Goal: Task Accomplishment & Management: Use online tool/utility

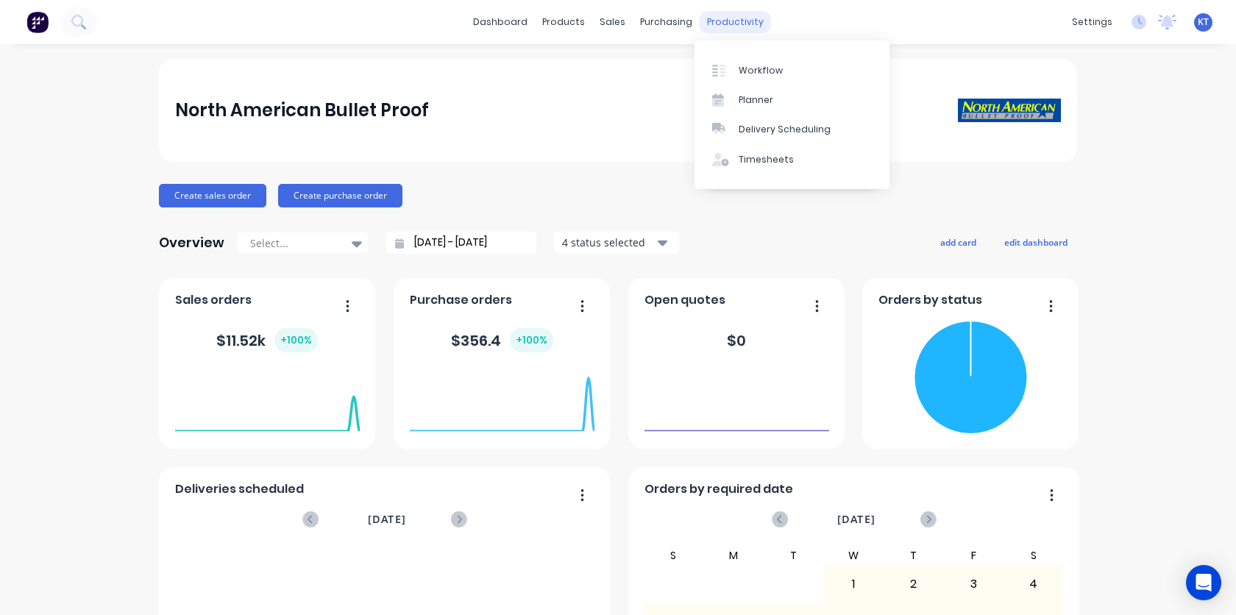
click at [708, 24] on div "productivity" at bounding box center [735, 22] width 71 height 22
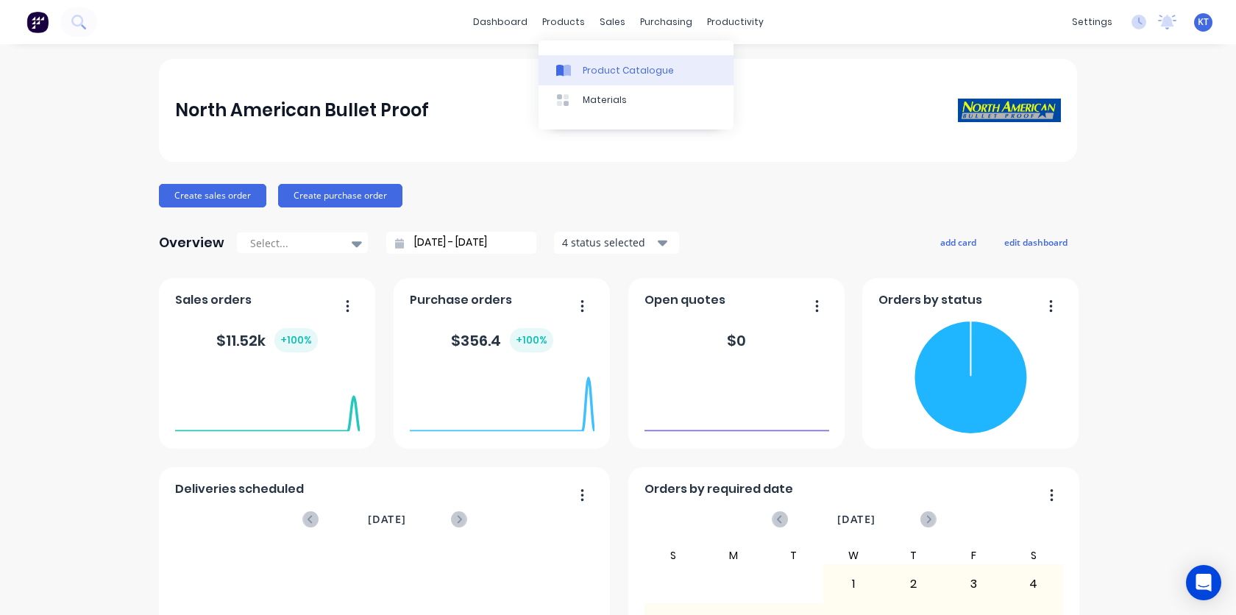
click at [583, 68] on div "Product Catalogue" at bounding box center [628, 70] width 91 height 13
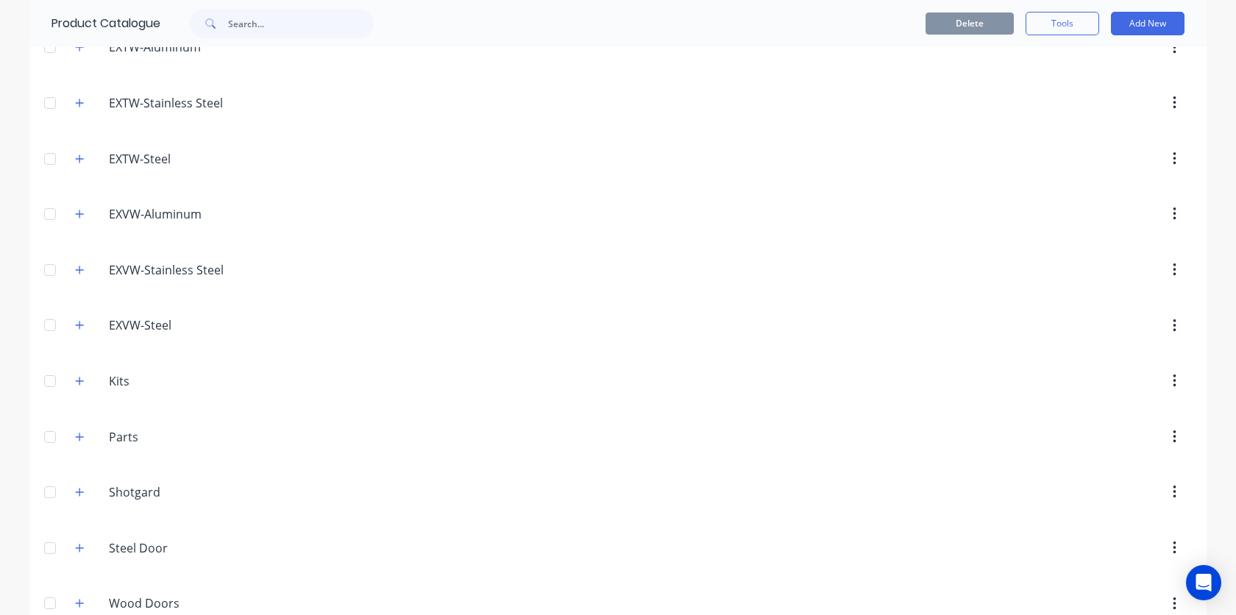
scroll to position [221, 0]
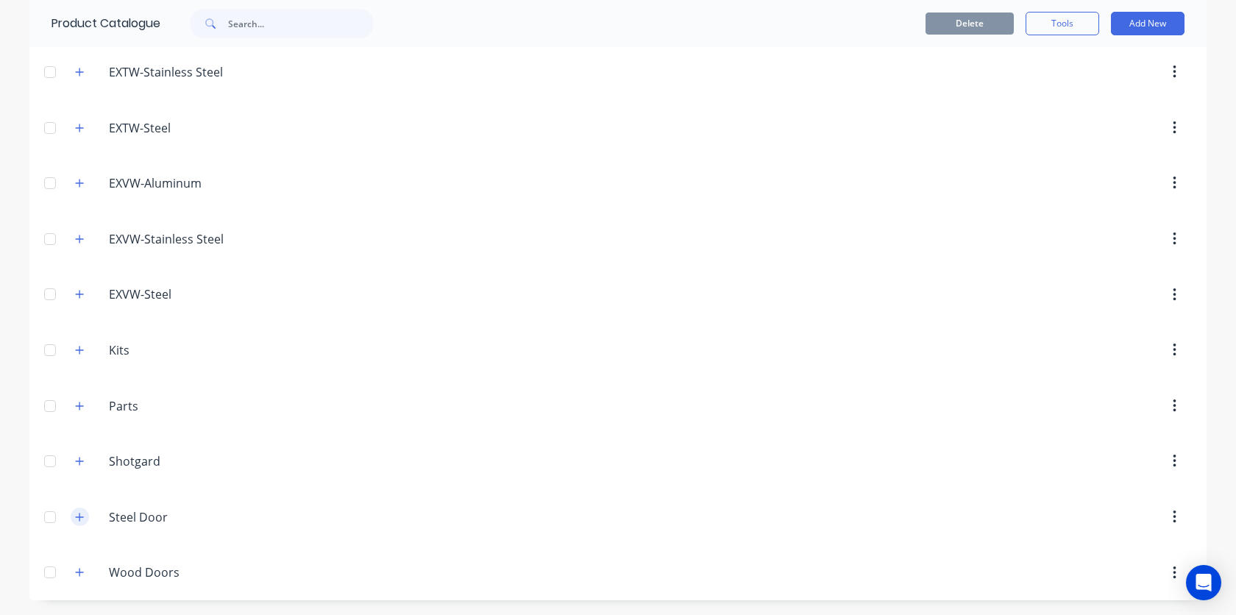
click at [80, 520] on icon "button" at bounding box center [79, 517] width 9 height 10
click at [1176, 520] on button "button" at bounding box center [1174, 517] width 35 height 26
click at [897, 514] on div "Delete" at bounding box center [742, 517] width 897 height 26
click at [1139, 26] on button "Add New" at bounding box center [1148, 24] width 74 height 24
click at [1086, 124] on div "Product Kit" at bounding box center [1114, 120] width 113 height 21
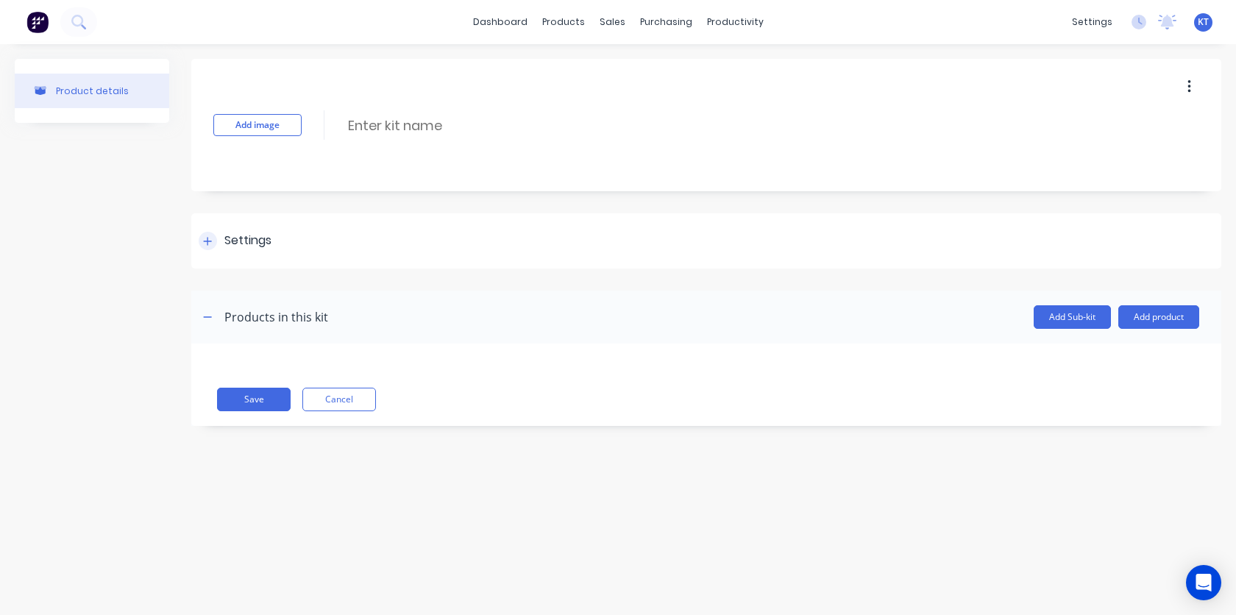
click at [206, 243] on icon at bounding box center [207, 241] width 9 height 10
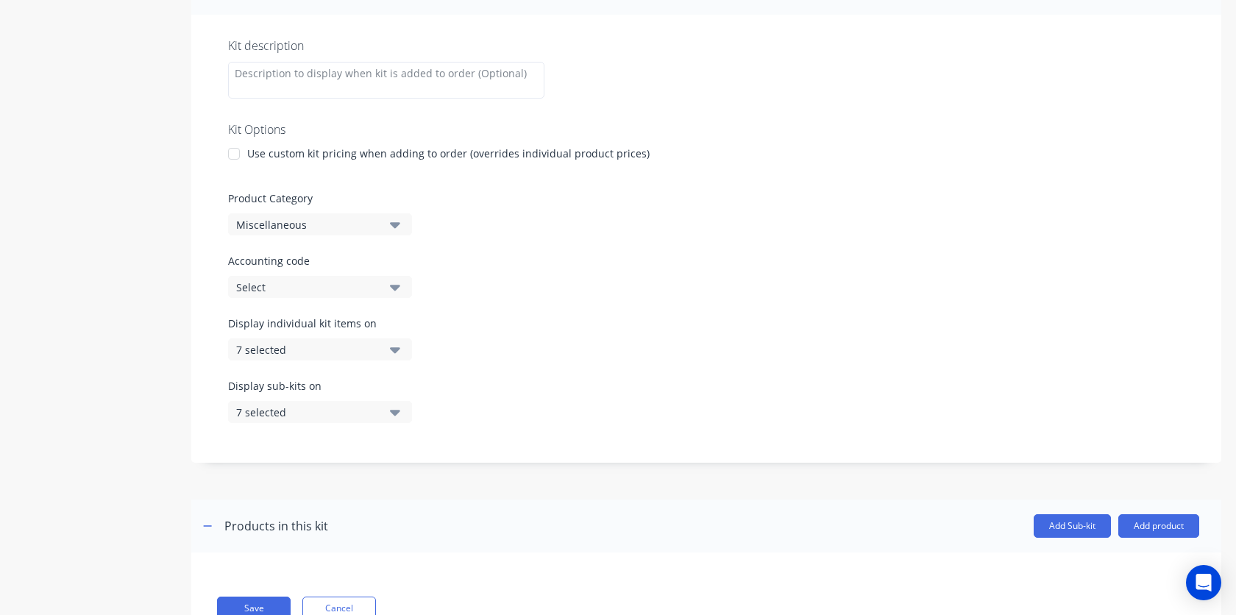
scroll to position [257, 0]
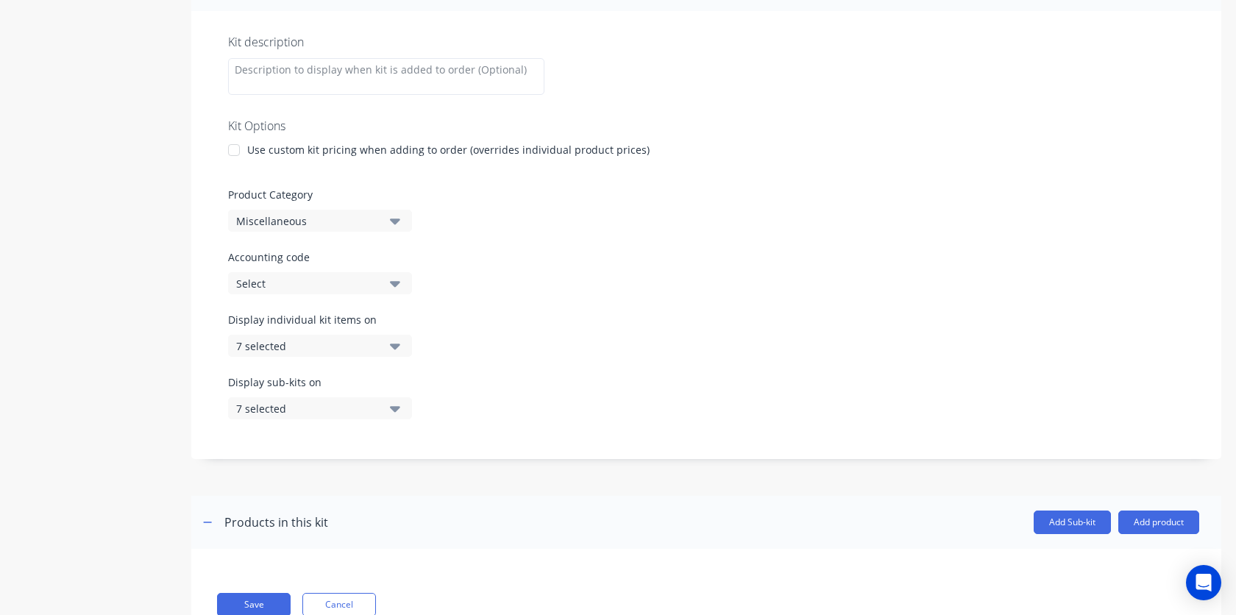
click at [399, 221] on icon "button" at bounding box center [395, 221] width 10 height 16
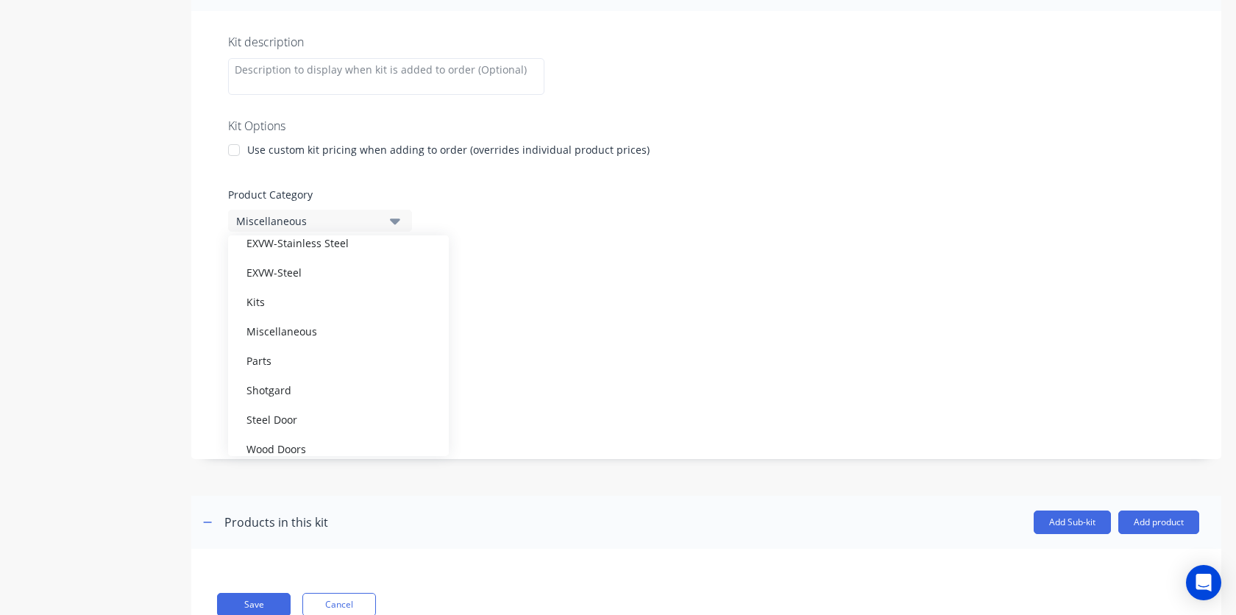
scroll to position [221, 0]
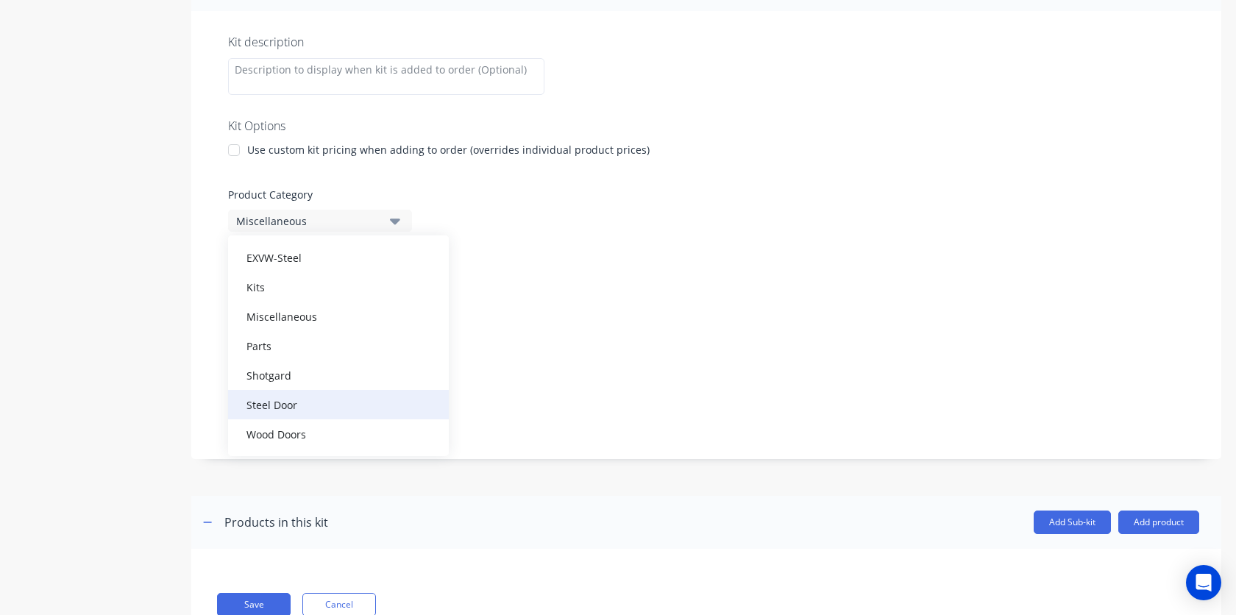
click at [309, 404] on div "Steel Door" at bounding box center [338, 404] width 221 height 29
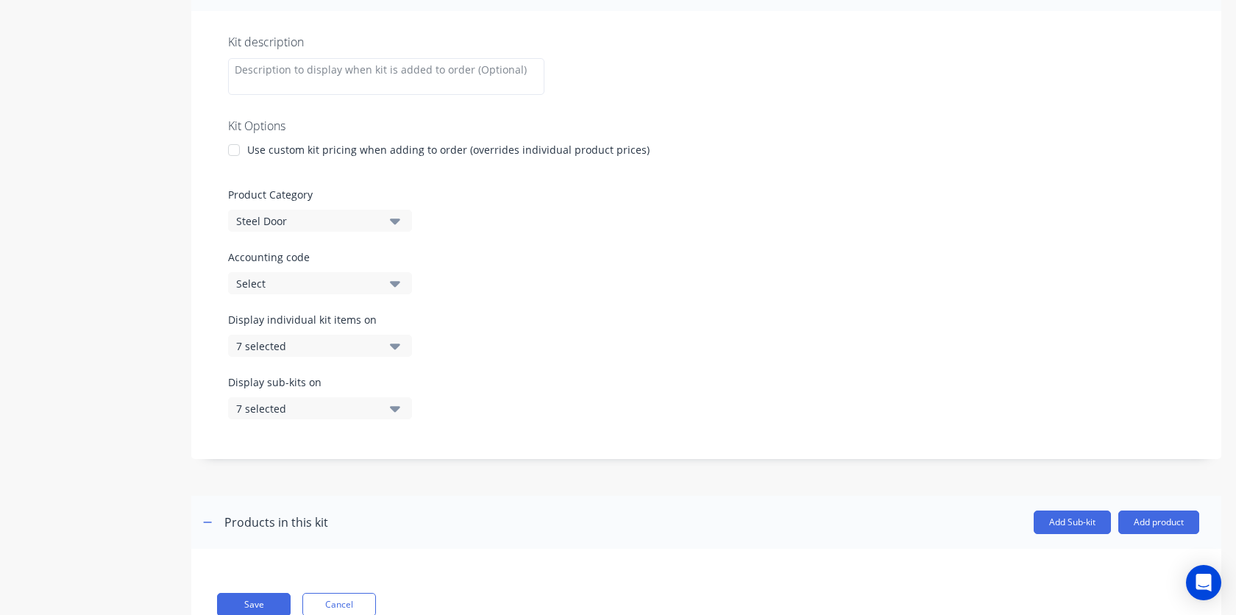
click at [562, 312] on div "Display individual kit items on 7 selected" at bounding box center [706, 343] width 956 height 63
click at [397, 283] on icon "button" at bounding box center [395, 284] width 10 height 6
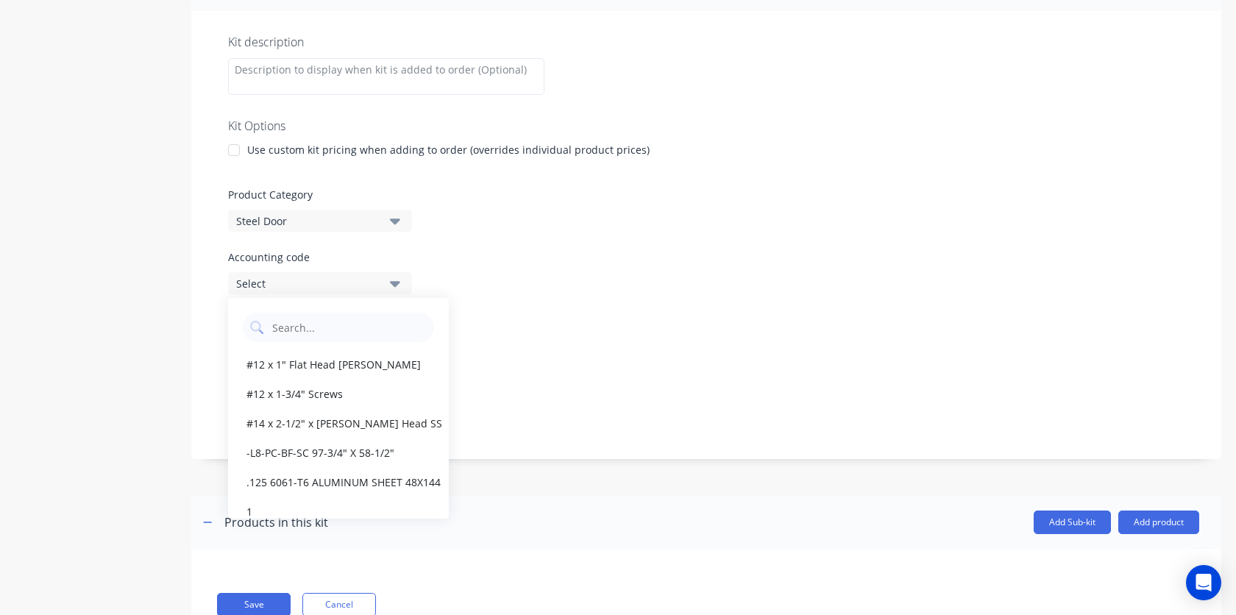
click at [397, 283] on icon "button" at bounding box center [395, 284] width 10 height 6
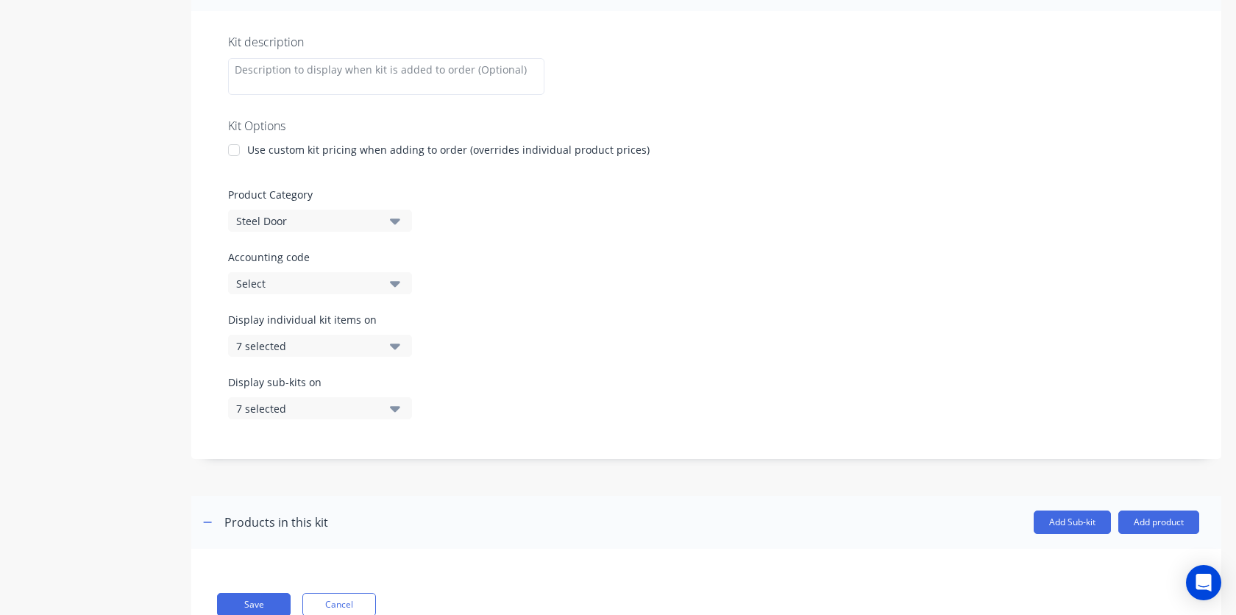
click at [400, 344] on button "7 selected" at bounding box center [320, 346] width 184 height 22
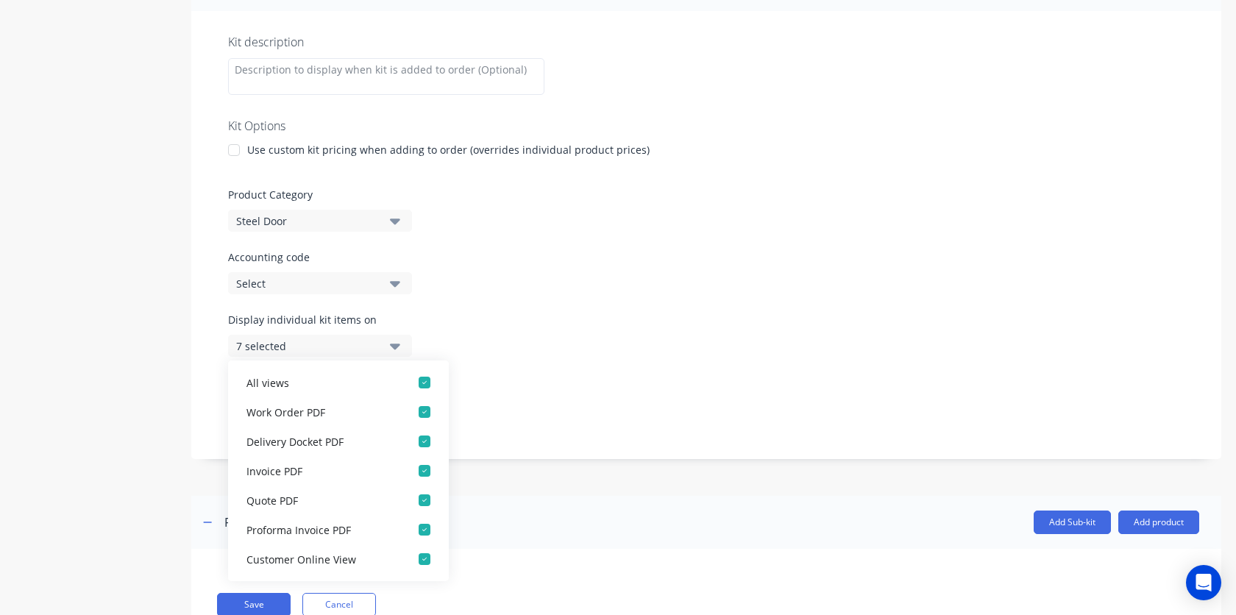
click at [400, 344] on button "7 selected" at bounding box center [320, 346] width 184 height 22
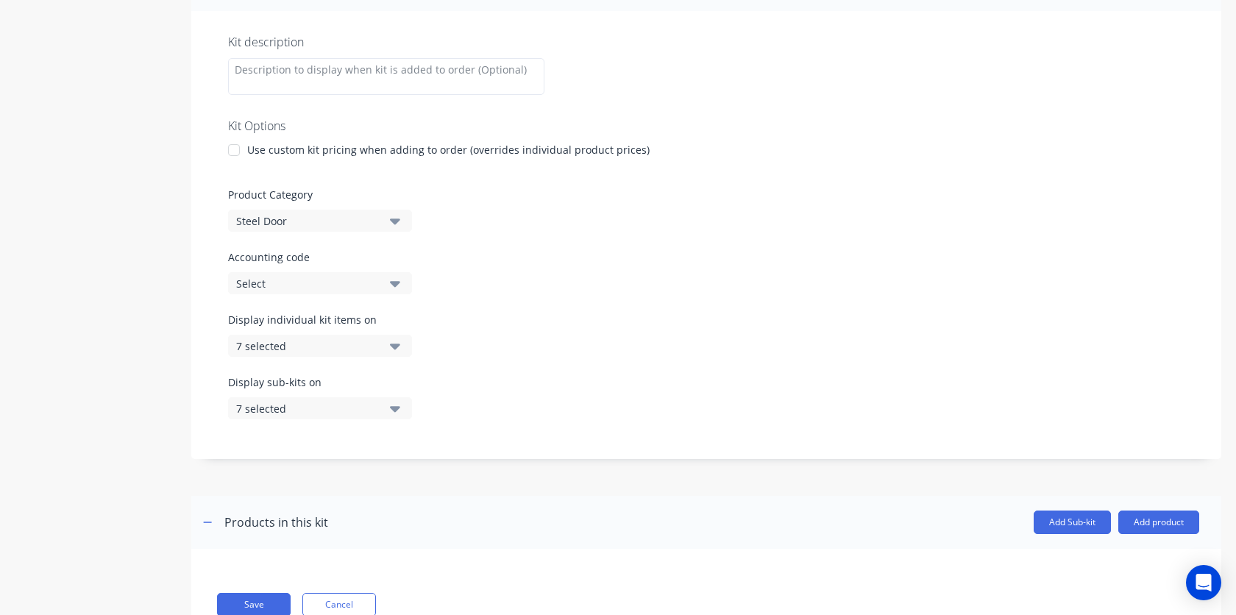
click at [538, 326] on div "Display individual kit items on 7 selected" at bounding box center [706, 343] width 956 height 63
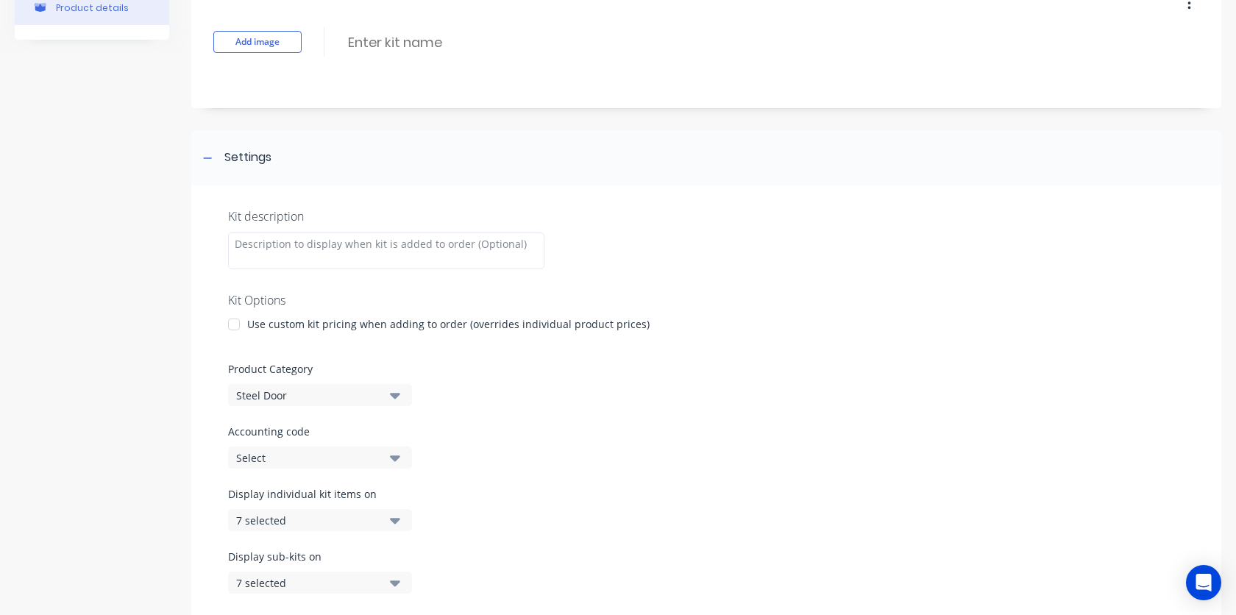
scroll to position [0, 0]
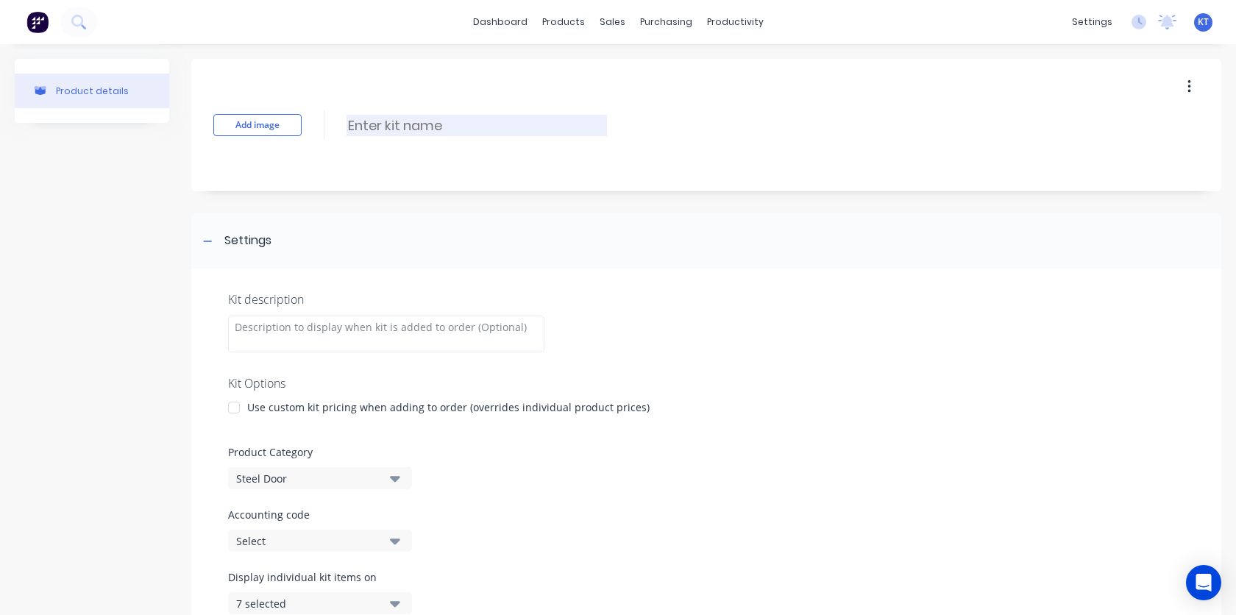
click at [419, 121] on input at bounding box center [476, 125] width 260 height 21
click at [367, 179] on div "Add image SD-L3-FLUSH-PP-BF-36X84 SD-L3-FLUSH-PP-BF-36X84 Enter kit name" at bounding box center [706, 125] width 1030 height 132
type input "SD-L3-FLUSH-PP-BF-36X84"
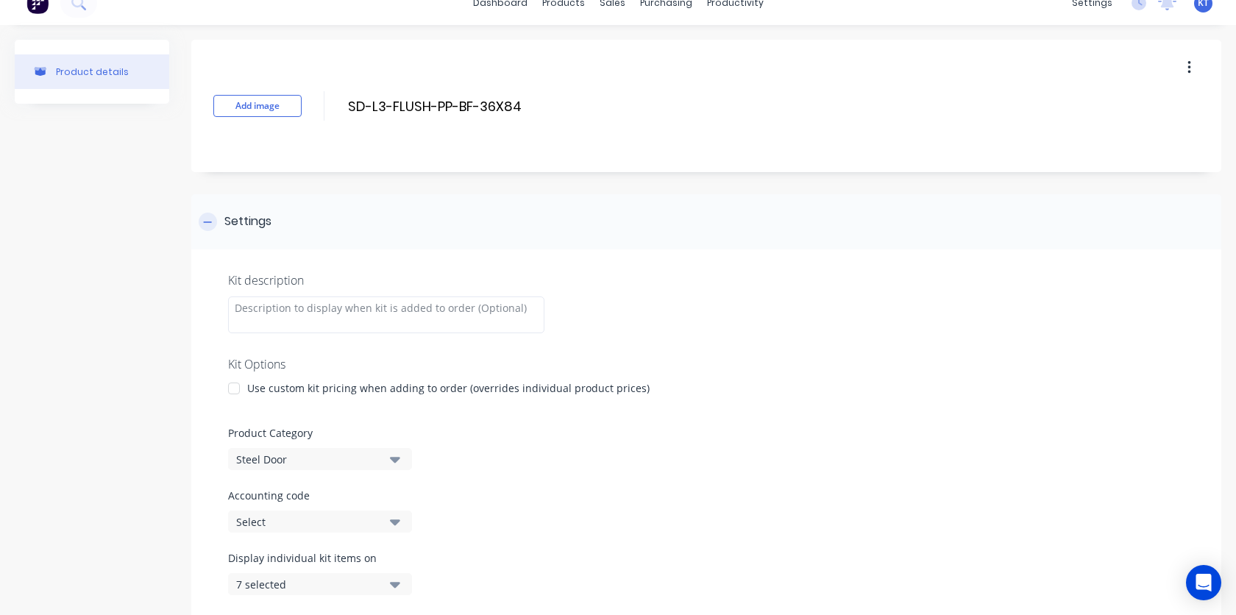
scroll to position [29, 0]
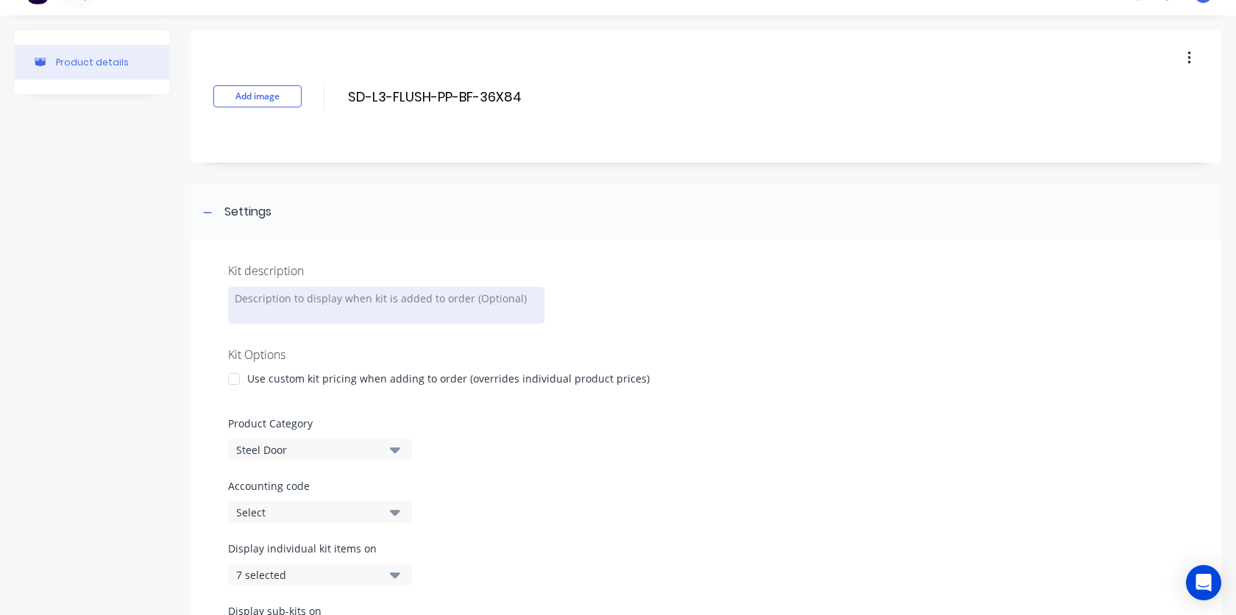
click at [380, 301] on div at bounding box center [386, 305] width 316 height 37
paste div "To enrich screen reader interactions, please activate Accessibility in Grammarl…"
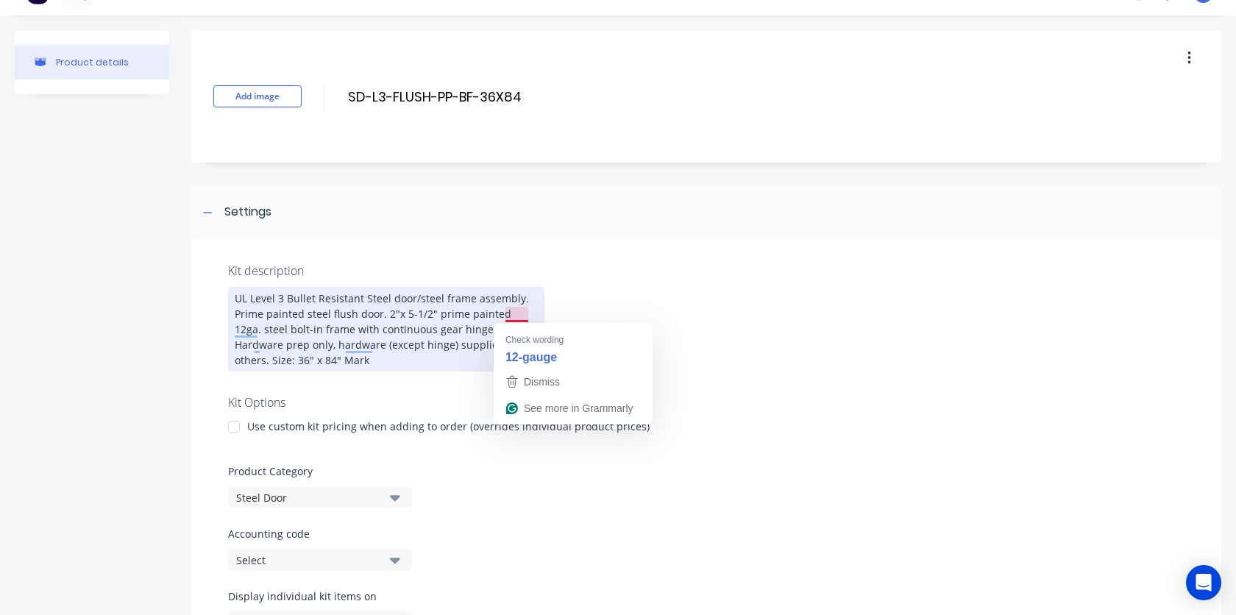
click at [519, 316] on div "UL Level 3 Bullet Resistant Steel door/steel frame assembly. Prime painted stee…" at bounding box center [386, 329] width 316 height 85
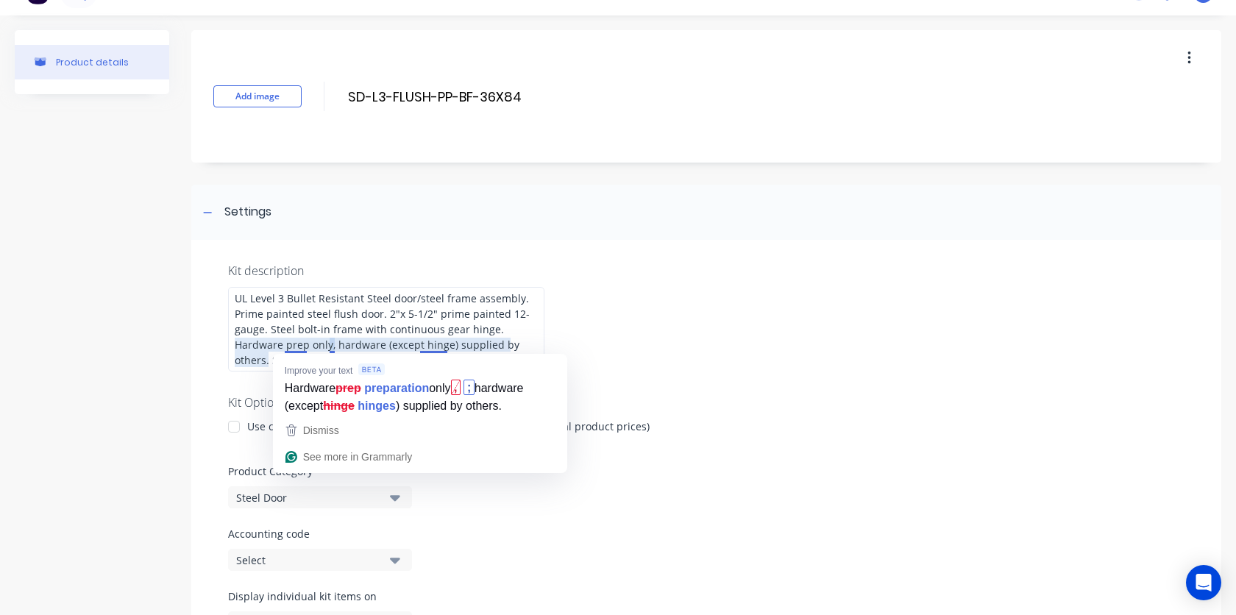
click at [676, 338] on div "Kit description UL Level 3 Bullet Resistant Steel door/steel frame assembly. Pr…" at bounding box center [706, 488] width 1030 height 496
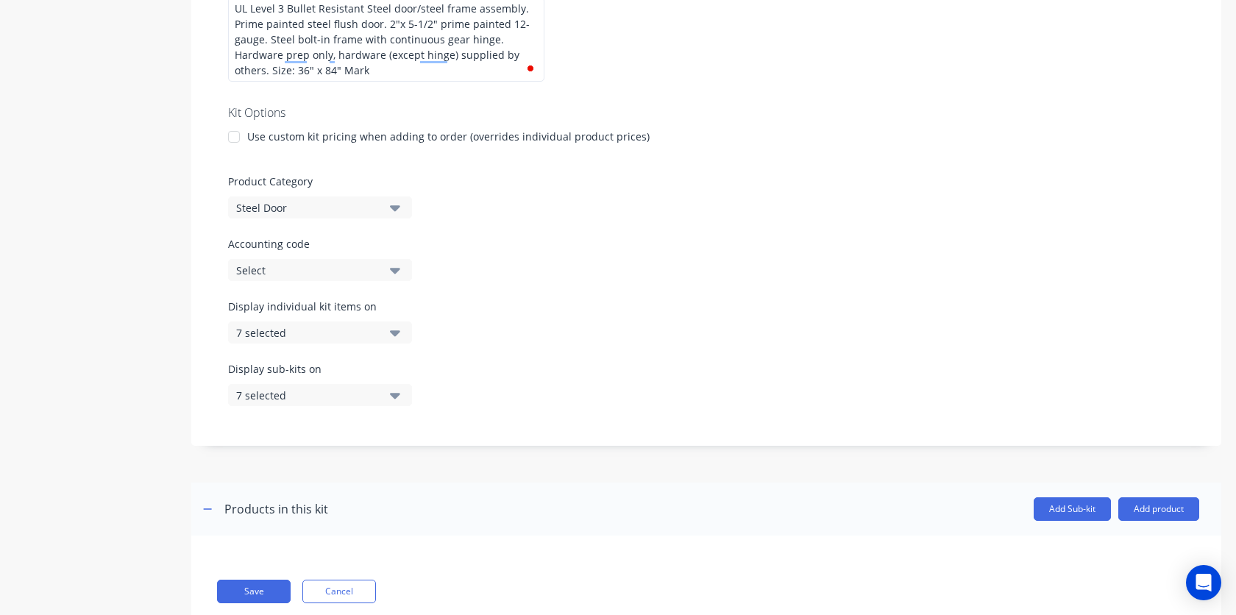
scroll to position [358, 0]
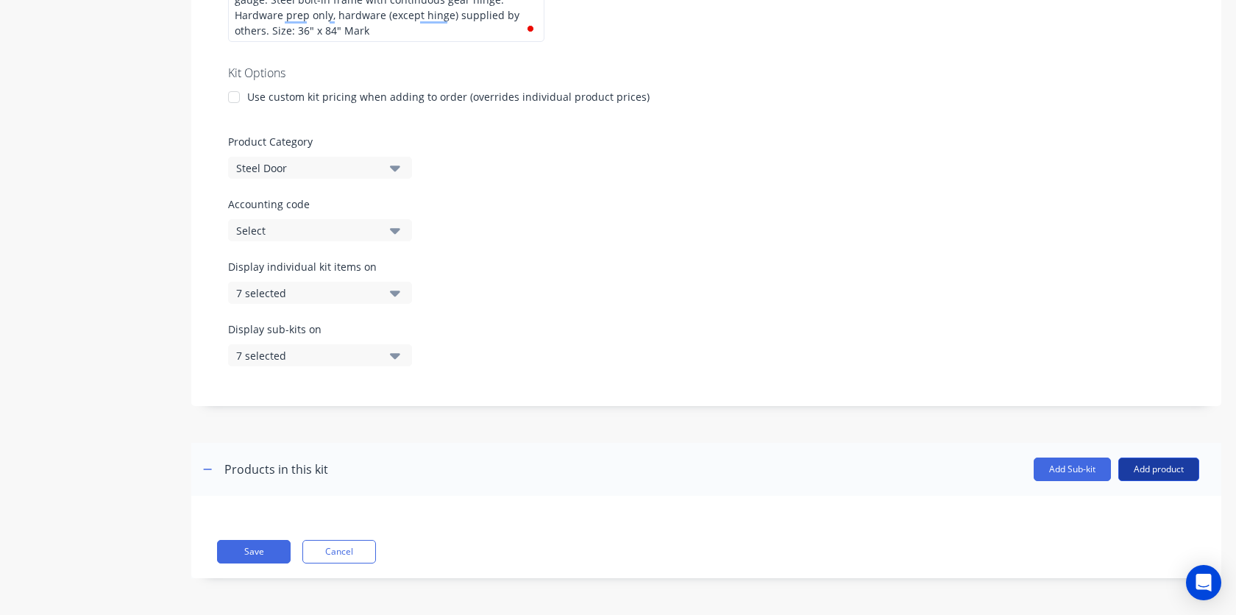
click at [1174, 476] on button "Add product" at bounding box center [1158, 470] width 81 height 24
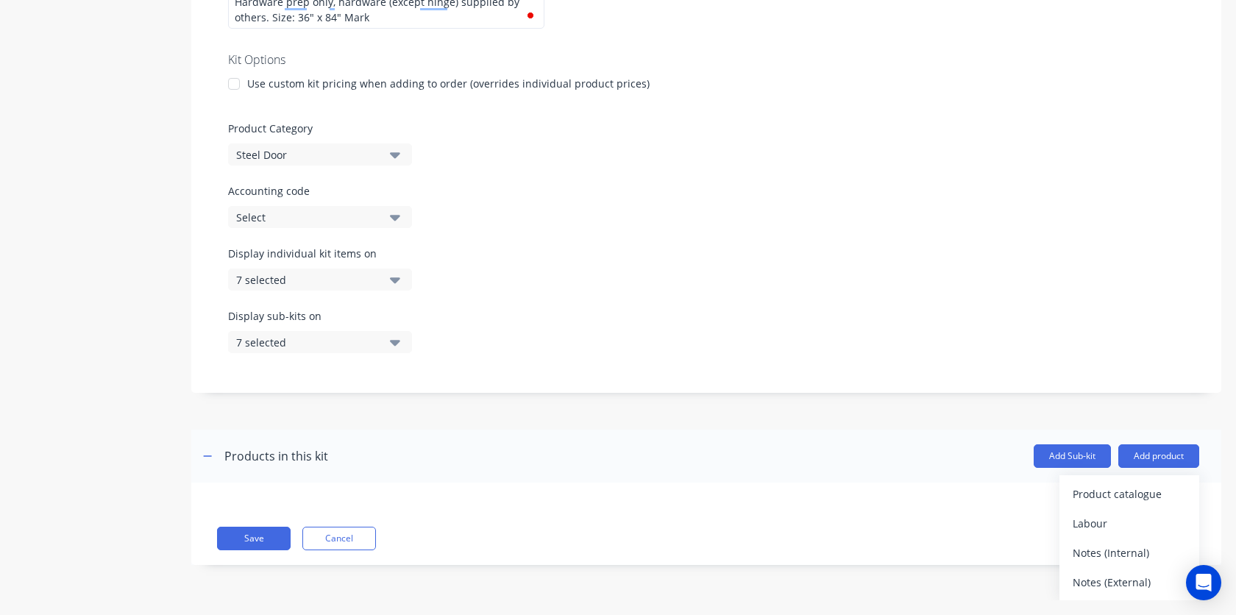
click at [973, 540] on div "Save Cancel" at bounding box center [708, 539] width 982 height 24
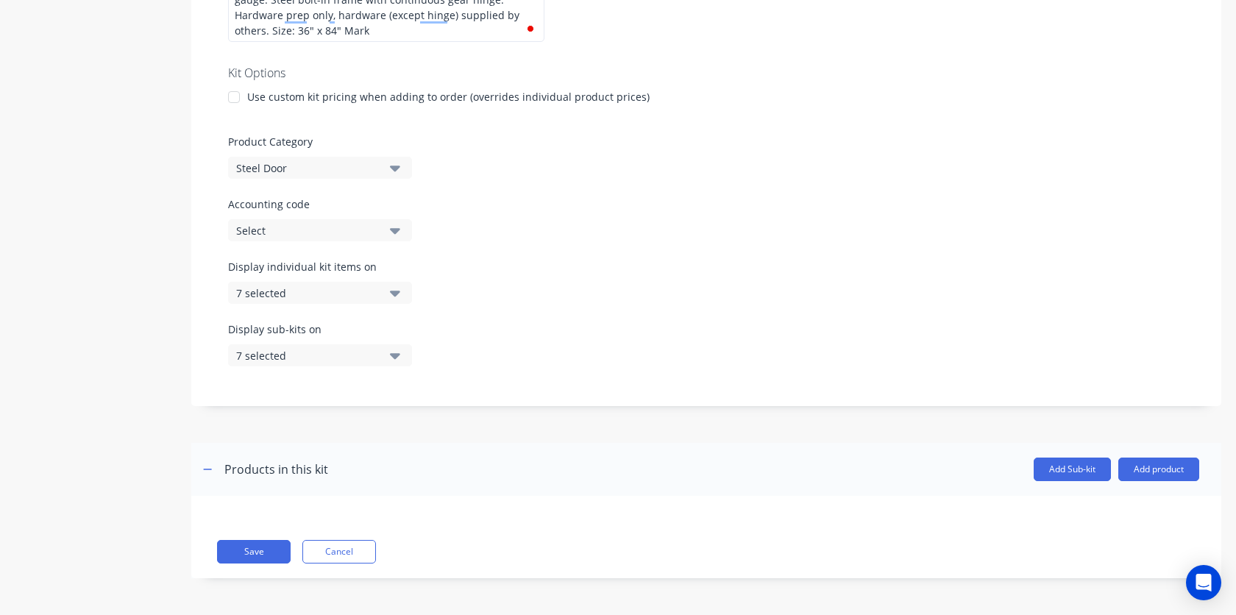
scroll to position [0, 0]
click at [276, 553] on button "Save" at bounding box center [254, 552] width 74 height 24
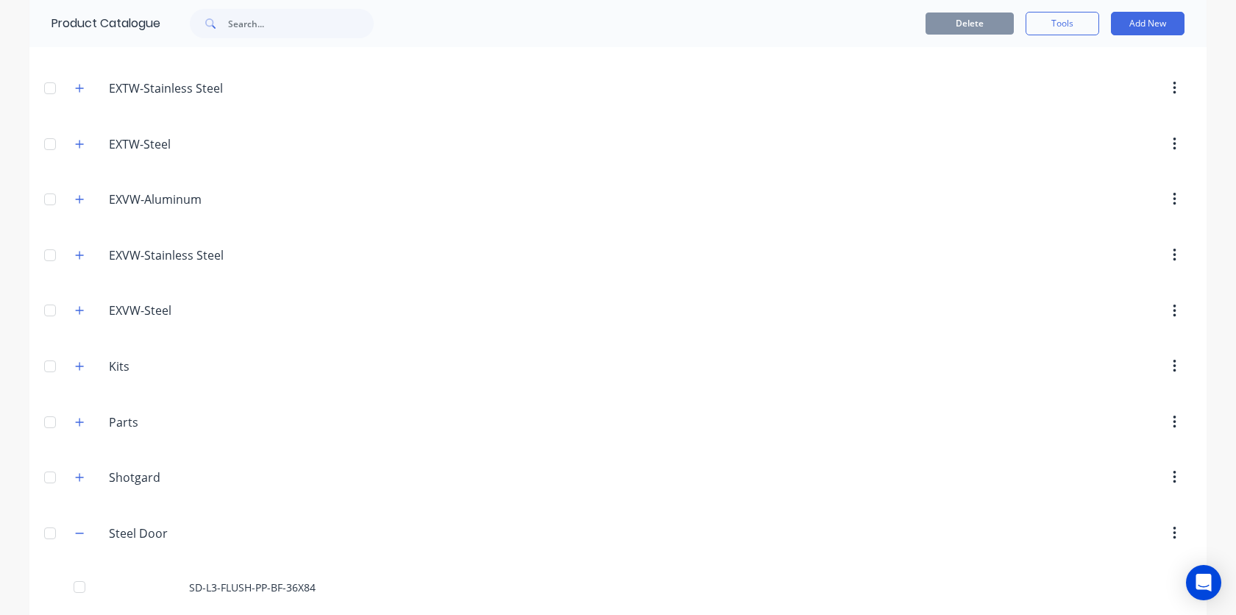
scroll to position [273, 0]
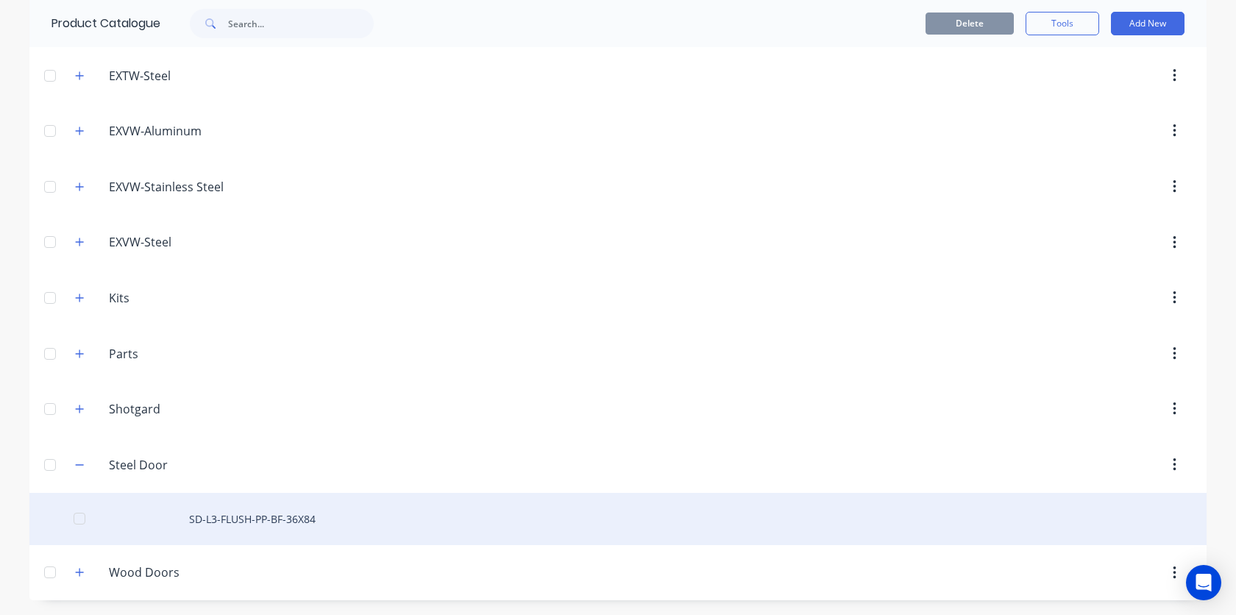
click at [230, 522] on div "SD-L3-FLUSH-PP-BF-36X84" at bounding box center [617, 519] width 1177 height 52
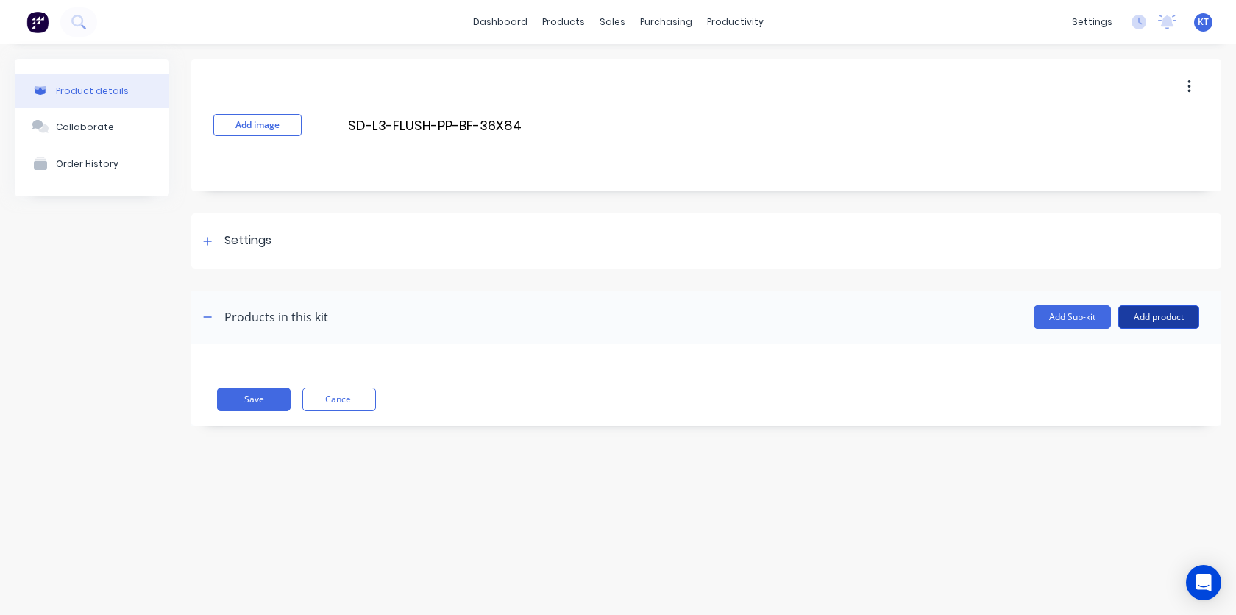
click at [1159, 319] on button "Add product" at bounding box center [1158, 317] width 81 height 24
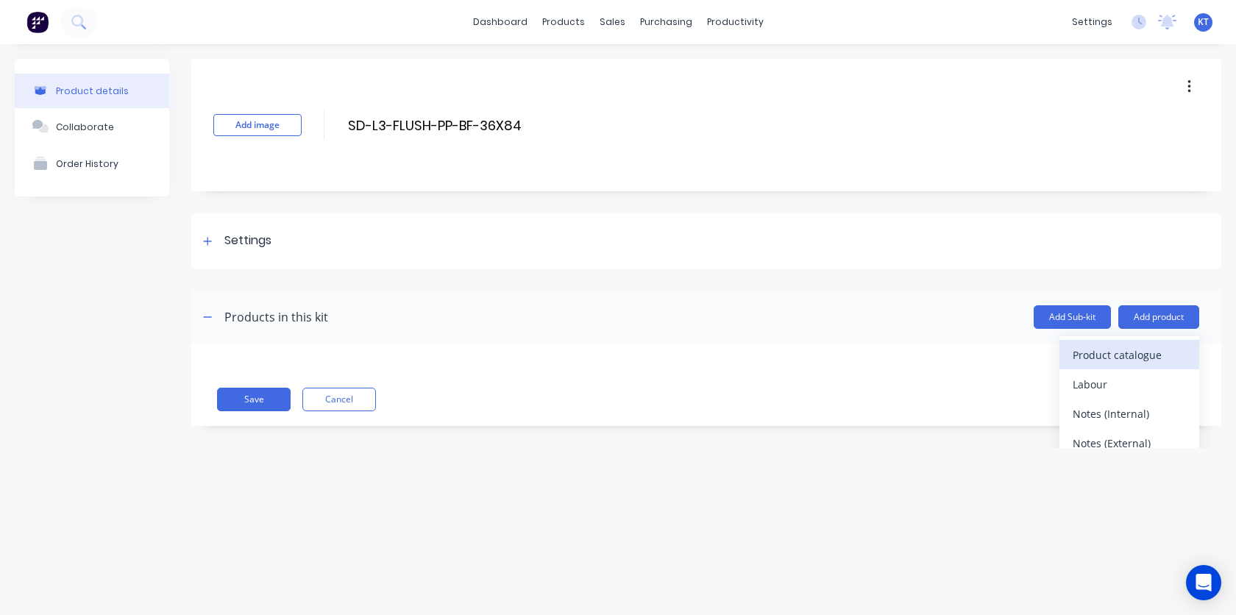
click at [1138, 358] on div "Product catalogue" at bounding box center [1129, 354] width 113 height 21
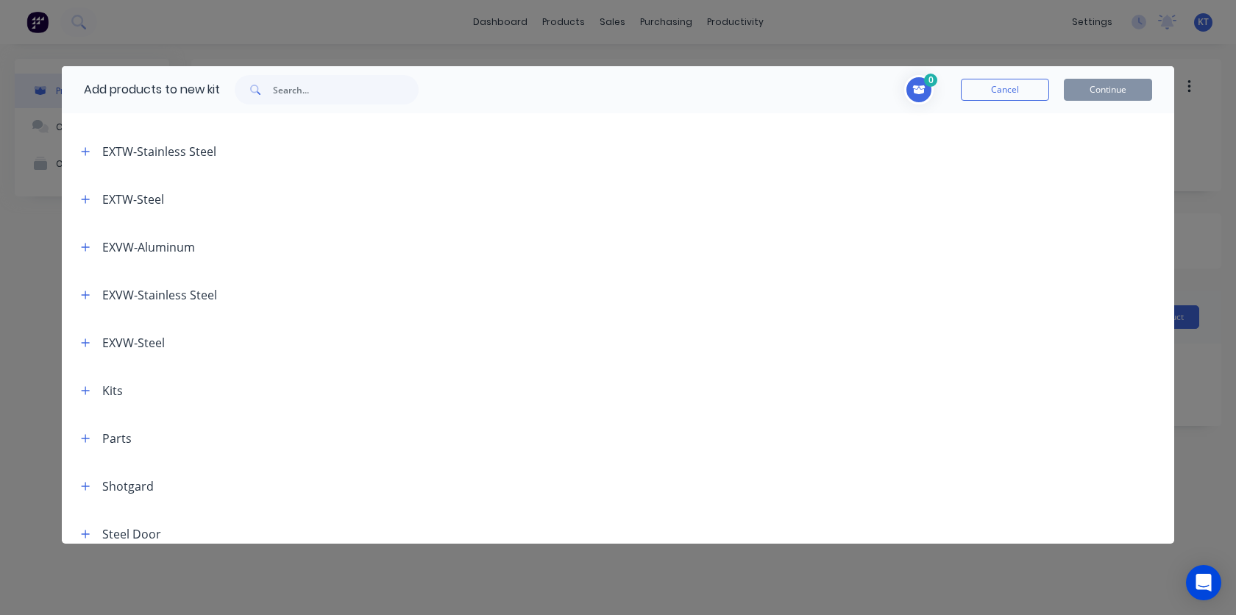
scroll to position [191, 0]
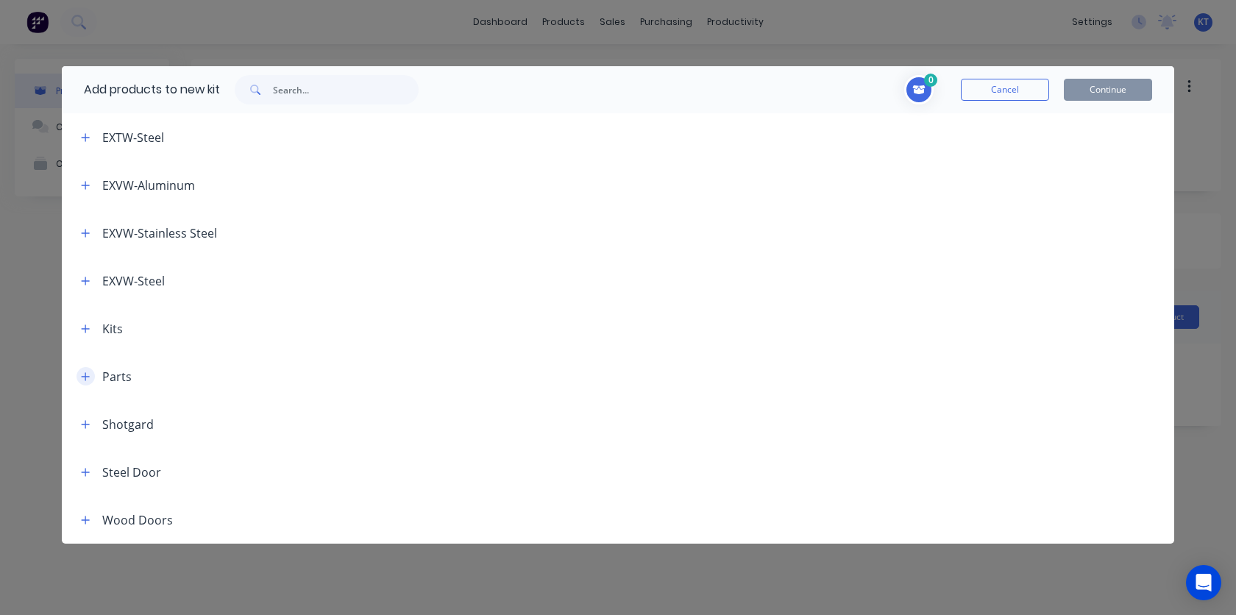
click at [89, 383] on button "button" at bounding box center [86, 376] width 18 height 18
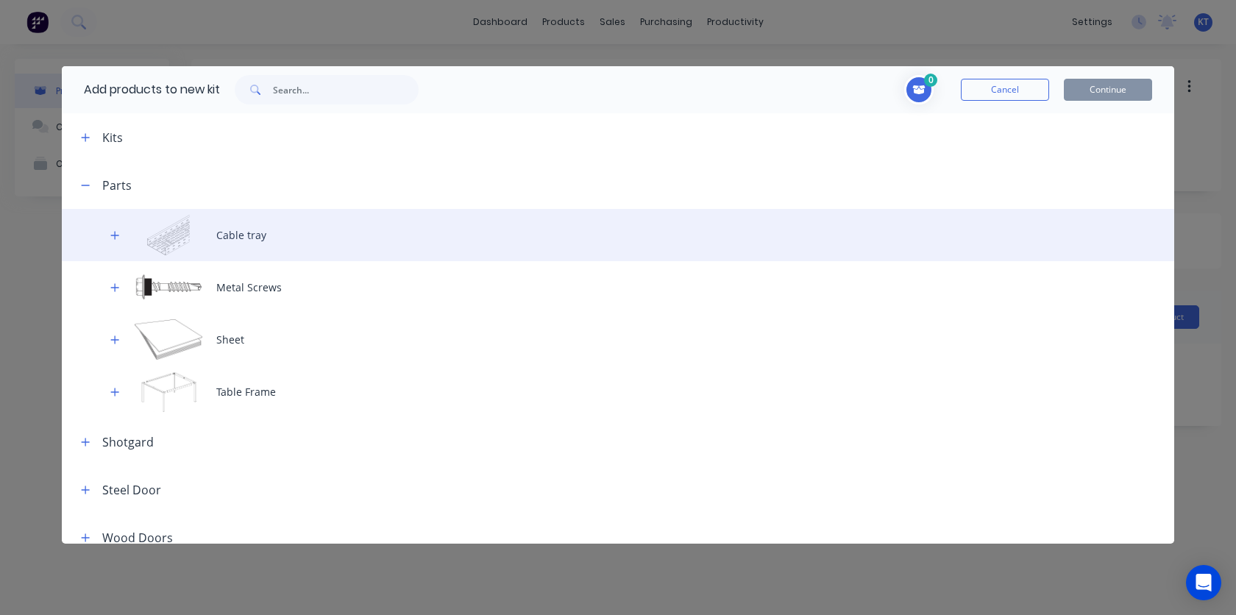
scroll to position [400, 0]
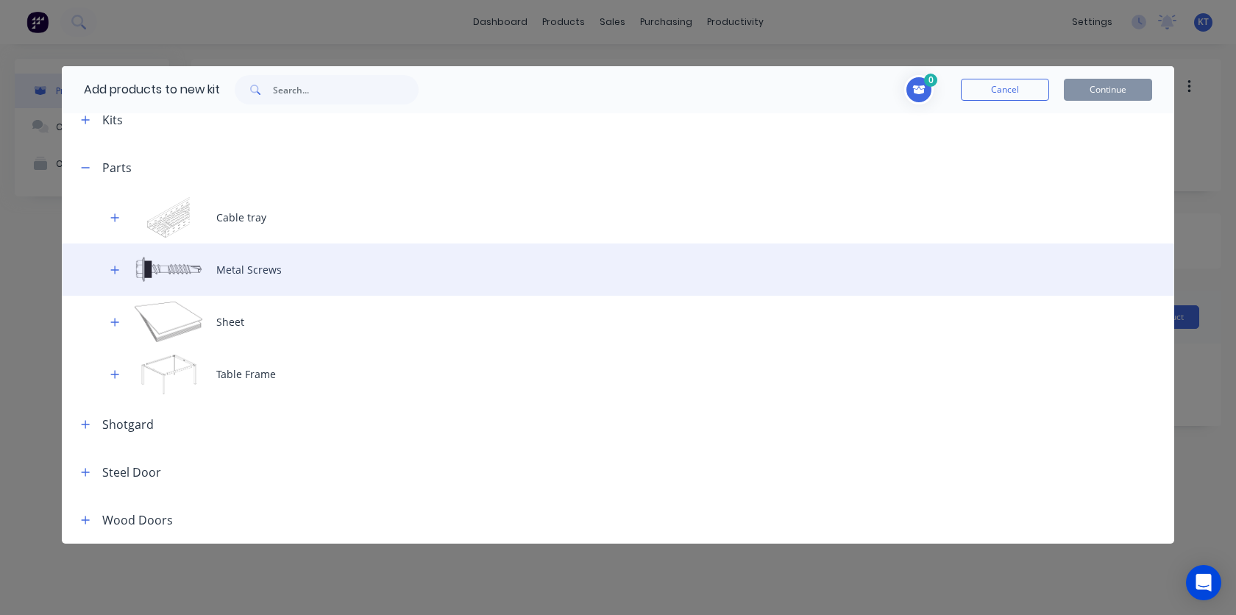
click at [413, 284] on div "Metal Screws" at bounding box center [618, 269] width 1112 height 52
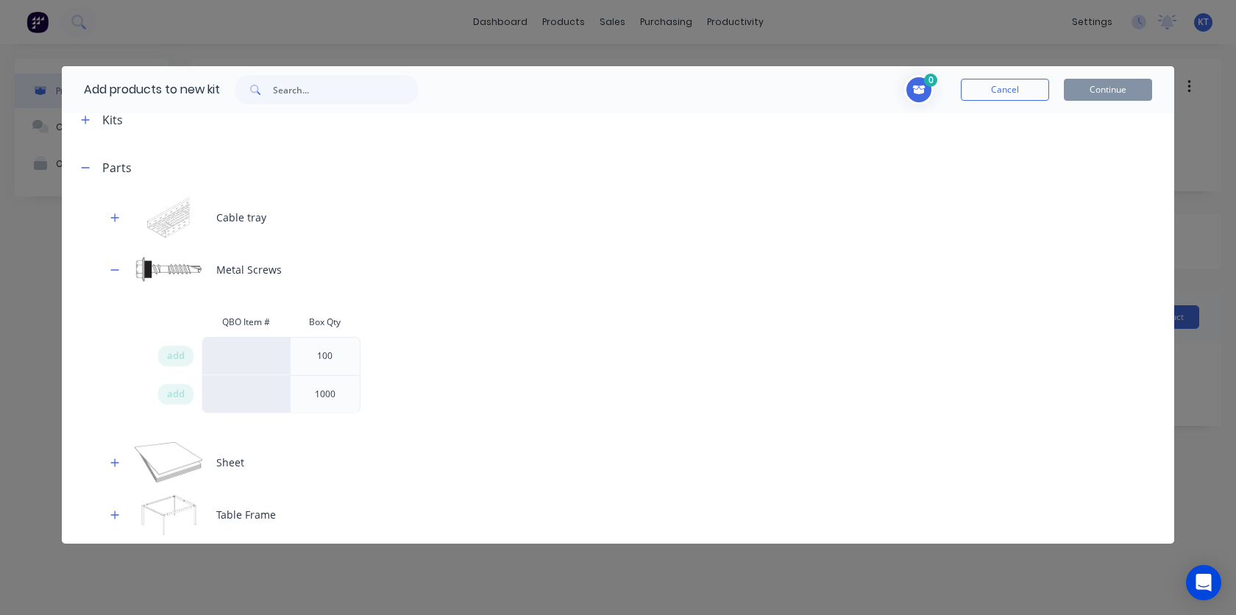
click at [268, 362] on div at bounding box center [246, 356] width 88 height 38
click at [180, 360] on span "add" at bounding box center [176, 356] width 18 height 15
click at [1129, 87] on button "Continue" at bounding box center [1108, 90] width 88 height 22
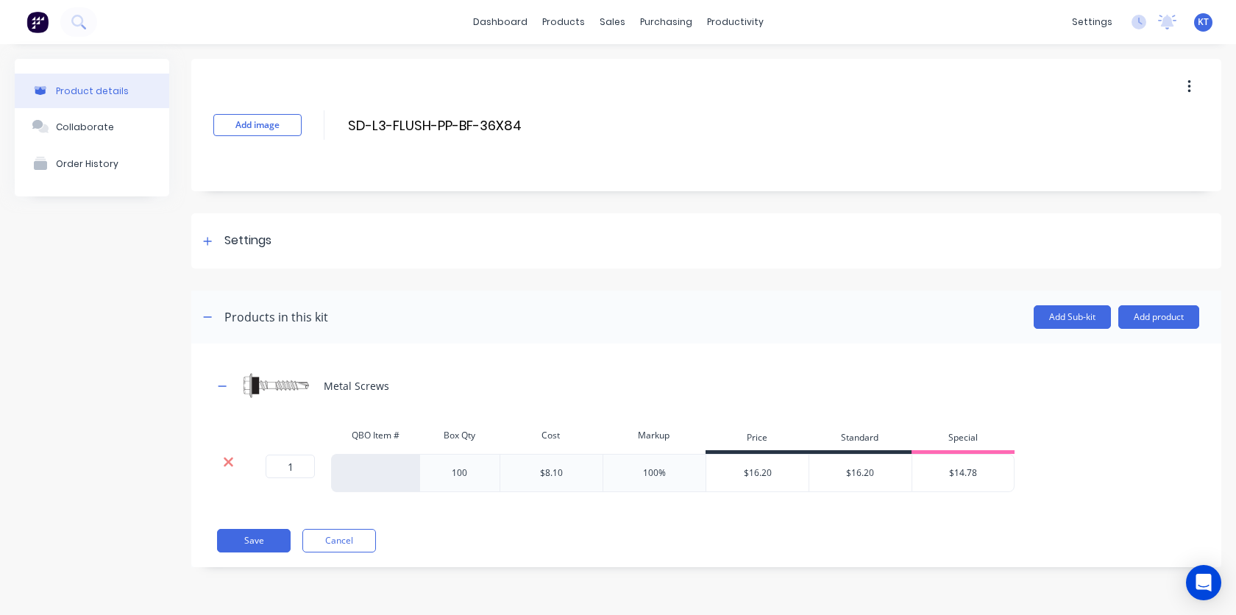
click at [230, 466] on icon at bounding box center [228, 462] width 11 height 15
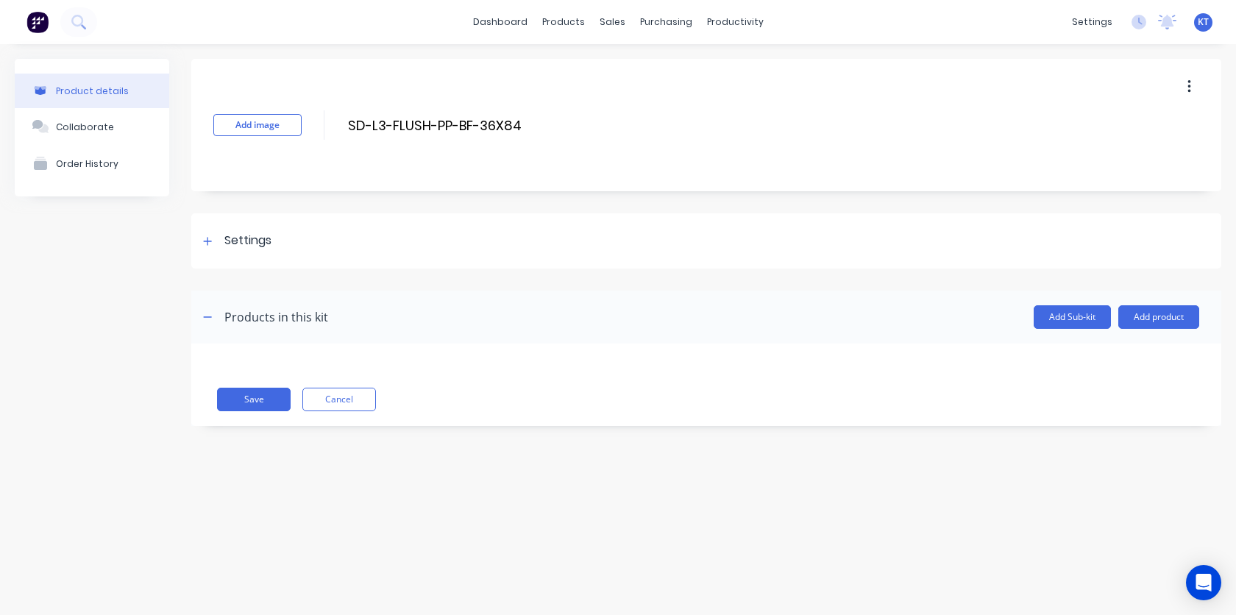
click at [806, 382] on div "Save Cancel" at bounding box center [706, 385] width 1030 height 82
click at [212, 237] on div at bounding box center [208, 241] width 18 height 18
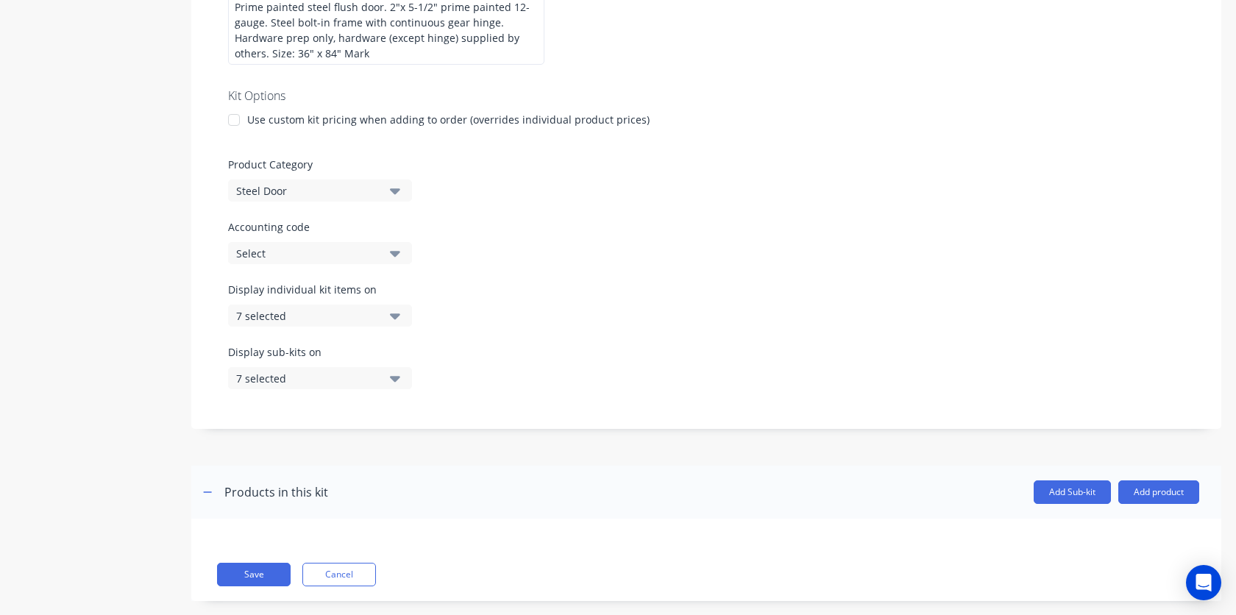
scroll to position [358, 0]
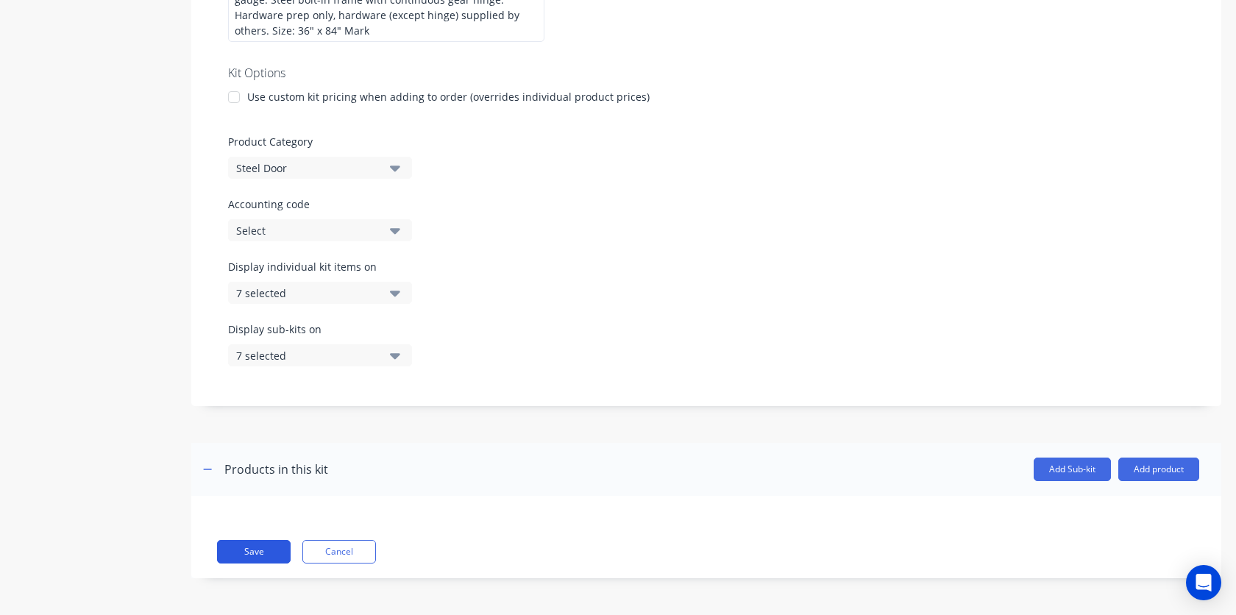
click at [259, 559] on button "Save" at bounding box center [254, 552] width 74 height 24
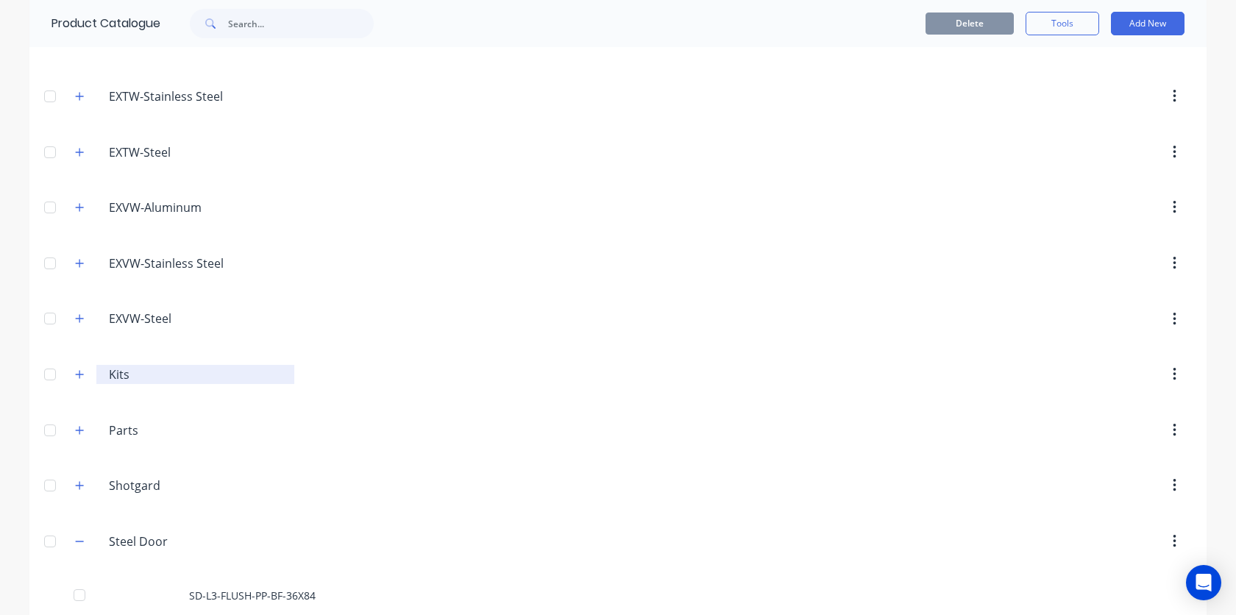
scroll to position [273, 0]
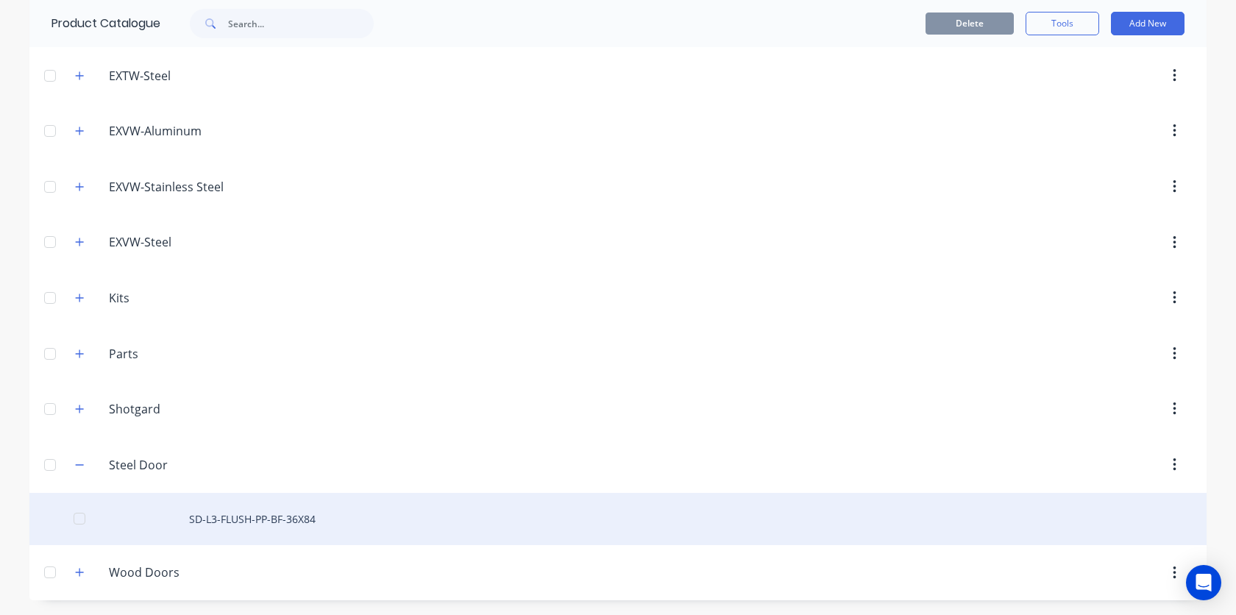
click at [441, 527] on div "SD-L3-FLUSH-PP-BF-36X84" at bounding box center [617, 519] width 1177 height 52
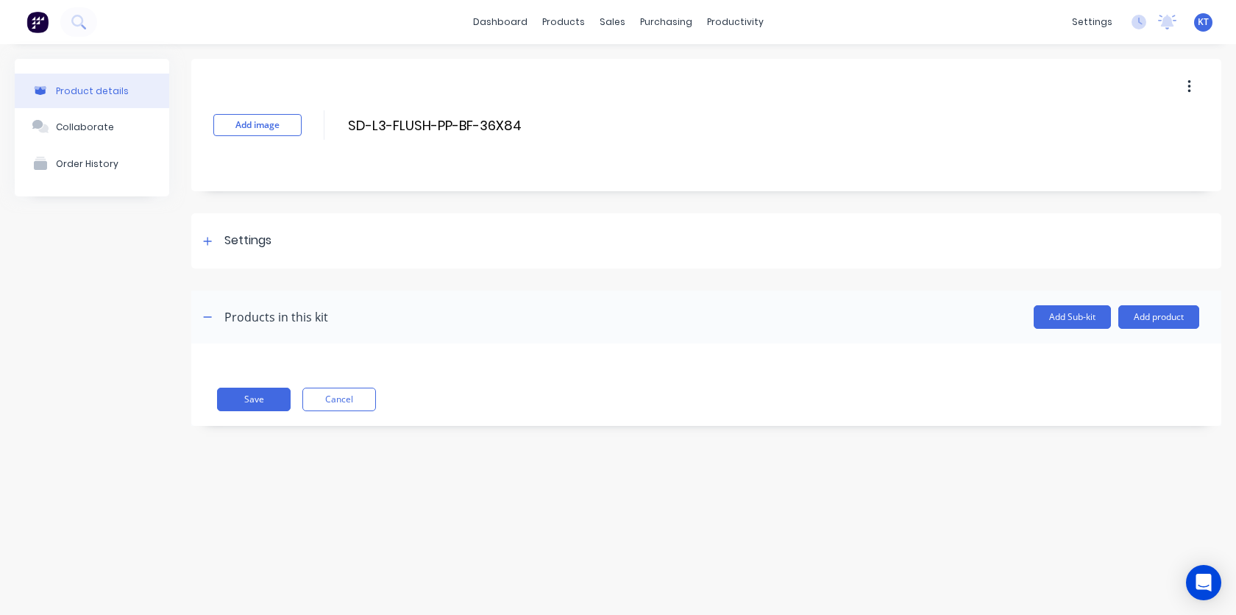
click at [1188, 87] on icon "button" at bounding box center [1188, 86] width 3 height 13
click at [1148, 122] on span "Duplicate" at bounding box center [1135, 125] width 110 height 15
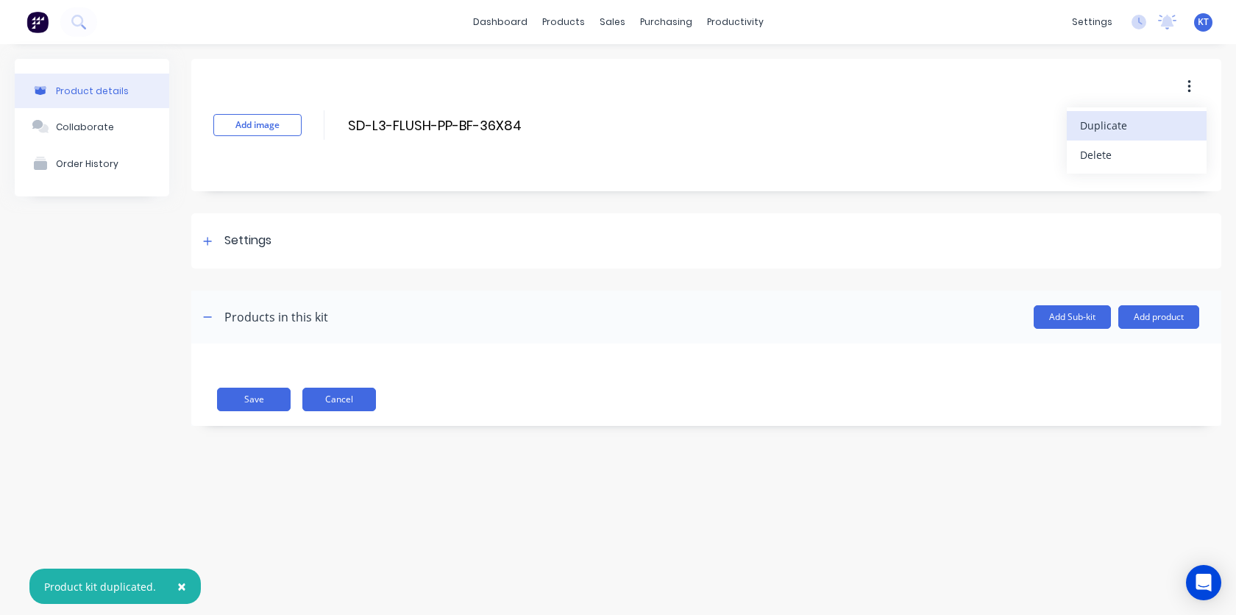
click at [342, 398] on button "Cancel" at bounding box center [339, 400] width 74 height 24
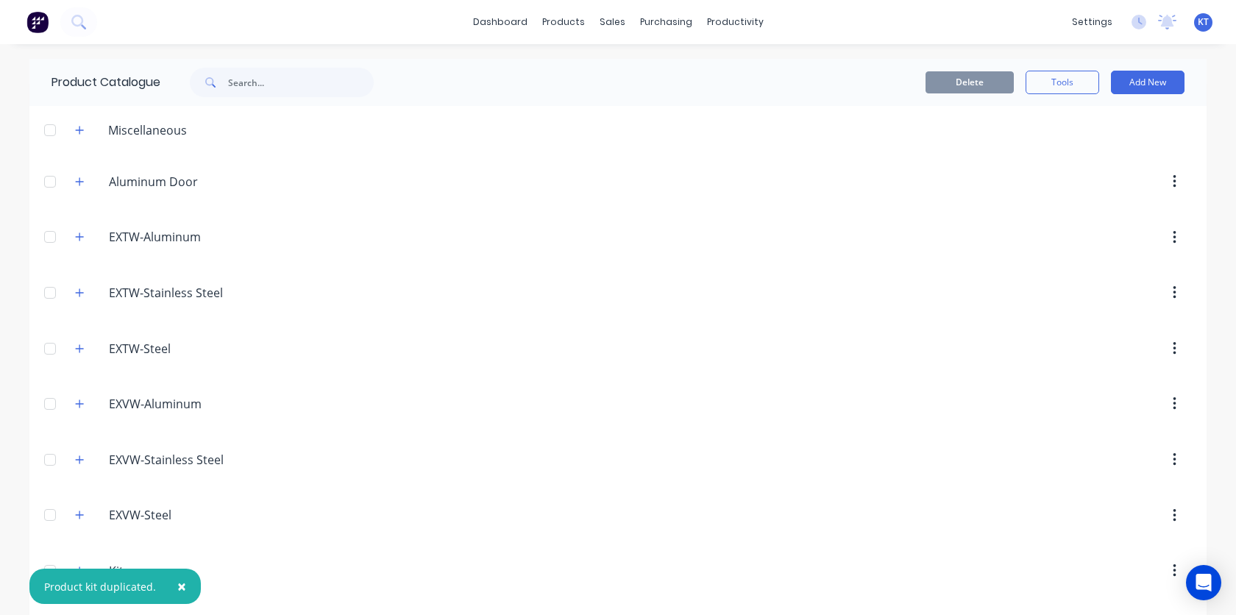
scroll to position [273, 0]
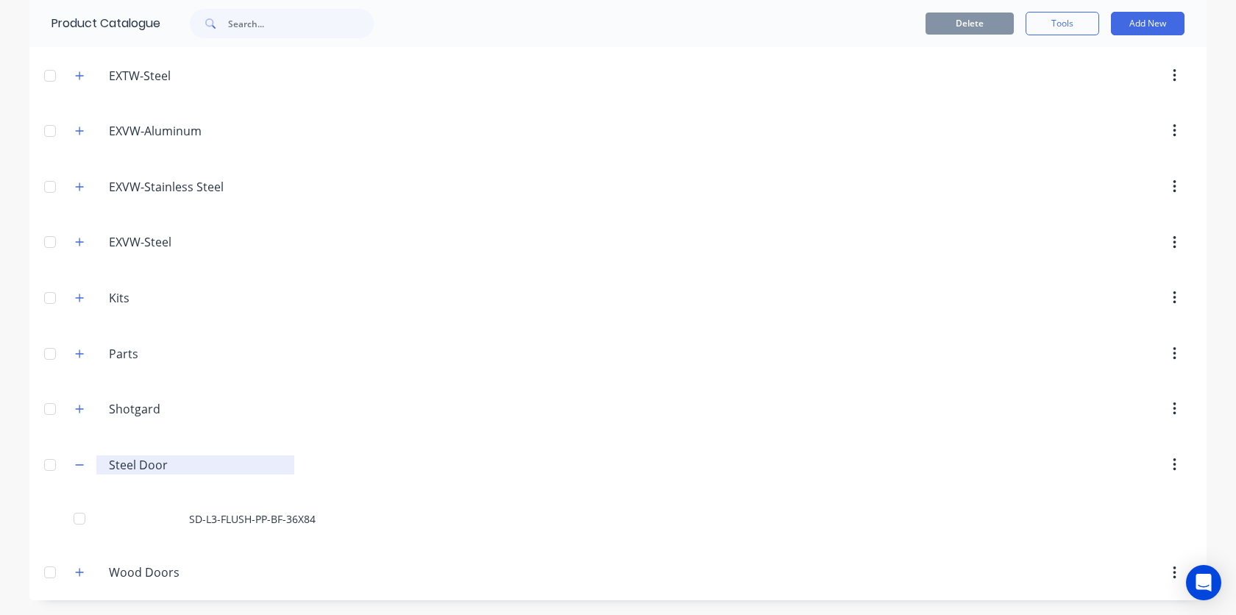
click at [143, 461] on input "Steel Door" at bounding box center [196, 465] width 174 height 18
click at [83, 469] on icon "button" at bounding box center [79, 465] width 9 height 10
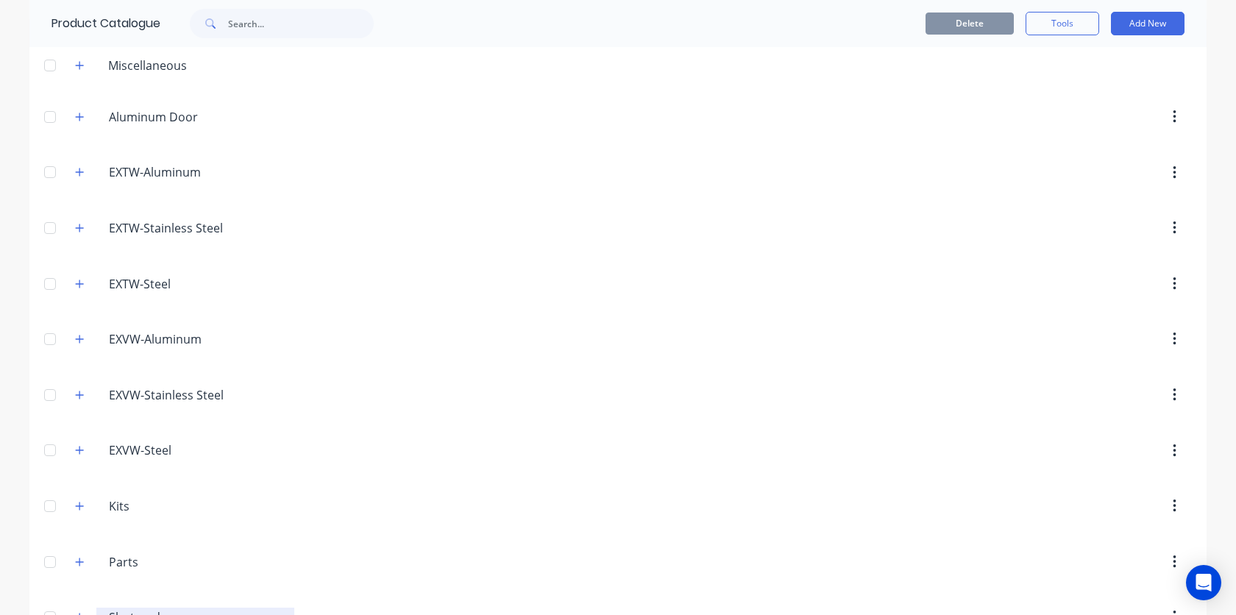
scroll to position [221, 0]
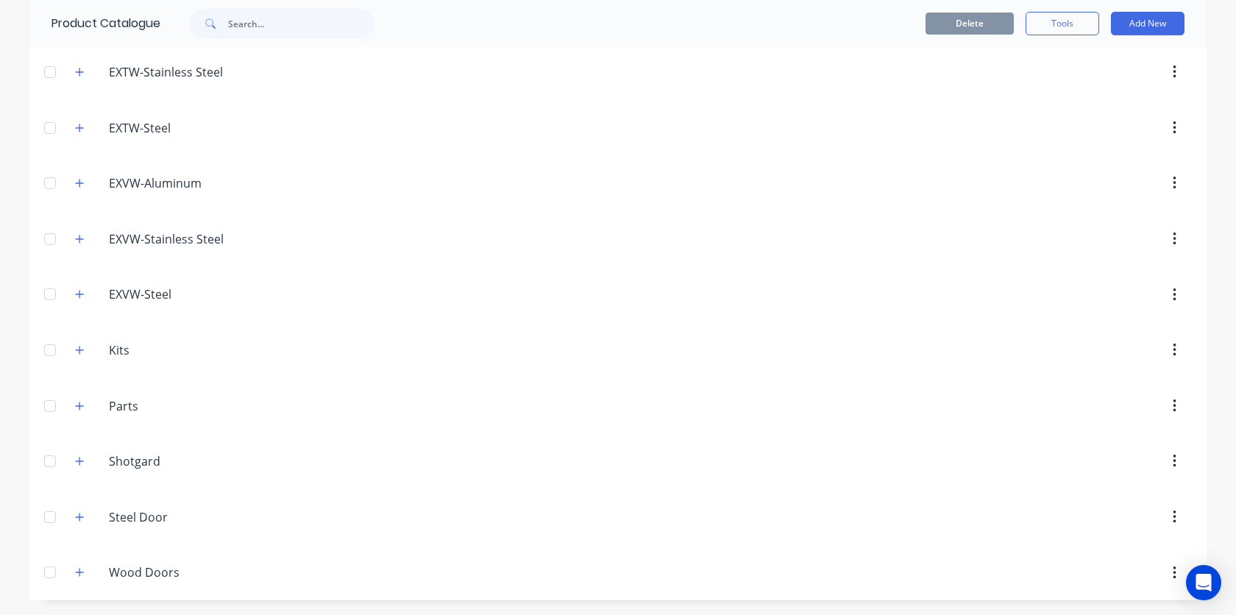
click at [87, 522] on span at bounding box center [80, 517] width 18 height 18
click at [81, 520] on icon "button" at bounding box center [79, 517] width 9 height 10
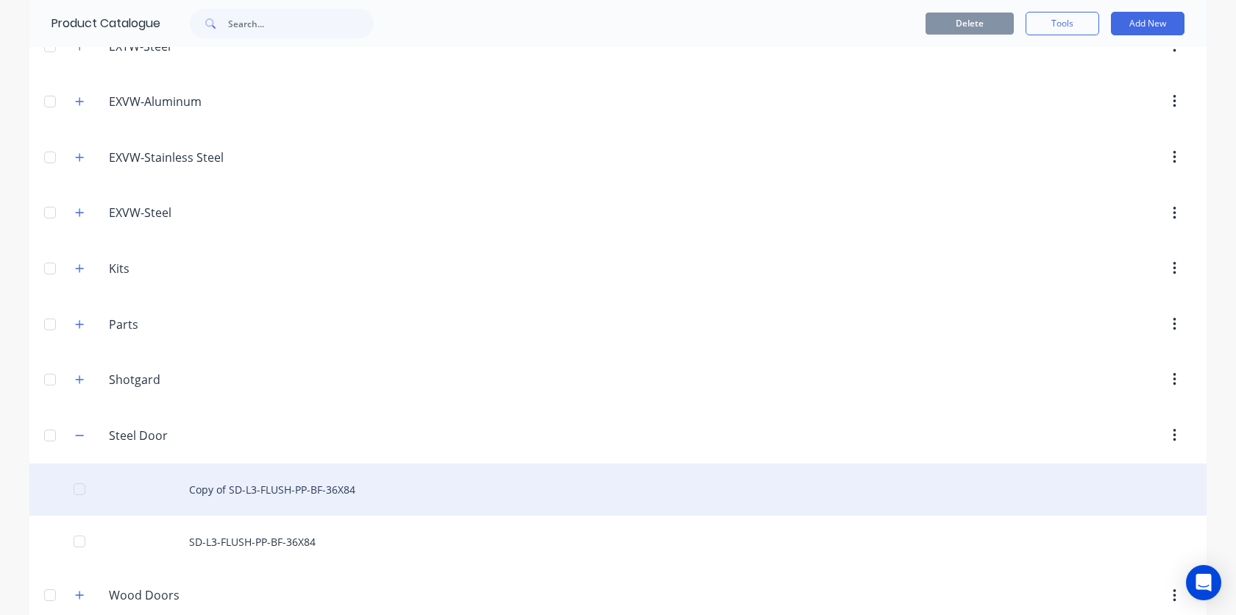
scroll to position [325, 0]
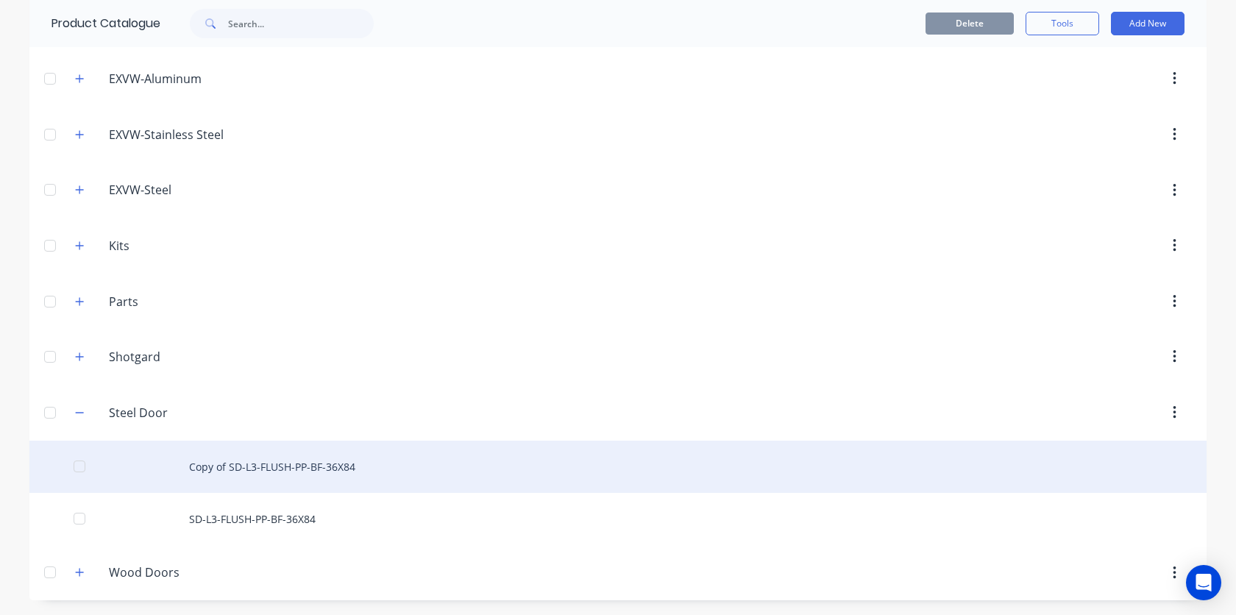
click at [915, 485] on div "Copy of SD-L3-FLUSH-PP-BF-36X84" at bounding box center [617, 467] width 1177 height 52
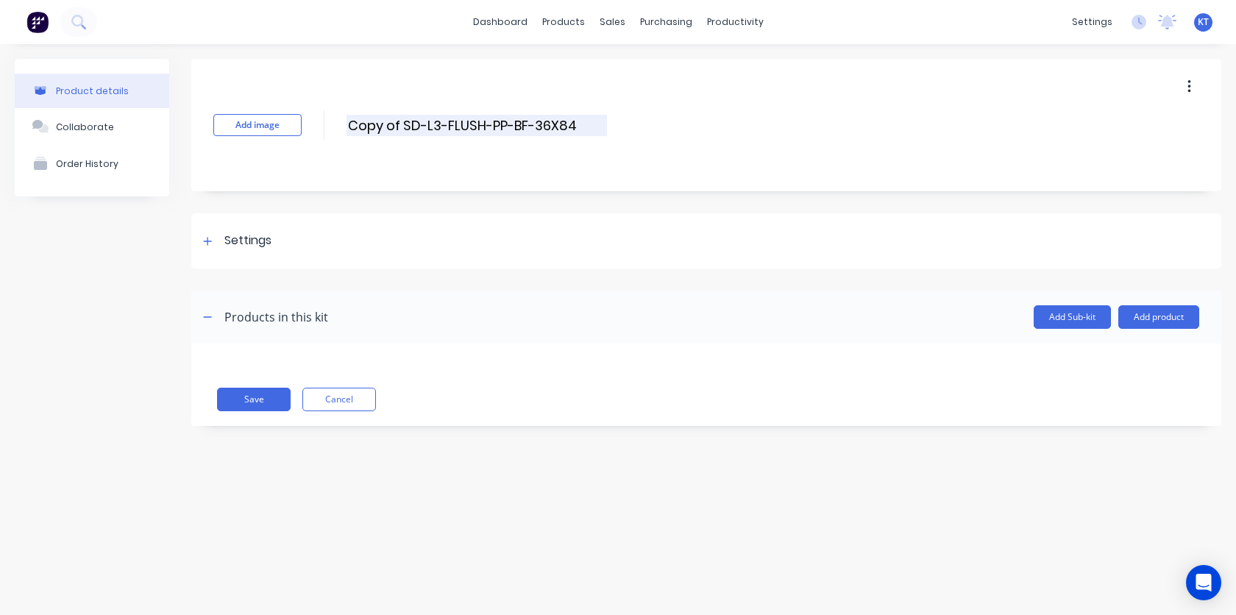
click at [399, 119] on input "Copy of SD-L3-FLUSH-PP-BF-36X84" at bounding box center [476, 125] width 260 height 21
click at [405, 128] on input "Copy of SD-L3-FLUSH-PP-BF-36X84" at bounding box center [476, 125] width 260 height 21
click at [540, 121] on input "SD-L3-FLUSH-PP-BF-36X84" at bounding box center [476, 125] width 260 height 21
click at [249, 397] on button "Save" at bounding box center [254, 400] width 74 height 24
type input "SD-L3-FLUSH-PP-BF-36X96"
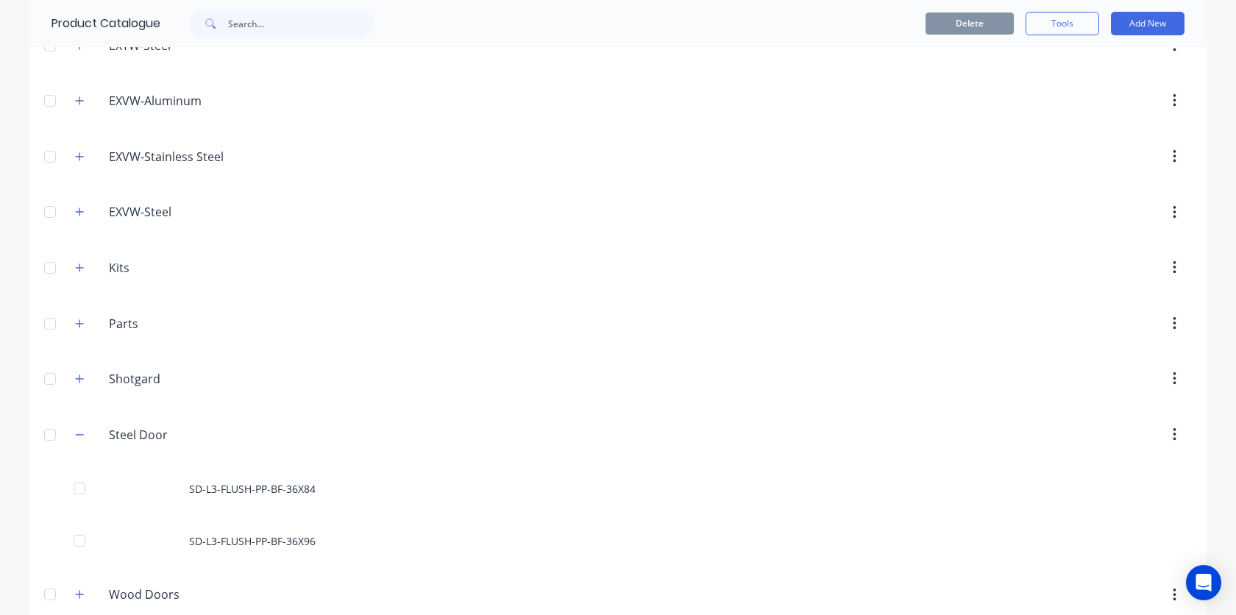
scroll to position [325, 0]
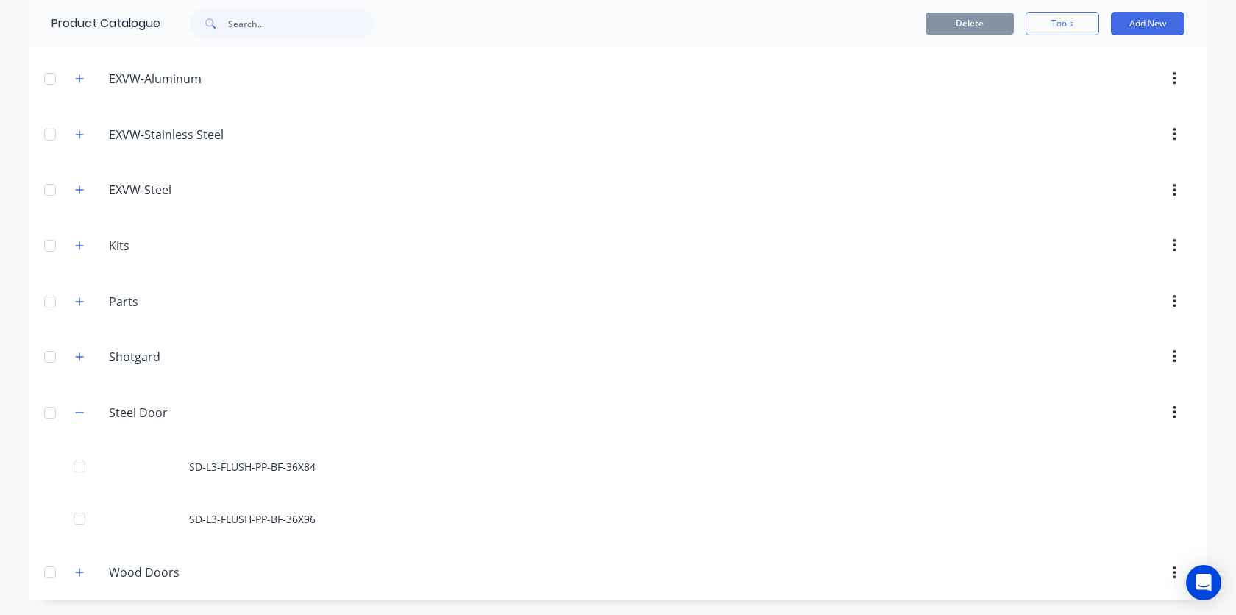
click at [49, 419] on div at bounding box center [49, 412] width 29 height 29
click at [82, 416] on icon "button" at bounding box center [79, 413] width 9 height 10
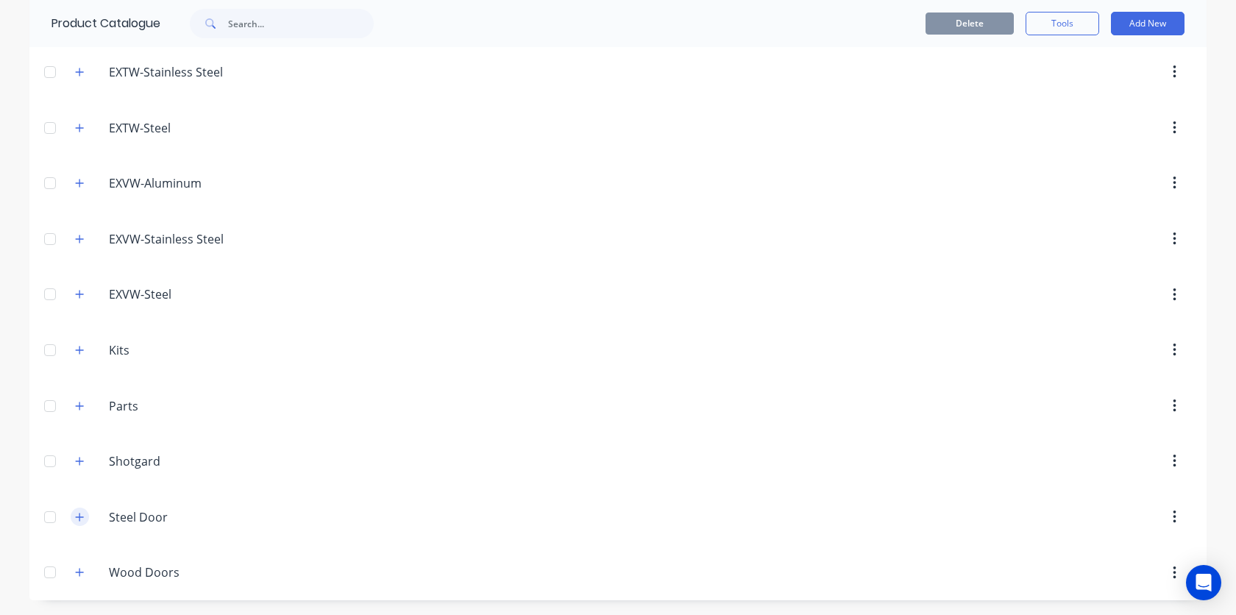
click at [82, 416] on div "Parts Parts" at bounding box center [178, 406] width 231 height 26
click at [81, 459] on icon "button" at bounding box center [79, 461] width 9 height 10
drag, startPoint x: 828, startPoint y: 468, endPoint x: 753, endPoint y: 468, distance: 74.3
click at [812, 468] on div at bounding box center [742, 461] width 897 height 26
click at [1159, 29] on button "Add New" at bounding box center [1148, 24] width 74 height 24
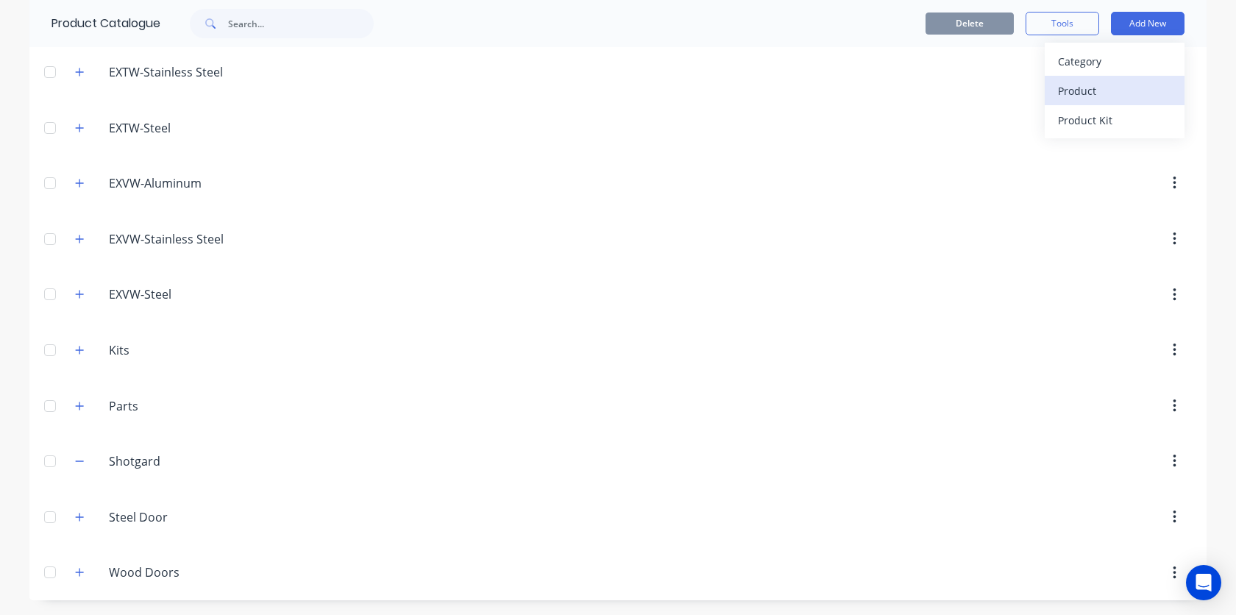
click at [1109, 96] on div "Product" at bounding box center [1114, 90] width 113 height 21
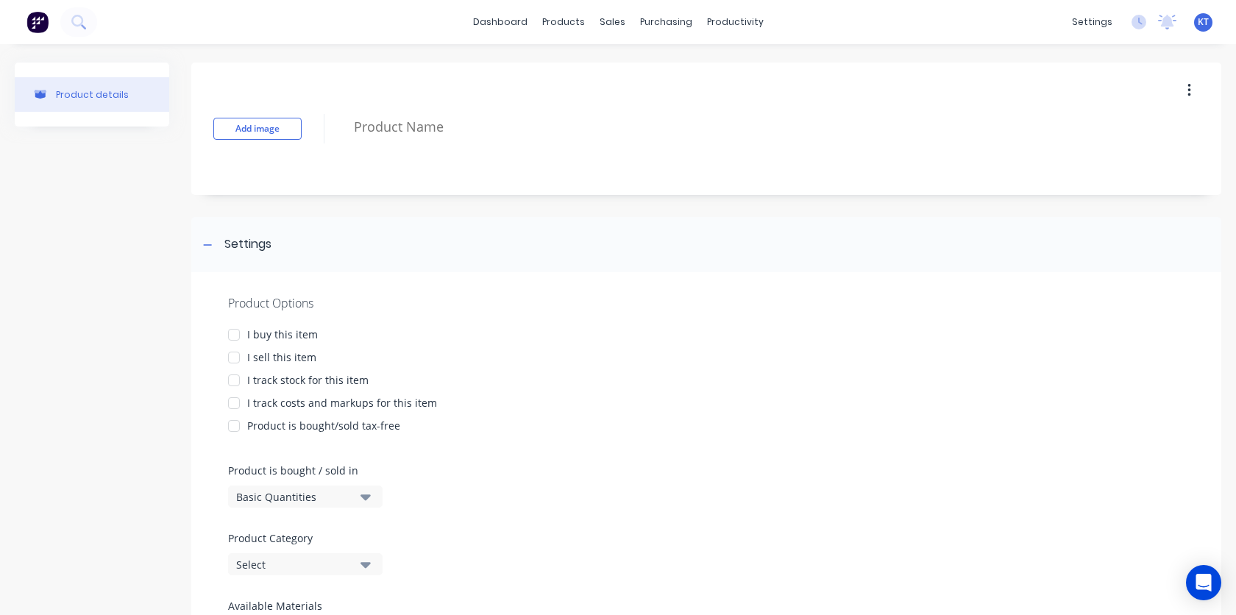
click at [235, 337] on div at bounding box center [233, 334] width 29 height 29
click at [235, 356] on div at bounding box center [233, 357] width 29 height 29
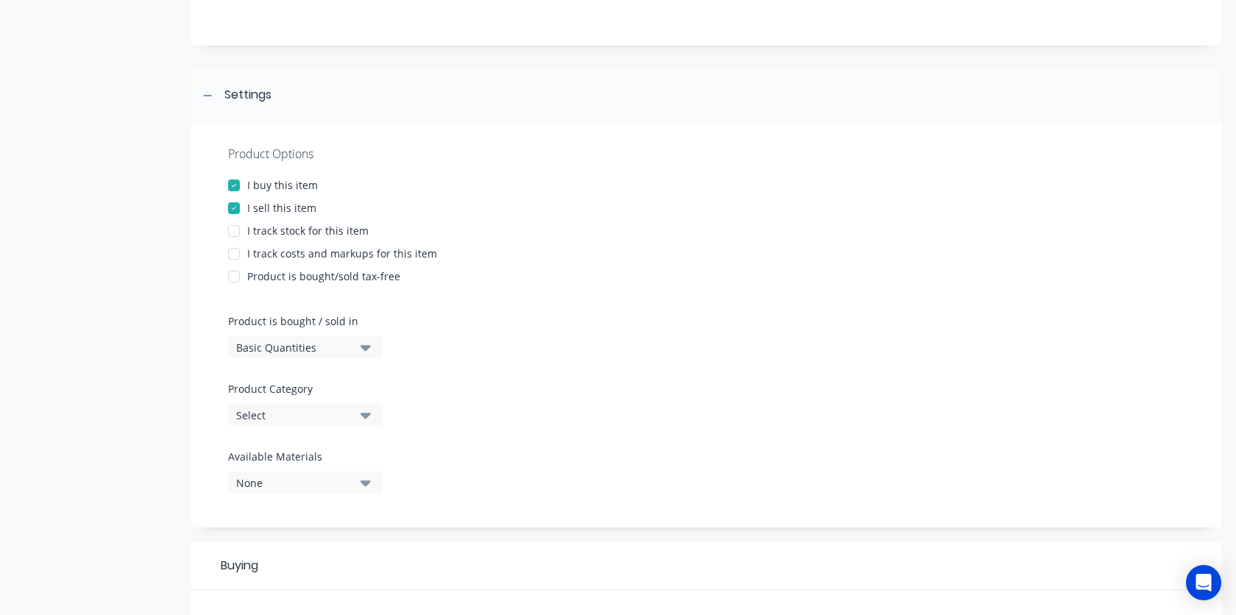
scroll to position [168, 0]
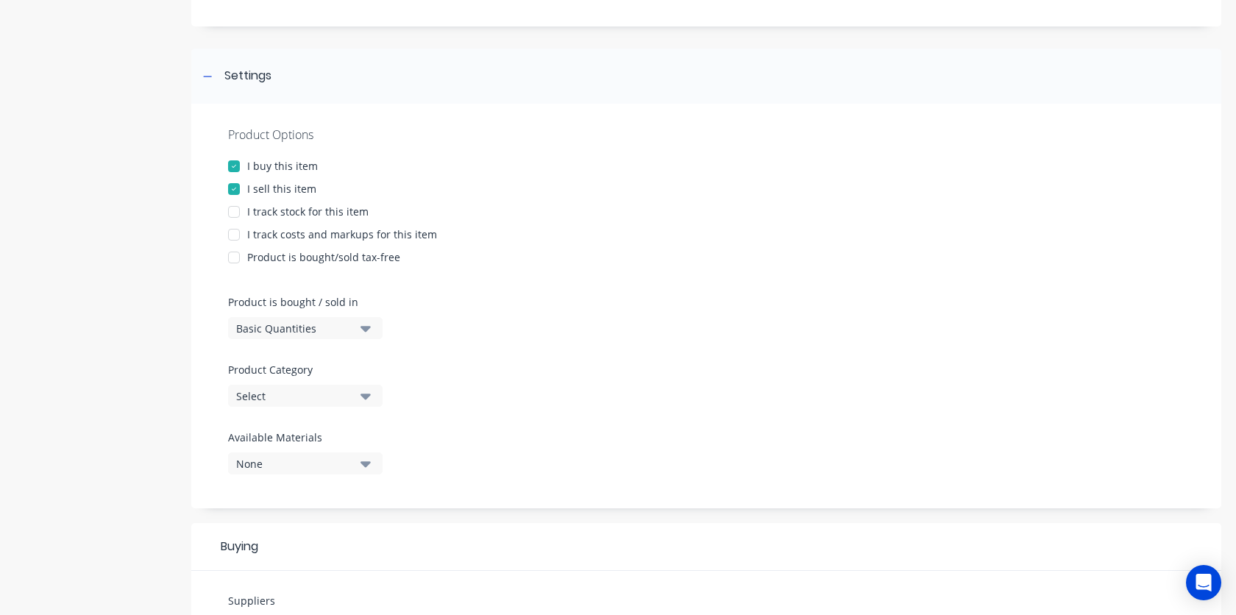
click at [364, 399] on icon "button" at bounding box center [365, 396] width 10 height 16
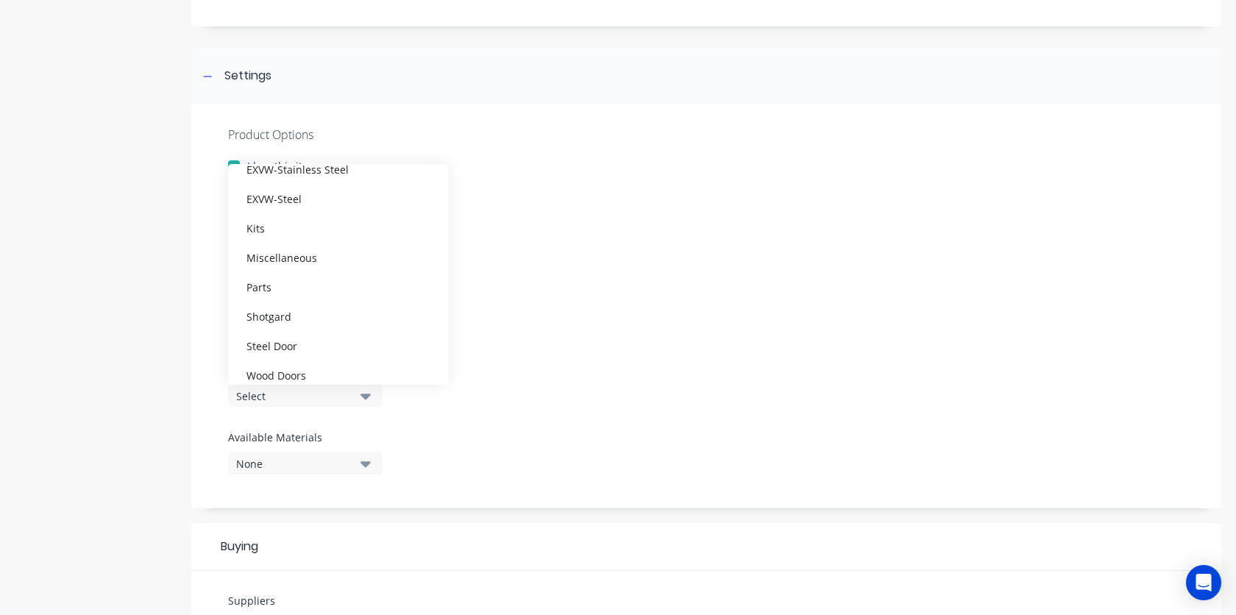
scroll to position [213, 0]
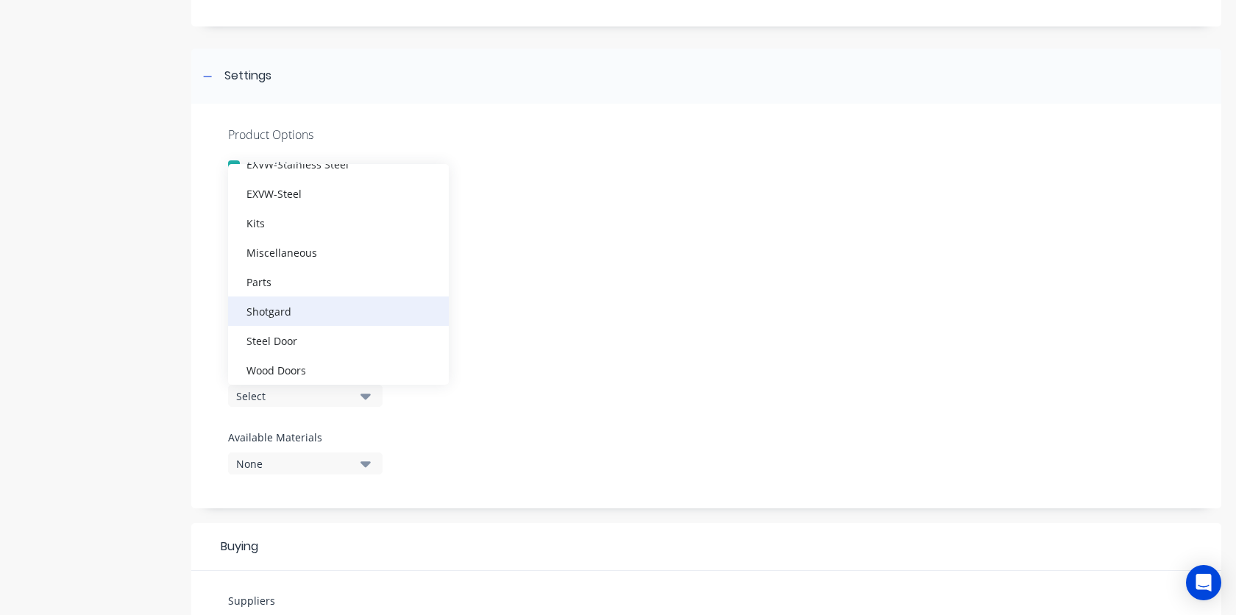
click at [341, 313] on div "Shotgard" at bounding box center [338, 310] width 221 height 29
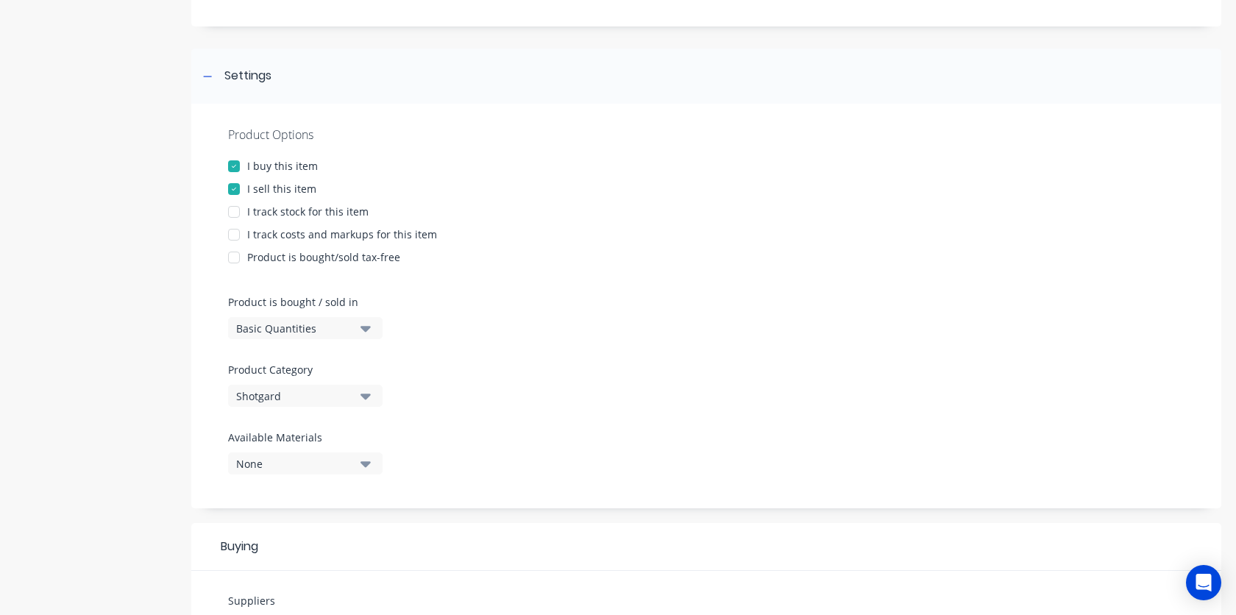
click at [511, 371] on div "Product Options I buy this item I sell this item I track stock for this item I …" at bounding box center [706, 306] width 1030 height 405
click at [372, 465] on button "None" at bounding box center [305, 463] width 154 height 22
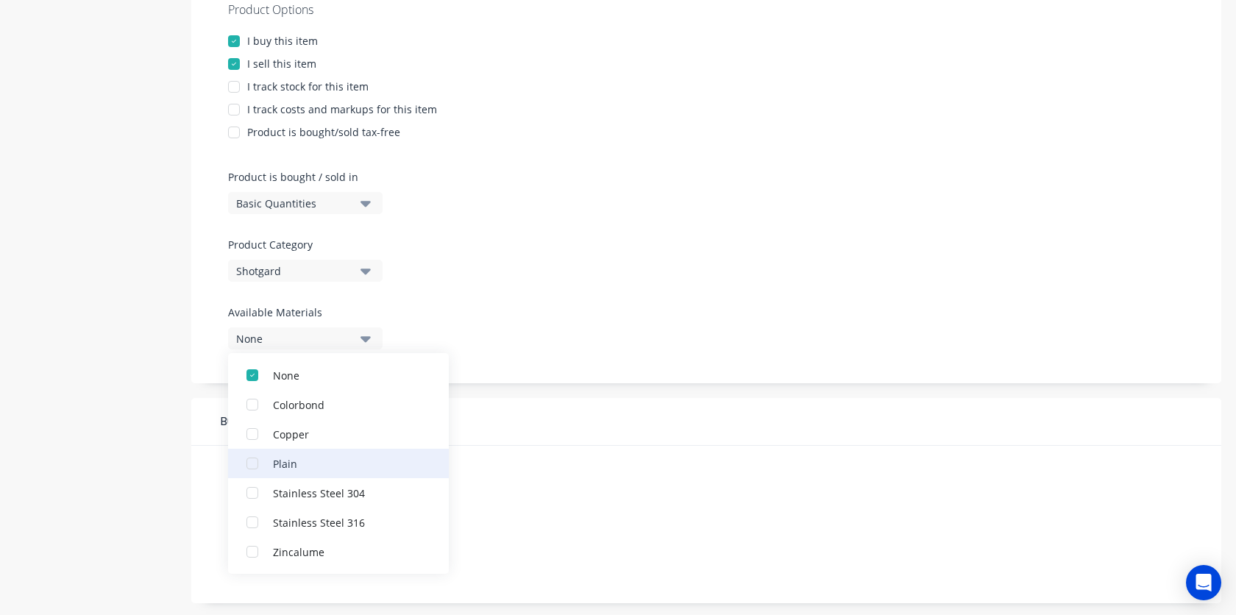
scroll to position [297, 0]
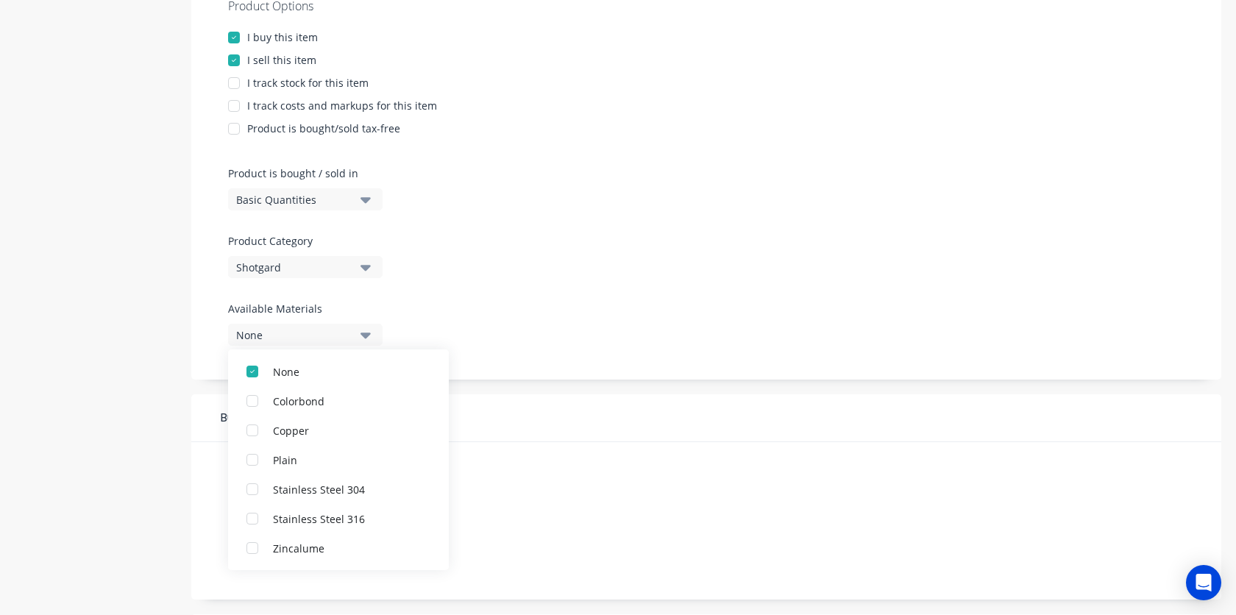
click at [497, 294] on div at bounding box center [706, 295] width 956 height 11
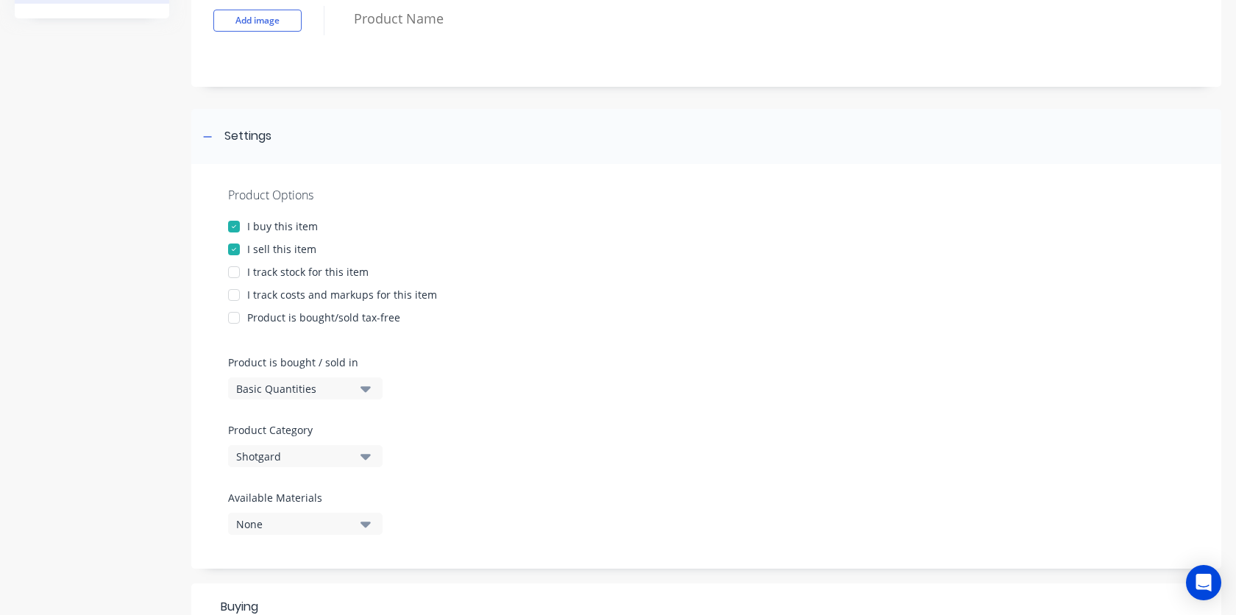
scroll to position [91, 0]
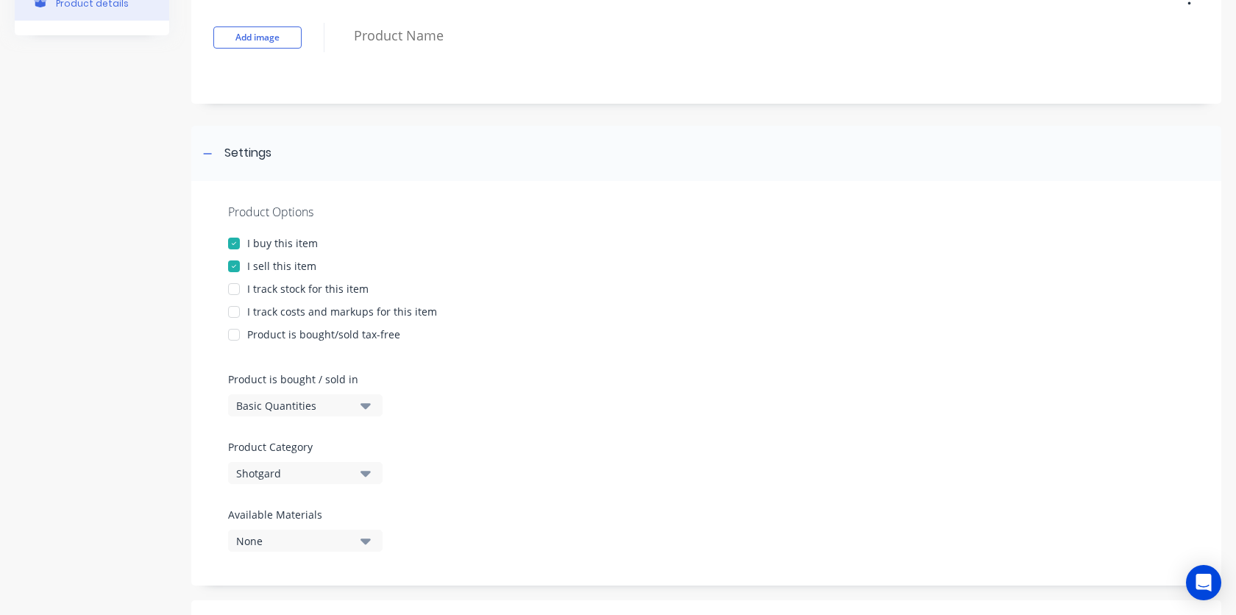
click at [356, 405] on button "Basic Quantities" at bounding box center [305, 405] width 154 height 22
click at [442, 385] on div "Product Options I buy this item I sell this item I track stock for this item I …" at bounding box center [706, 383] width 1030 height 405
click at [235, 315] on div at bounding box center [233, 311] width 29 height 29
type textarea "x"
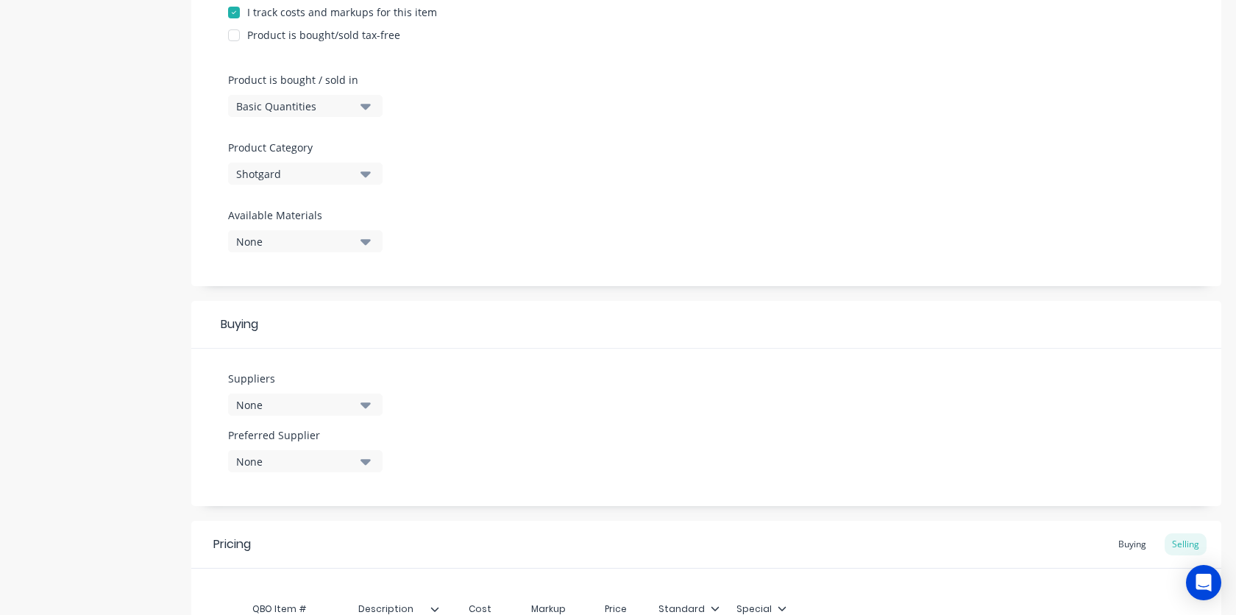
scroll to position [395, 0]
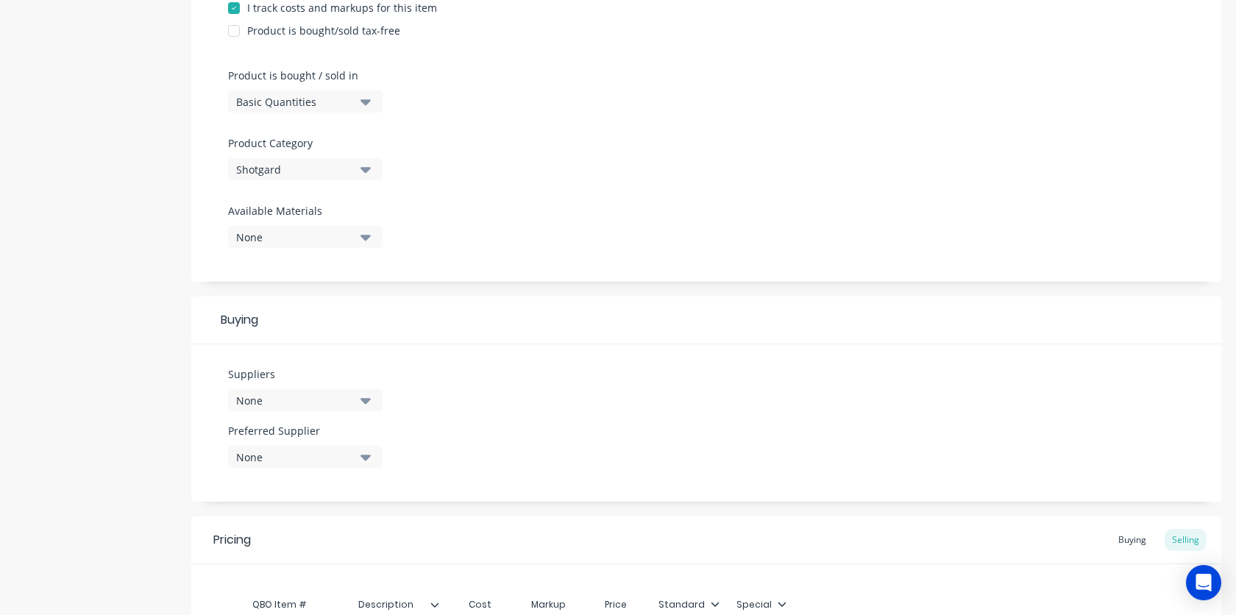
click at [363, 399] on icon "button" at bounding box center [365, 401] width 10 height 6
click at [335, 447] on input "text" at bounding box center [349, 444] width 156 height 29
type input "WACO"
click at [580, 429] on div "Suppliers None WACO No options... Preferred Supplier None No options..." at bounding box center [706, 422] width 1030 height 157
click at [366, 467] on button "None" at bounding box center [305, 457] width 154 height 22
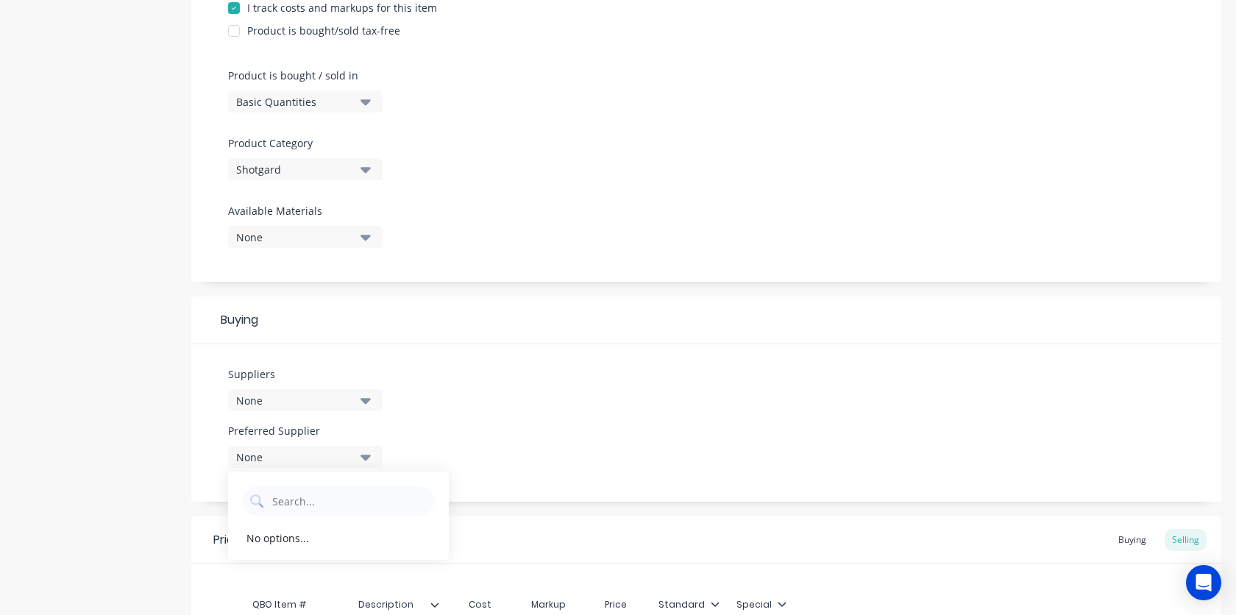
click at [424, 451] on div "Suppliers None WACO No options... Preferred Supplier None No options..." at bounding box center [706, 422] width 1030 height 157
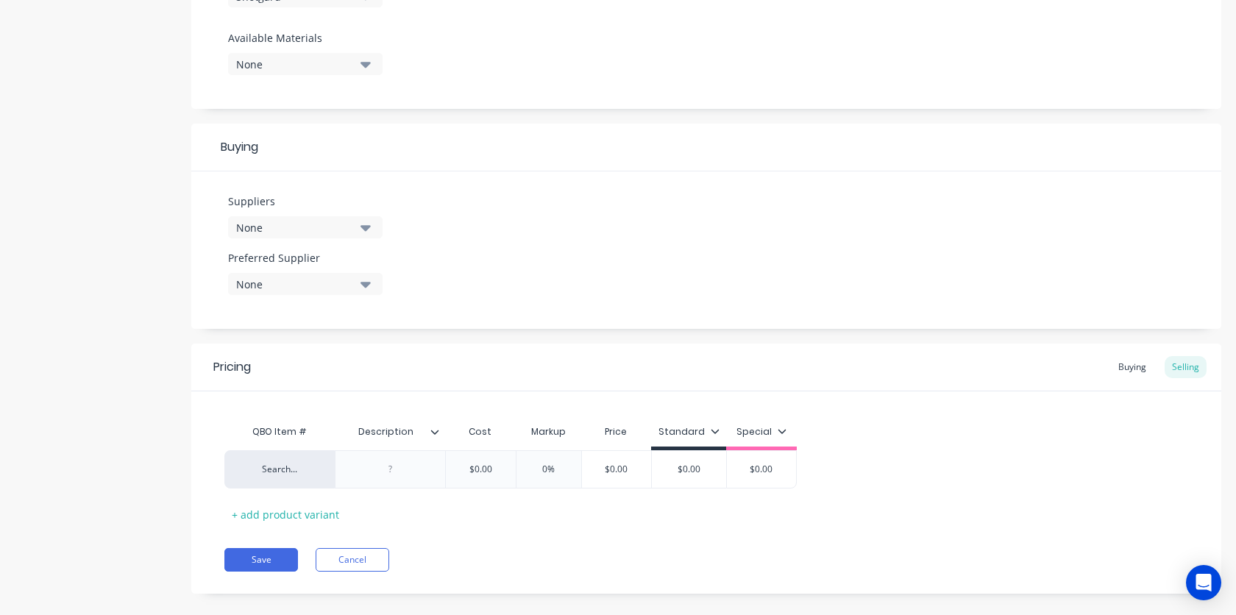
scroll to position [557, 0]
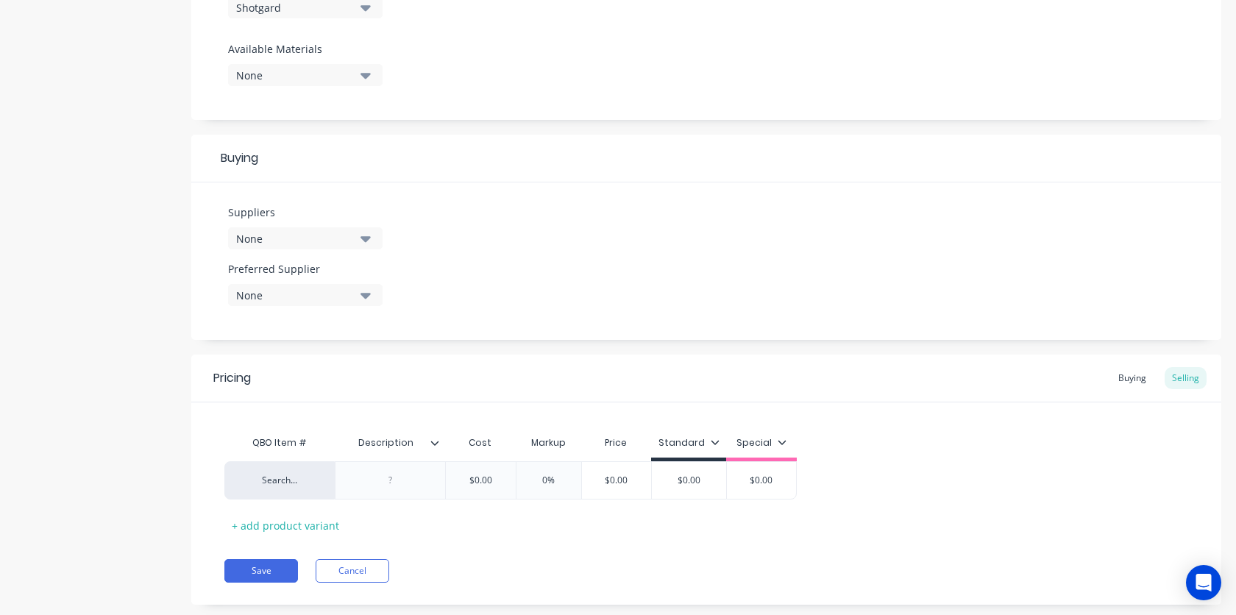
click at [775, 446] on div "Special" at bounding box center [761, 442] width 50 height 13
click at [834, 444] on div "QBO Item # Description Cost Markup Price Standard Special Search... $0.00 0% $0…" at bounding box center [706, 482] width 964 height 109
click at [522, 545] on div "Pricing Buying Selling QBO Item # Description Cost Markup Price Standard Specia…" at bounding box center [706, 480] width 1030 height 250
click at [288, 493] on div "Search..." at bounding box center [279, 480] width 110 height 38
click at [255, 477] on div "Search..." at bounding box center [279, 480] width 81 height 13
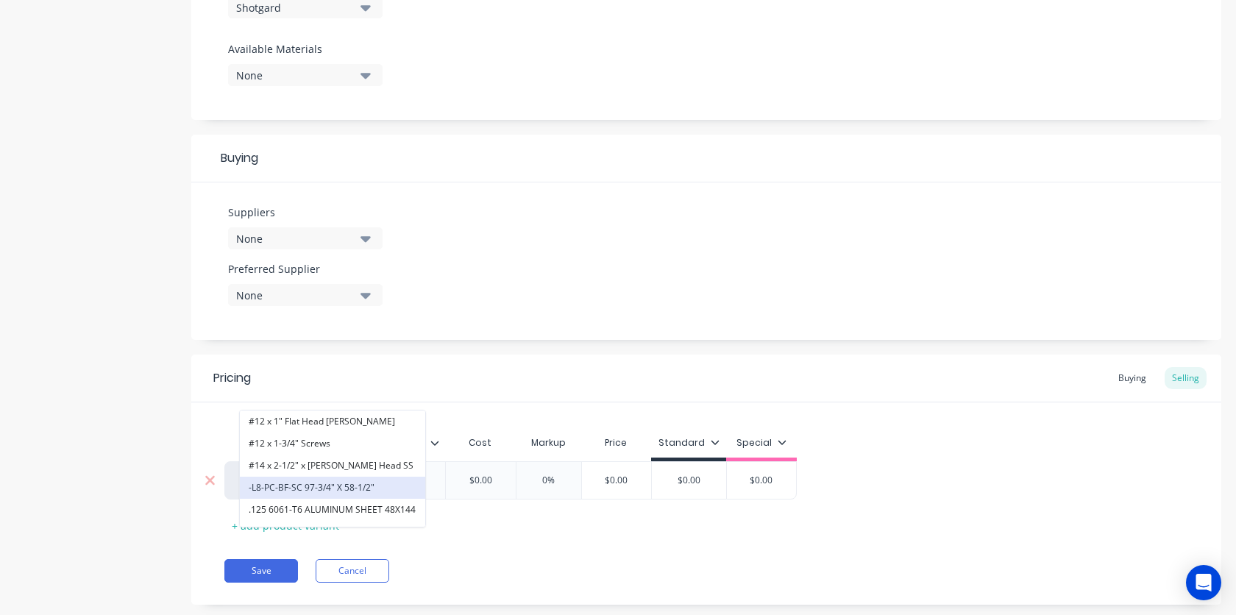
click at [255, 477] on button "-L8-PC-BF-SC 97-3/4" X 58-1/2"" at bounding box center [332, 488] width 185 height 22
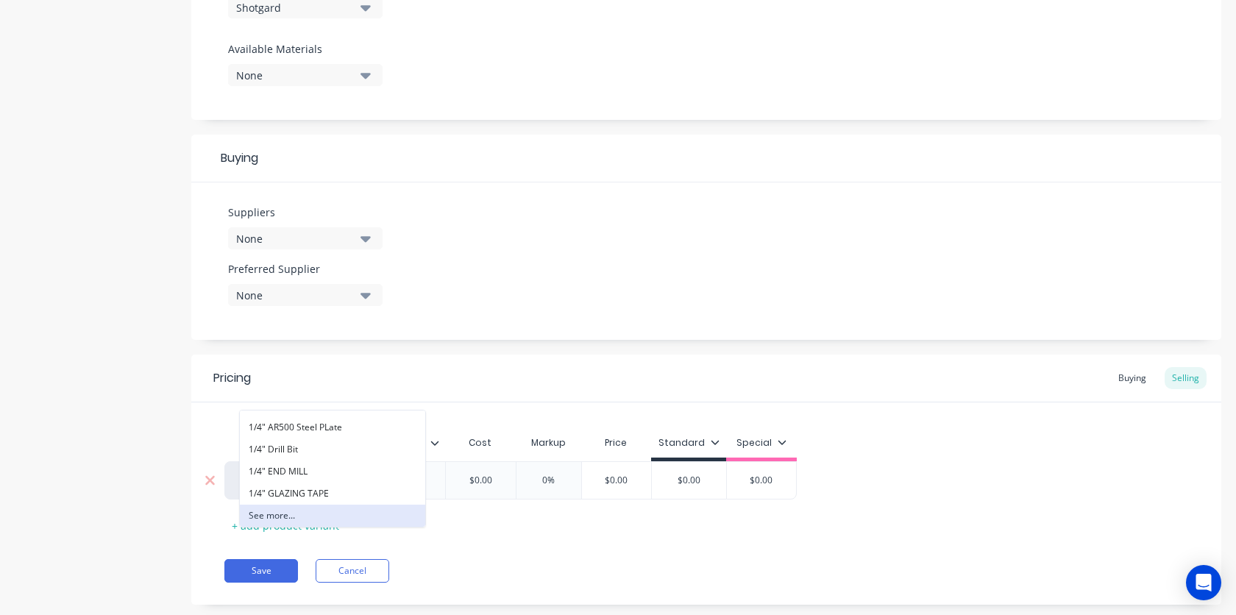
click at [272, 517] on button "See more..." at bounding box center [332, 516] width 185 height 22
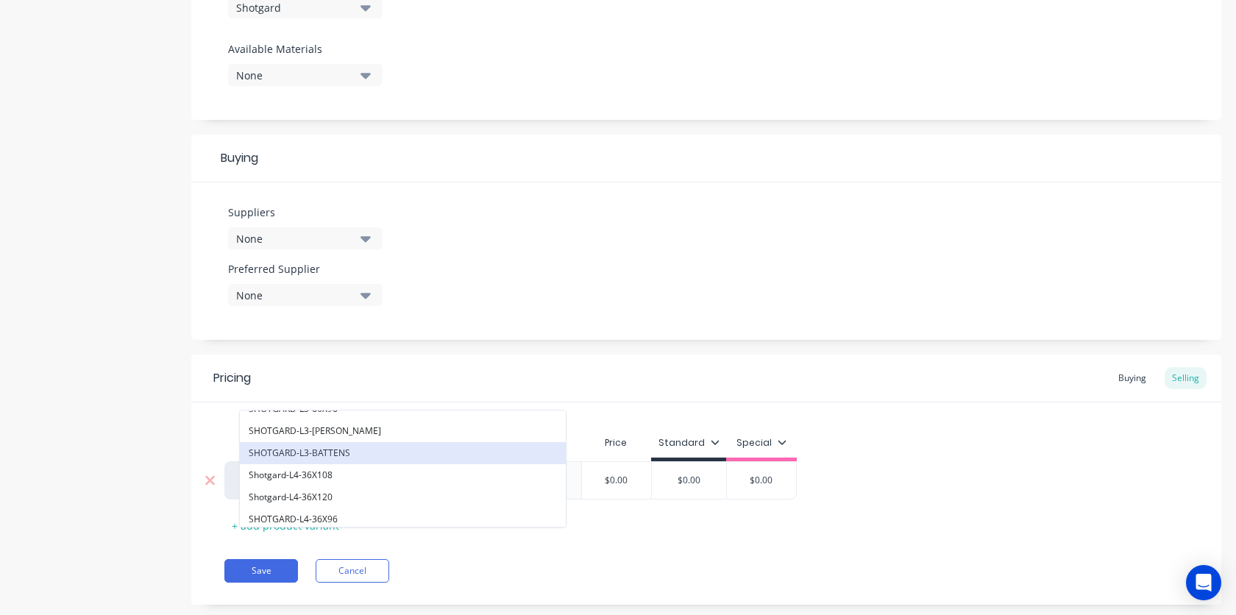
click at [430, 448] on button "SHOTGARD-L3-BATTENS" at bounding box center [403, 453] width 326 height 22
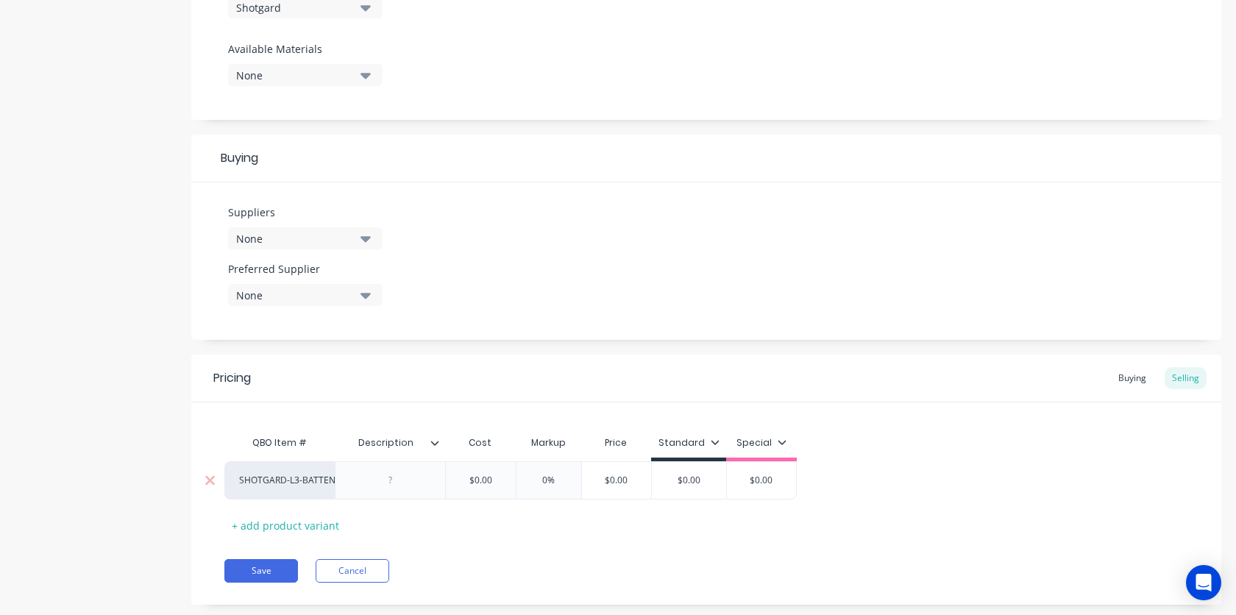
click at [320, 486] on div "SHOTGARD-L3-BATTENS" at bounding box center [279, 480] width 81 height 13
click at [309, 510] on button "See more..." at bounding box center [332, 516] width 185 height 22
click at [641, 536] on div "QBO Item # Description Cost Markup Price Standard Special SHOTGARD-L3-BATTENS #…" at bounding box center [706, 482] width 964 height 109
click at [277, 477] on div "SHOTGARD-L3-BATTENS" at bounding box center [279, 480] width 81 height 13
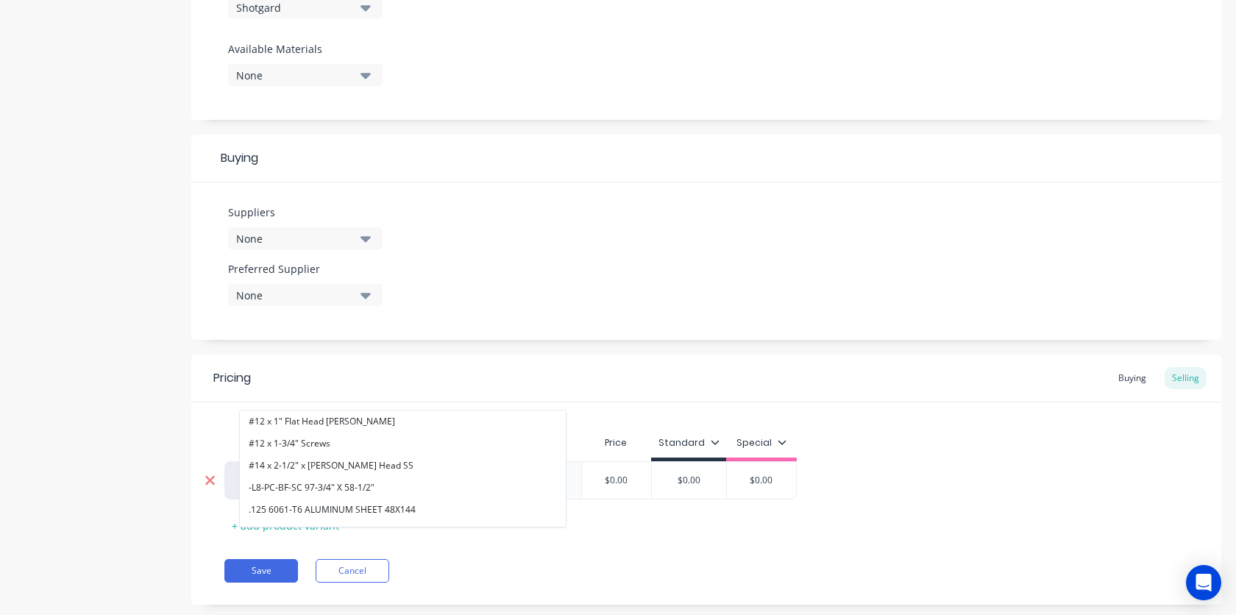
click at [205, 484] on icon at bounding box center [210, 480] width 11 height 15
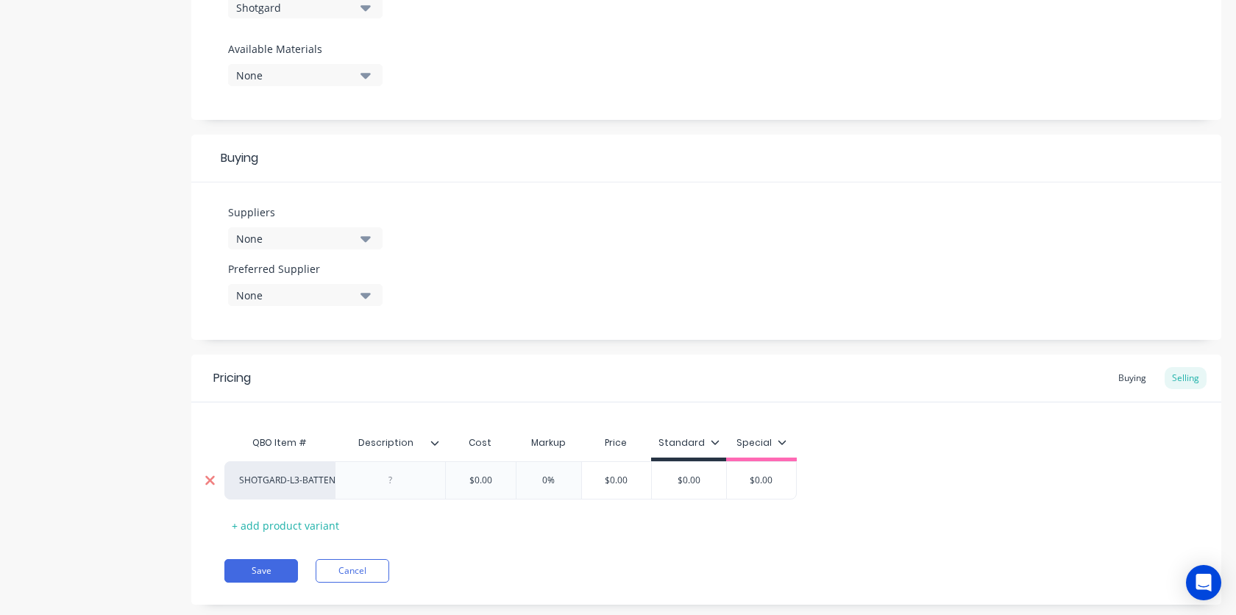
click at [211, 480] on icon at bounding box center [210, 480] width 11 height 15
click at [369, 572] on button "Cancel" at bounding box center [353, 571] width 74 height 24
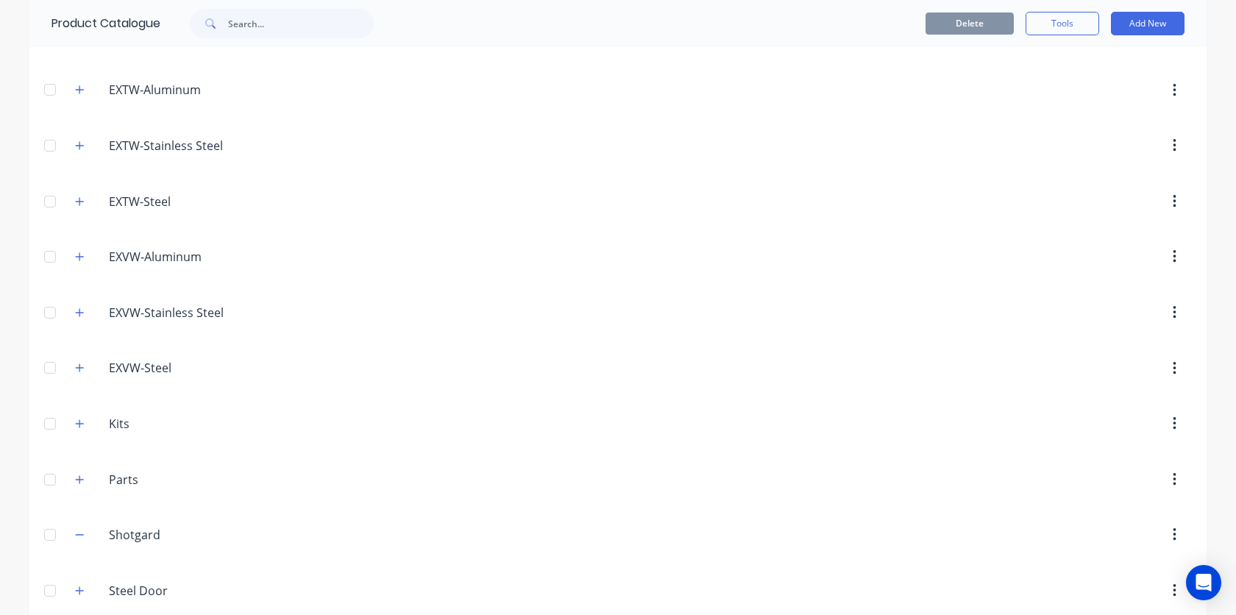
scroll to position [221, 0]
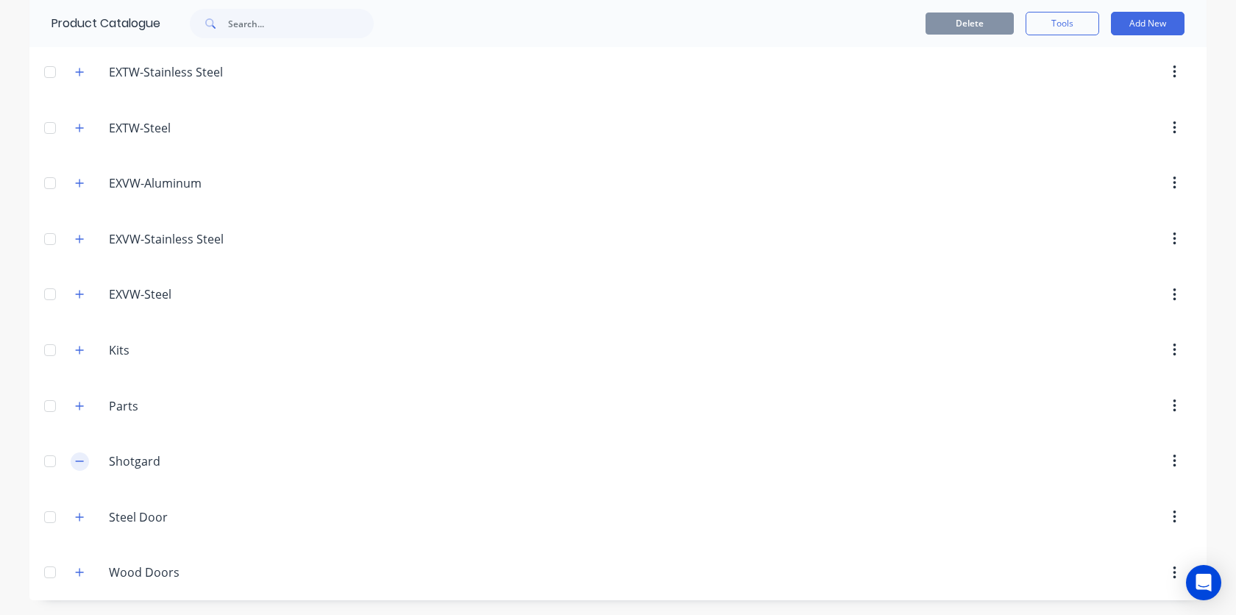
click at [81, 464] on icon "button" at bounding box center [79, 461] width 9 height 10
click at [1150, 28] on button "Add New" at bounding box center [1148, 24] width 74 height 24
click at [1109, 96] on div "Product" at bounding box center [1114, 90] width 113 height 21
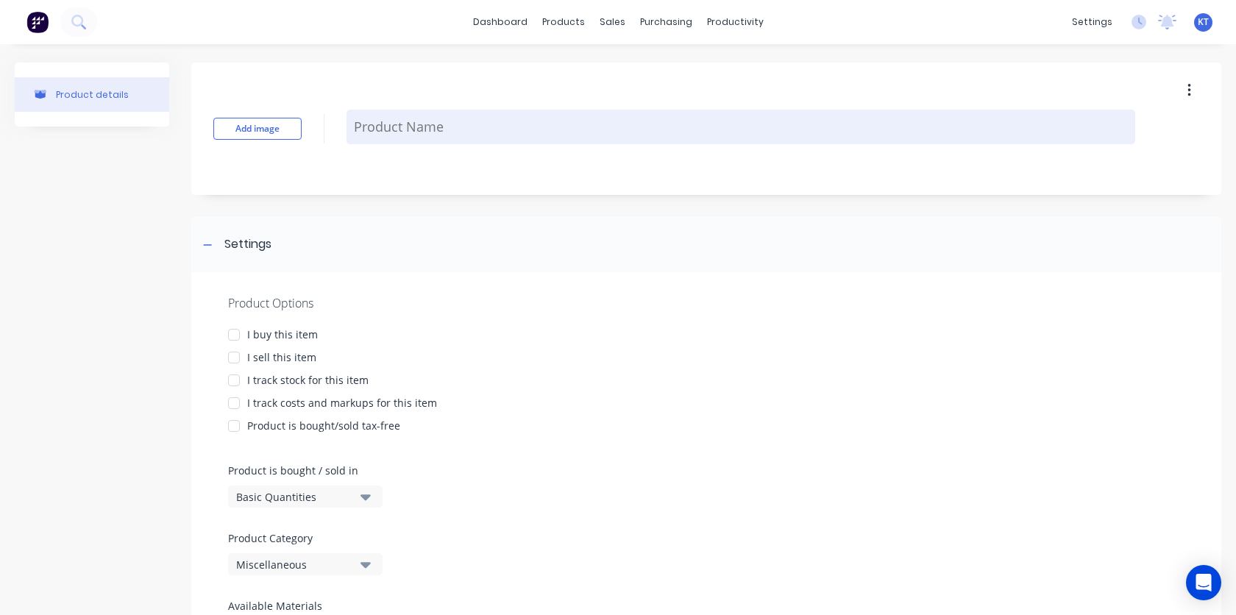
click at [401, 130] on textarea at bounding box center [740, 127] width 789 height 35
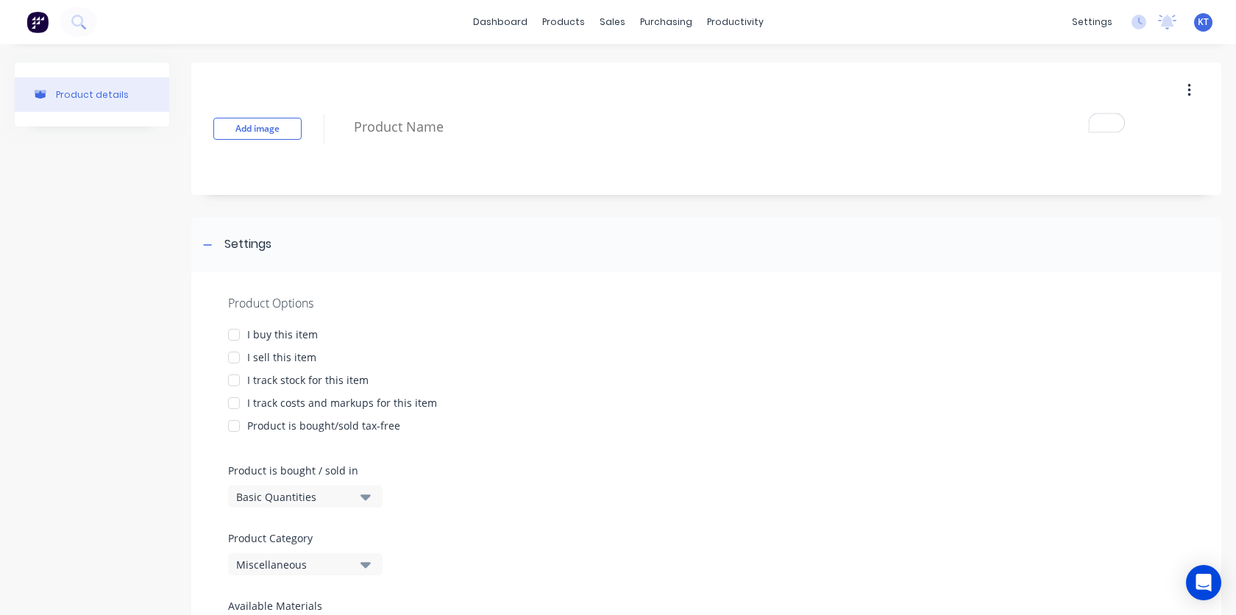
click at [589, 350] on div "I sell this item" at bounding box center [706, 356] width 956 height 15
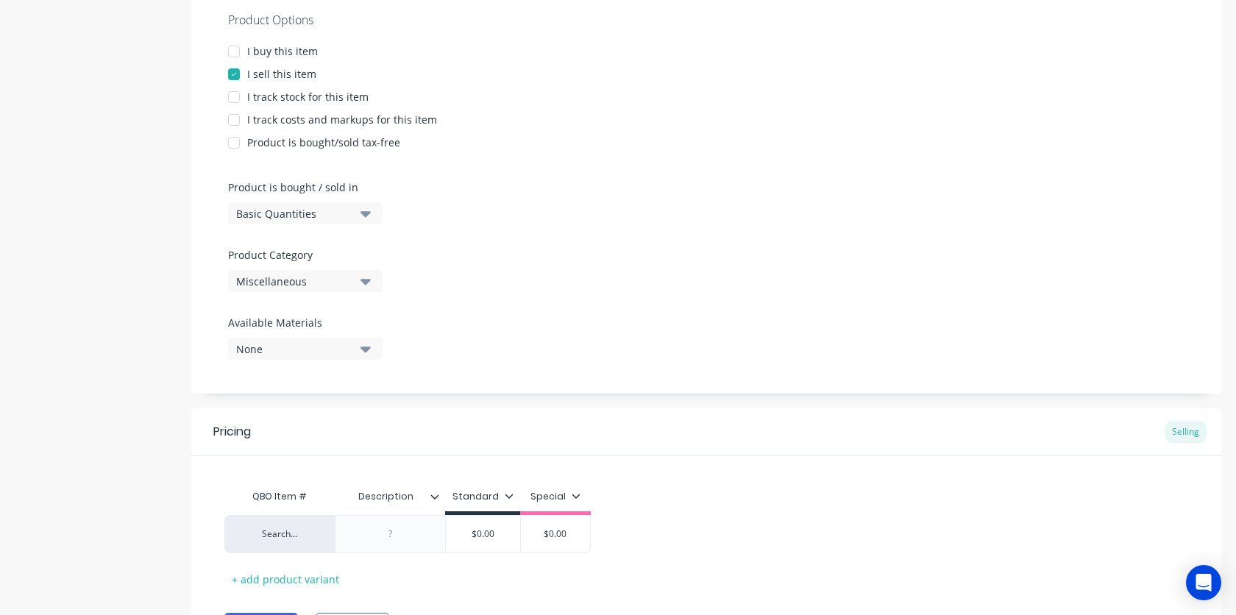
scroll to position [367, 0]
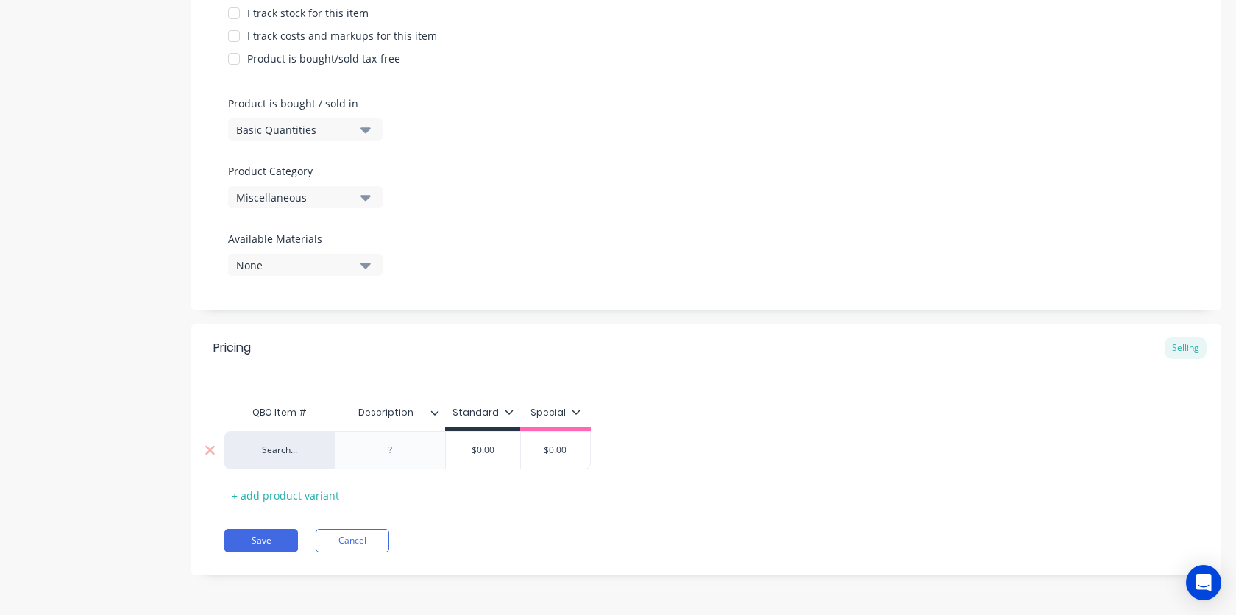
click at [301, 453] on div "Search..." at bounding box center [279, 450] width 81 height 13
click at [281, 486] on button "See more..." at bounding box center [332, 485] width 185 height 22
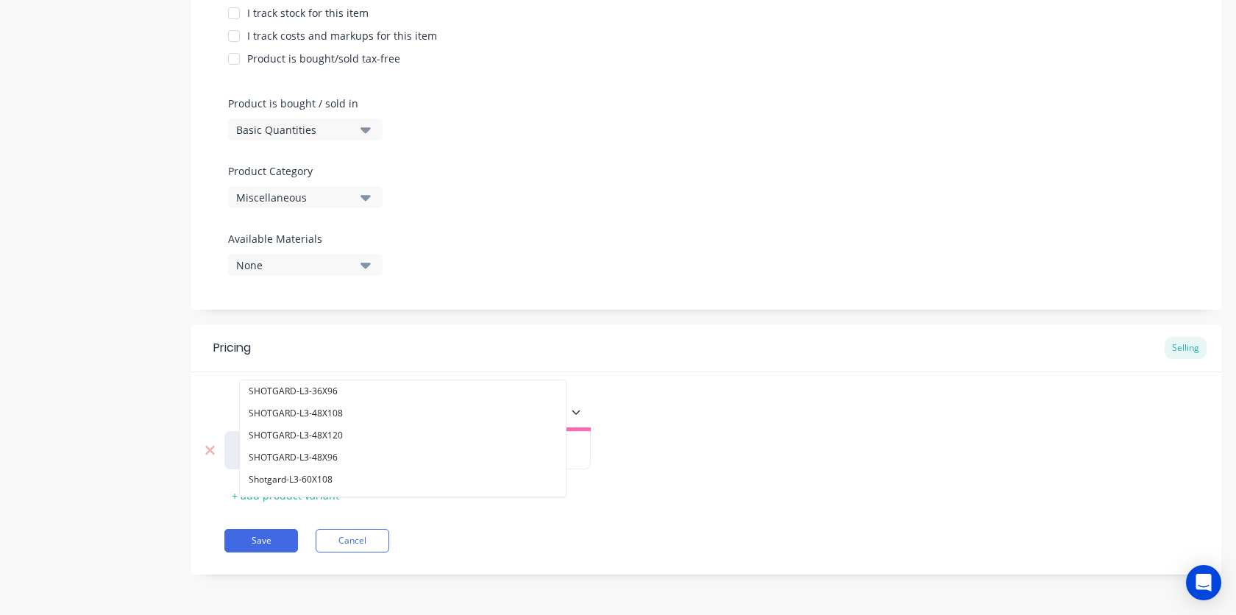
scroll to position [33387, 0]
click at [394, 460] on button "SHOTGARD-L3-48X96" at bounding box center [403, 460] width 326 height 22
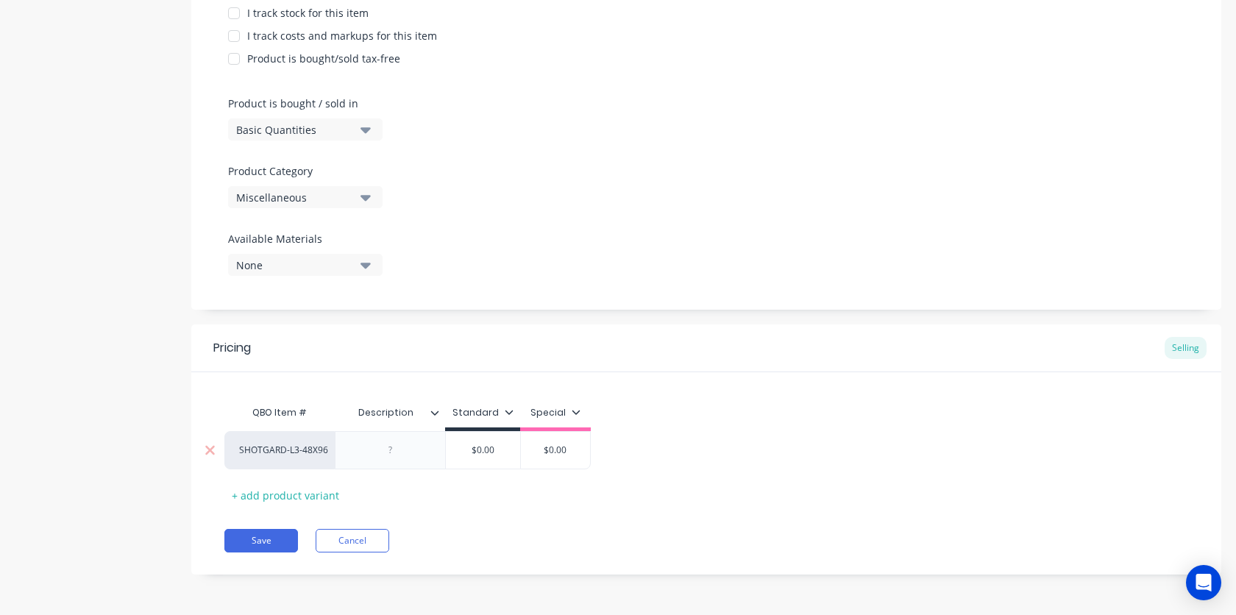
click at [405, 455] on div at bounding box center [391, 450] width 74 height 19
click at [458, 538] on div "Save Cancel" at bounding box center [722, 541] width 997 height 24
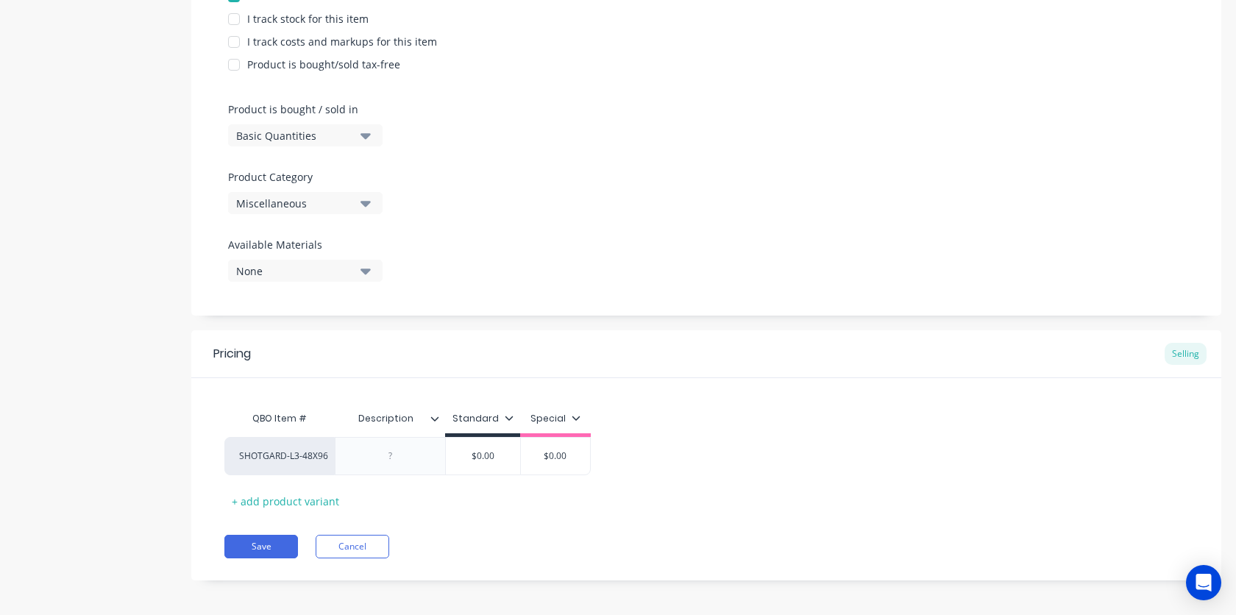
scroll to position [367, 0]
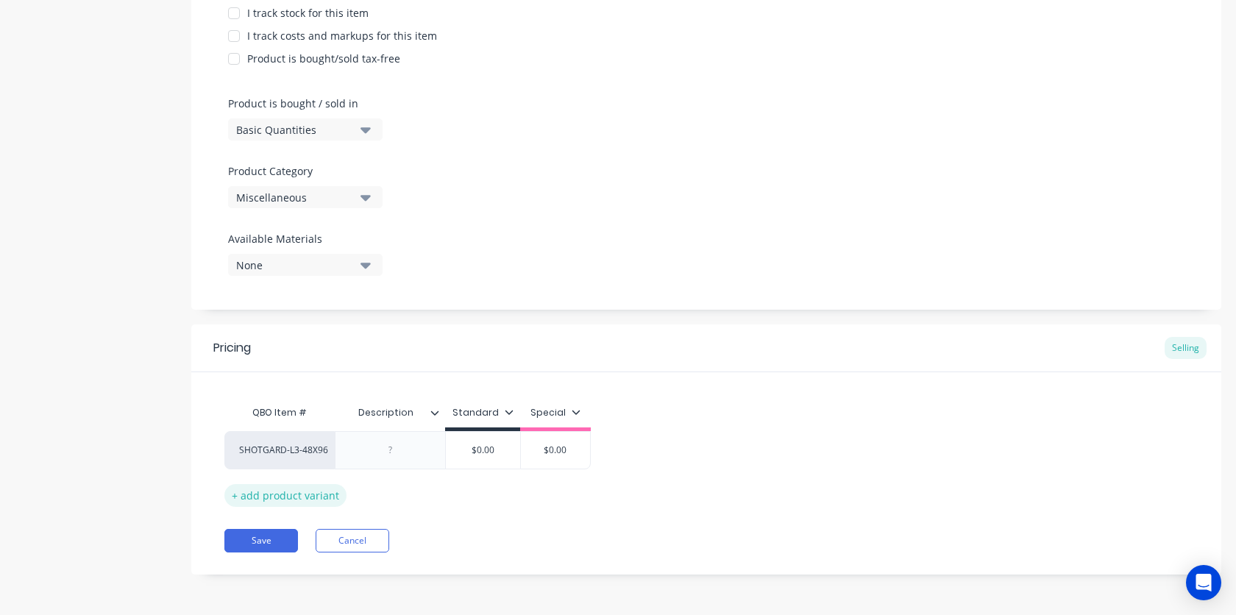
click at [304, 496] on div "+ add product variant" at bounding box center [285, 495] width 122 height 23
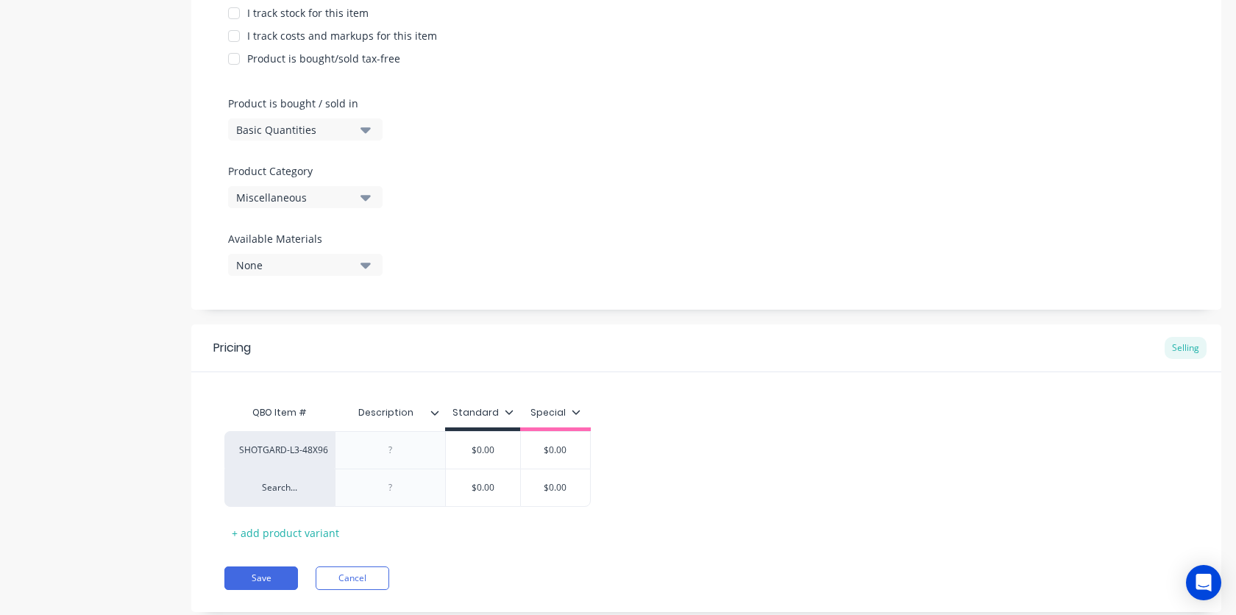
click at [959, 445] on div "SHOTGARD-L3-48X96 $0.00 $0.00 Search... $0.00 $0.00" at bounding box center [706, 469] width 964 height 76
click at [205, 491] on icon at bounding box center [210, 487] width 11 height 15
type textarea "x"
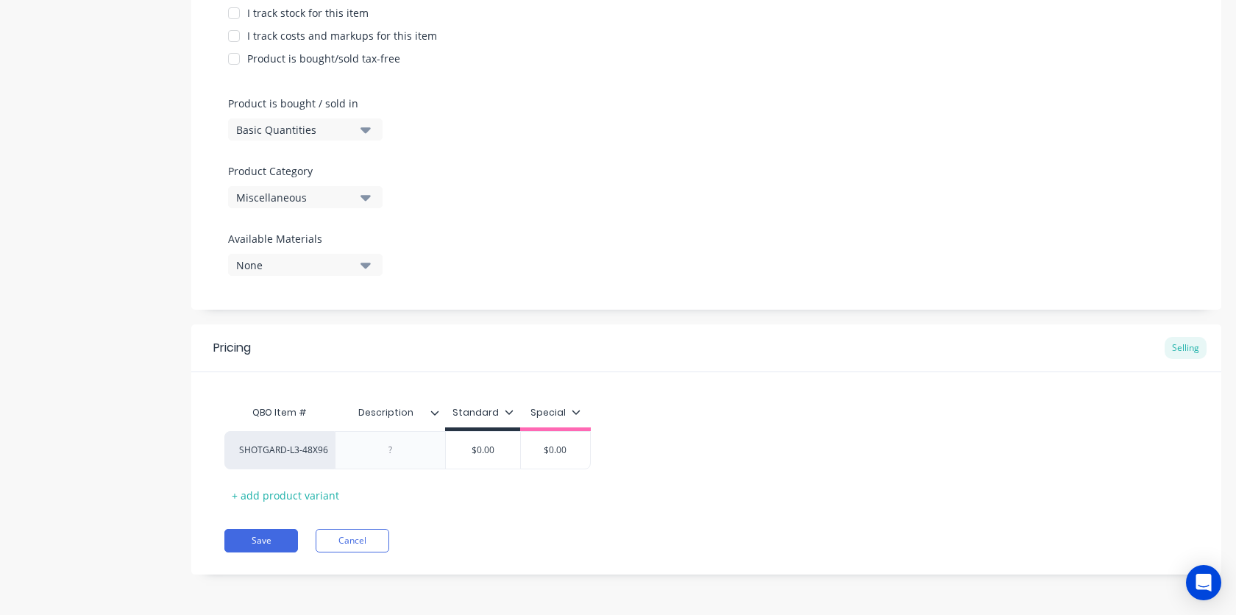
click at [688, 499] on div "QBO Item # Description Standard Special SHOTGARD-L3-48X96 $0.00 $0.00 + add pro…" at bounding box center [706, 452] width 964 height 109
click at [212, 448] on icon at bounding box center [210, 451] width 10 height 10
click at [208, 449] on icon at bounding box center [210, 451] width 10 height 10
click at [344, 547] on button "Cancel" at bounding box center [353, 541] width 74 height 24
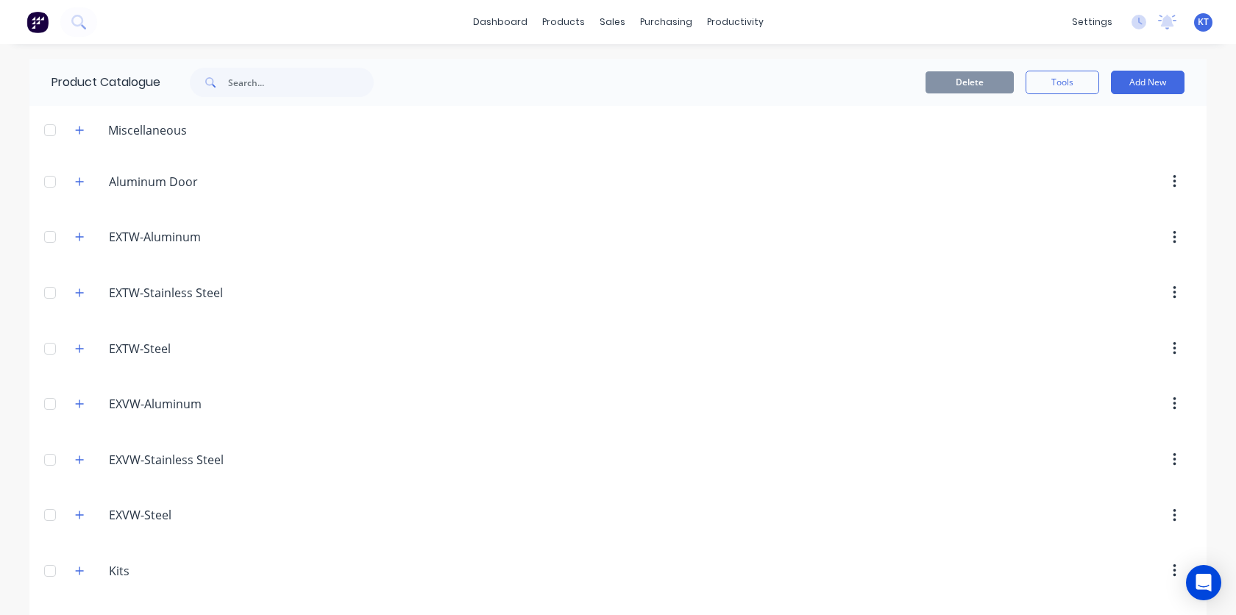
click at [555, 333] on header "EXTW-Steel. EXTW-Steel" at bounding box center [617, 349] width 1177 height 56
click at [682, 102] on div "Suppliers" at bounding box center [697, 99] width 44 height 13
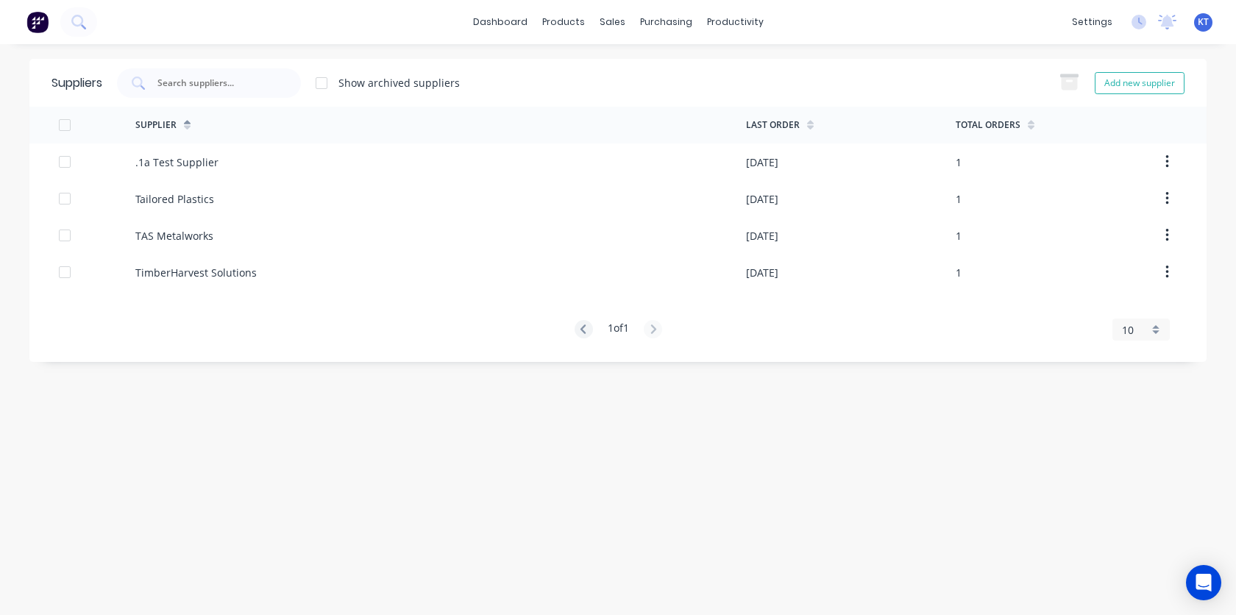
click at [327, 83] on div at bounding box center [321, 82] width 29 height 29
click at [1067, 84] on icon "button" at bounding box center [1070, 83] width 16 height 13
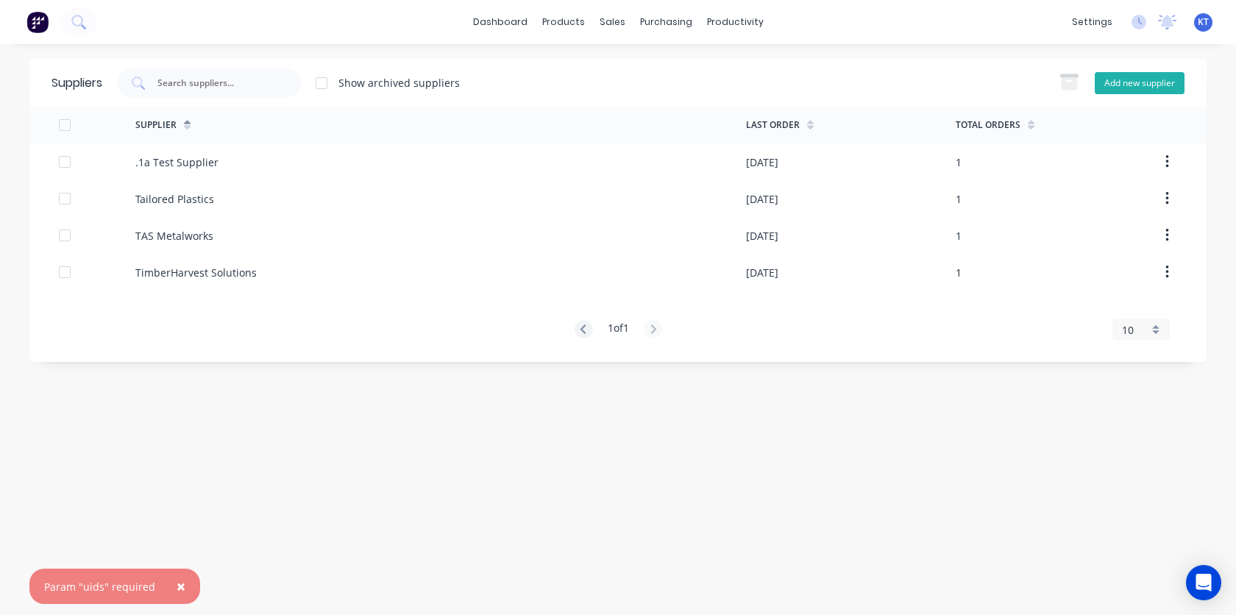
click at [1151, 88] on button "Add new supplier" at bounding box center [1140, 83] width 90 height 22
select select "US"
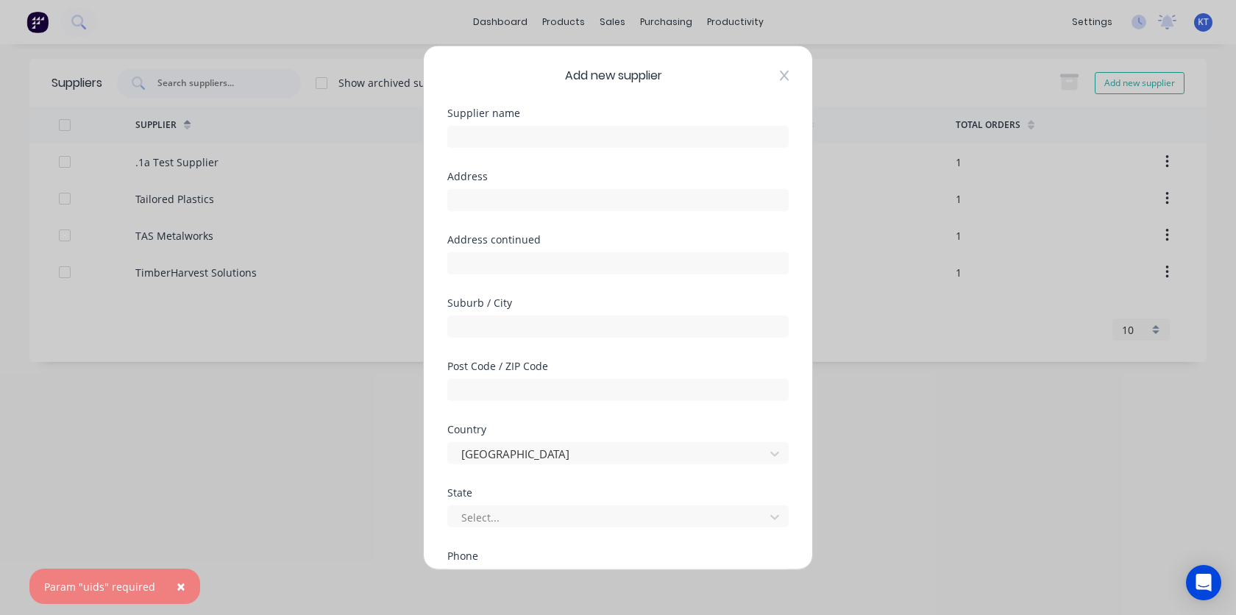
click at [786, 75] on icon at bounding box center [784, 76] width 9 height 12
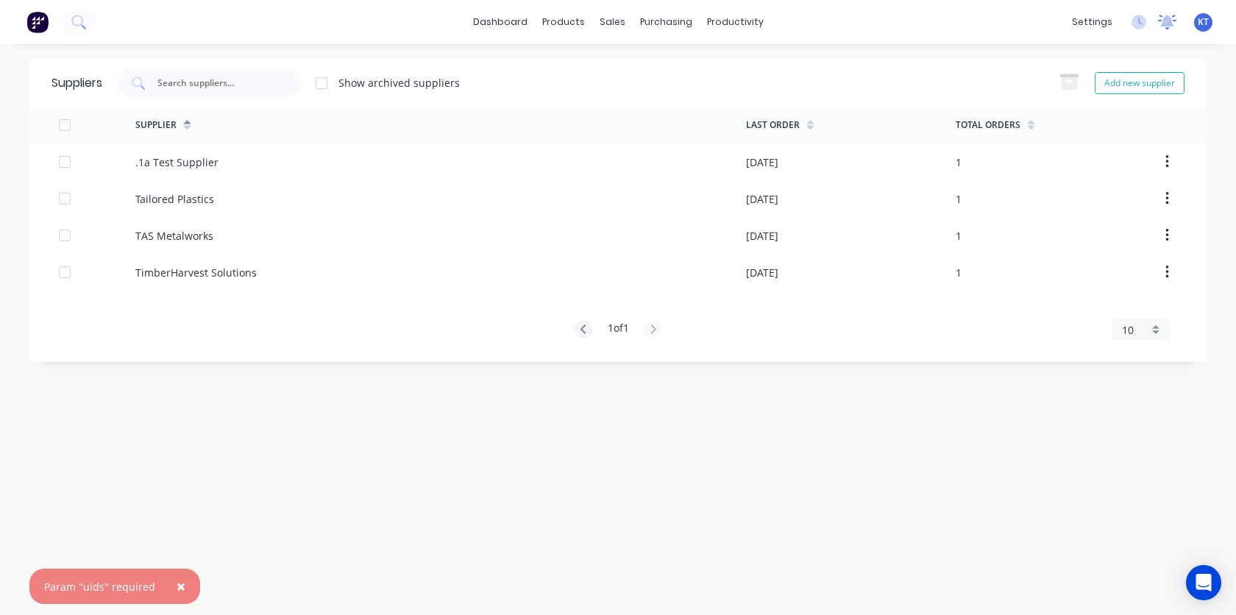
click at [1167, 23] on icon at bounding box center [1167, 21] width 13 height 12
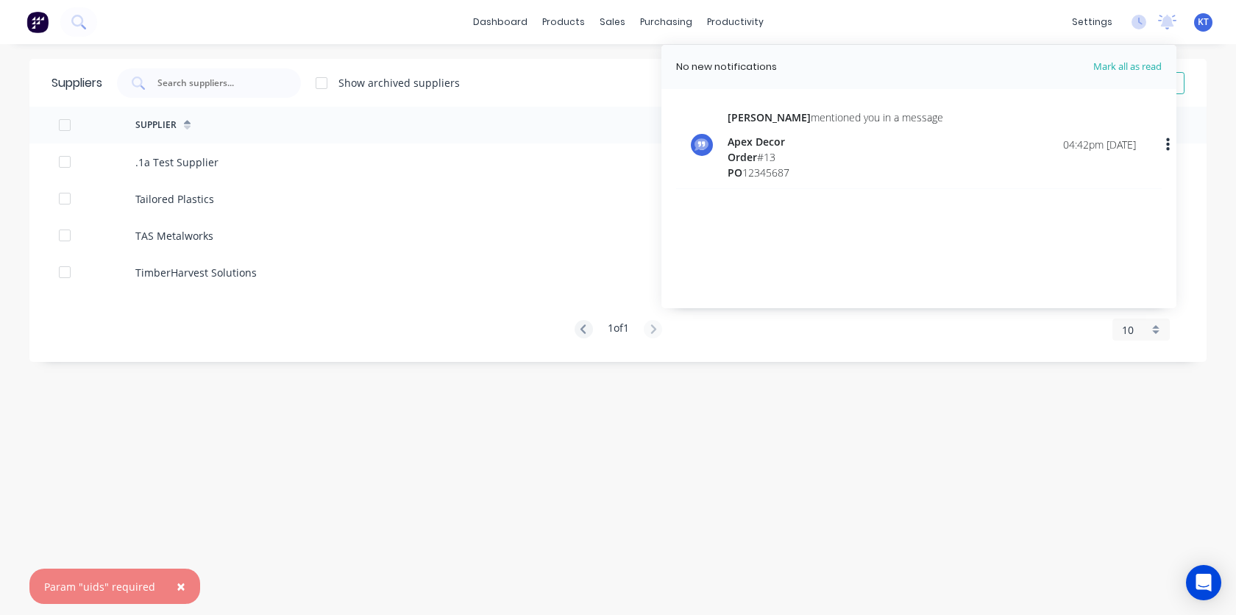
click at [1167, 145] on icon "button" at bounding box center [1168, 144] width 4 height 13
click at [1106, 180] on div "Mark as read" at bounding box center [1091, 183] width 113 height 21
drag, startPoint x: 1106, startPoint y: 180, endPoint x: 1071, endPoint y: 182, distance: 34.6
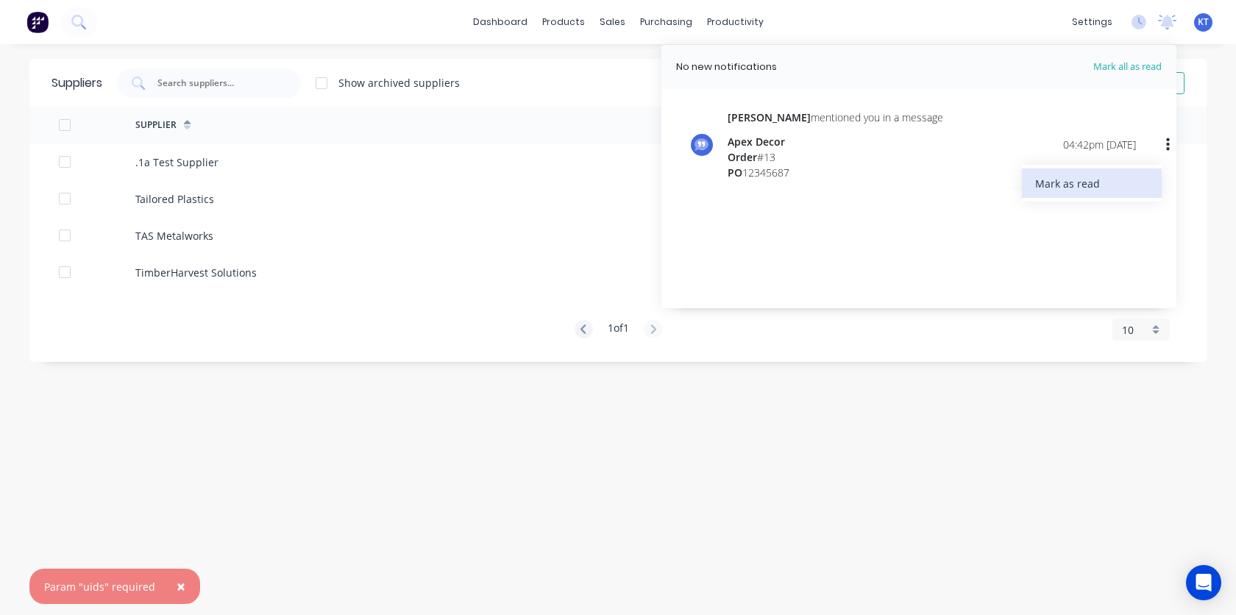
click at [1071, 182] on div "Mark as read" at bounding box center [1091, 183] width 113 height 21
click at [1070, 182] on div "Mark as read" at bounding box center [1091, 183] width 113 height 21
click at [1070, 181] on div "Mark as read" at bounding box center [1091, 183] width 113 height 21
click at [1069, 181] on div "Mark as read" at bounding box center [1091, 183] width 113 height 21
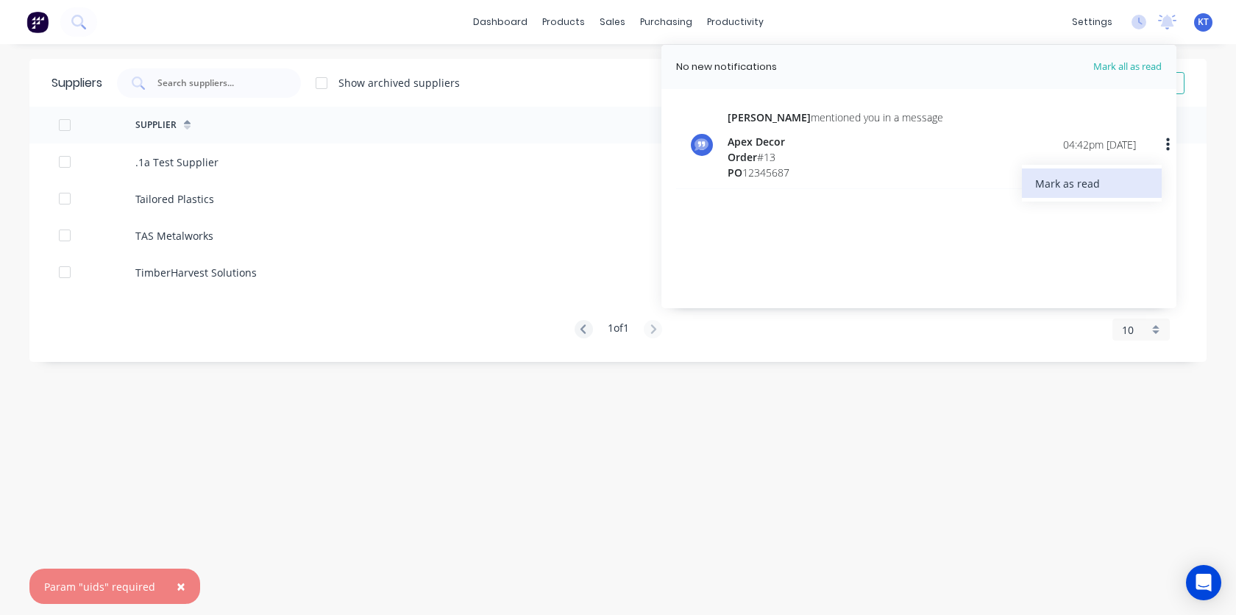
click at [1067, 176] on div "Mark as read" at bounding box center [1091, 183] width 113 height 21
click at [1017, 166] on div "[PERSON_NAME] mentioned you in a message Apex Decor Order # 13 PO 12345687 04:4…" at bounding box center [932, 145] width 408 height 71
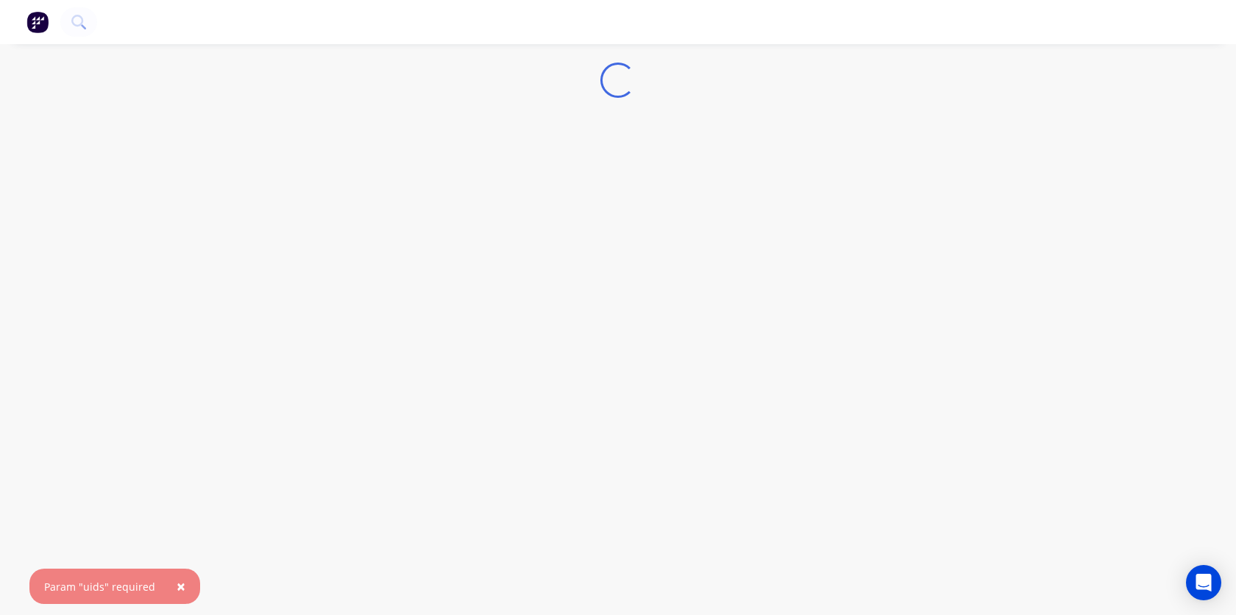
click at [1036, 187] on div "Loading... × Param "uids" required" at bounding box center [618, 307] width 1236 height 615
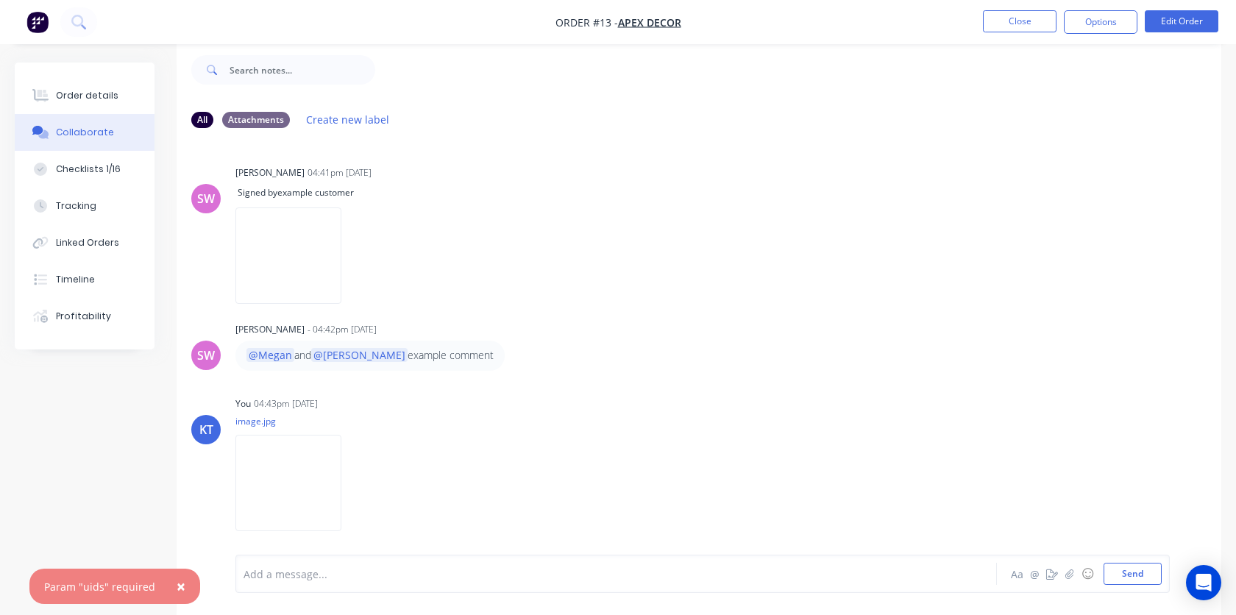
scroll to position [5, 0]
click at [355, 477] on icon "button" at bounding box center [353, 477] width 3 height 13
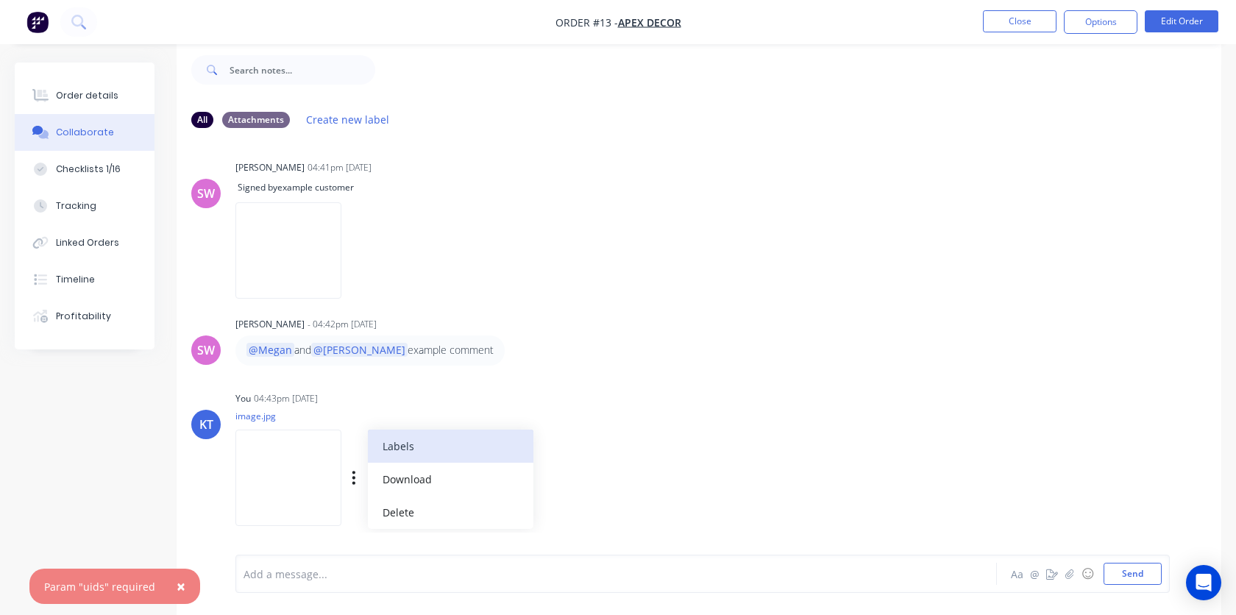
click at [428, 441] on button "Labels" at bounding box center [451, 446] width 166 height 33
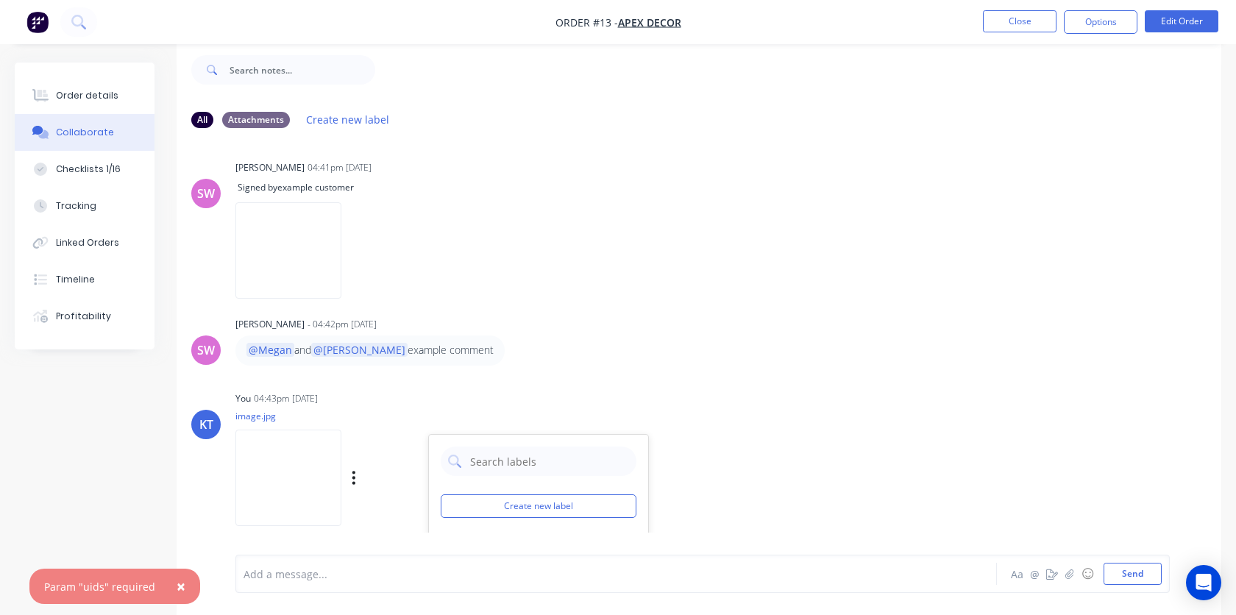
click at [527, 410] on div "You 04:43pm [DATE] image.jpg Labels Download Delete Create new label" at bounding box center [465, 454] width 460 height 132
click at [0, 0] on icon "button" at bounding box center [0, 0] width 0 height 0
click at [0, 0] on button "Delete" at bounding box center [0, 0] width 0 height 0
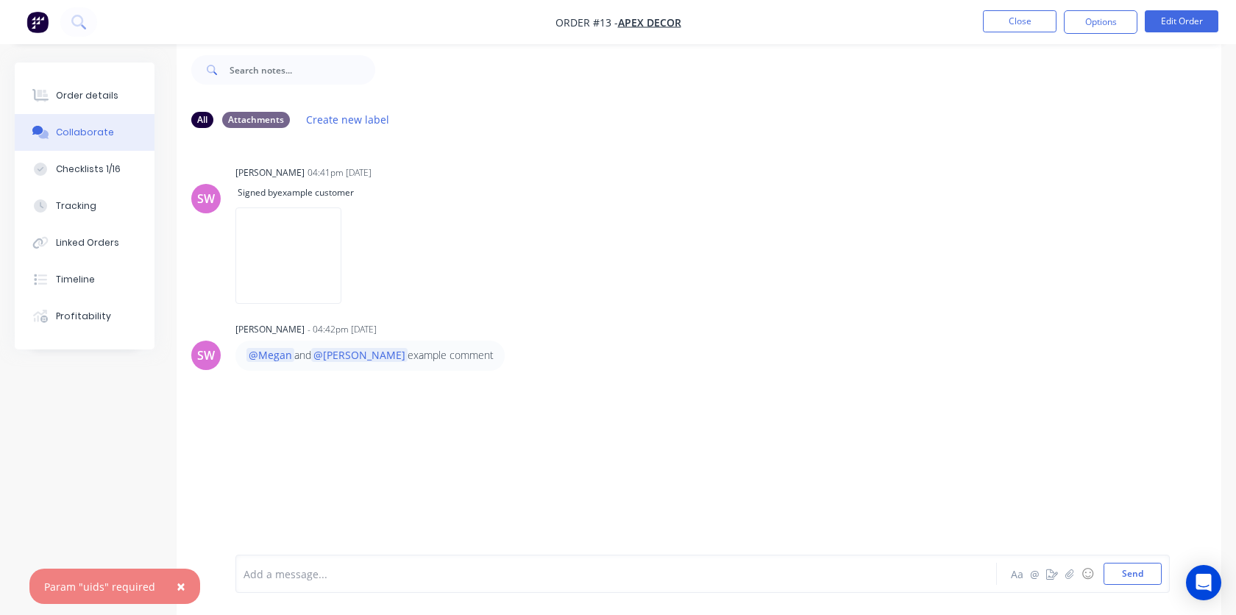
scroll to position [0, 0]
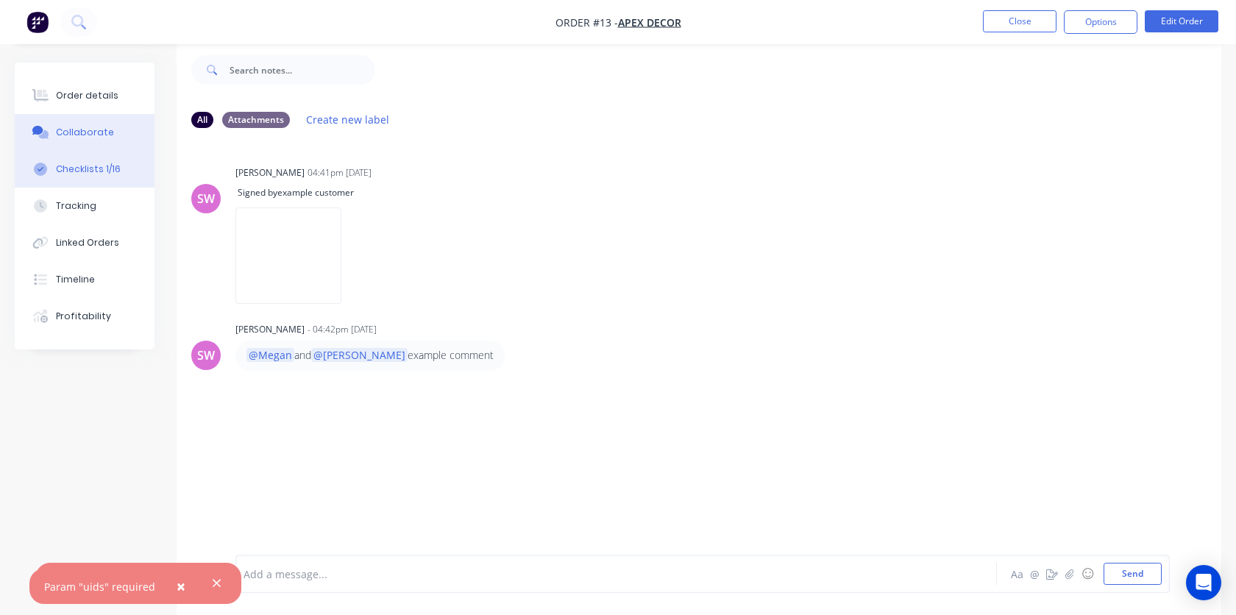
click at [96, 169] on div "Checklists 1/16" at bounding box center [88, 169] width 65 height 13
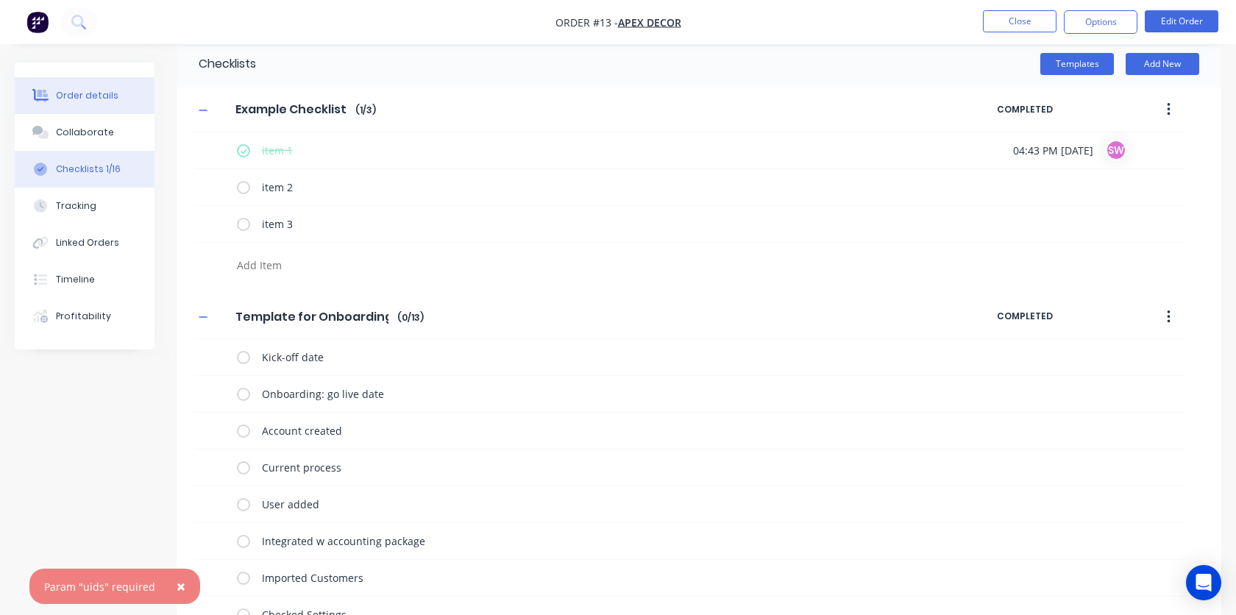
click at [102, 100] on div "Order details" at bounding box center [87, 95] width 63 height 13
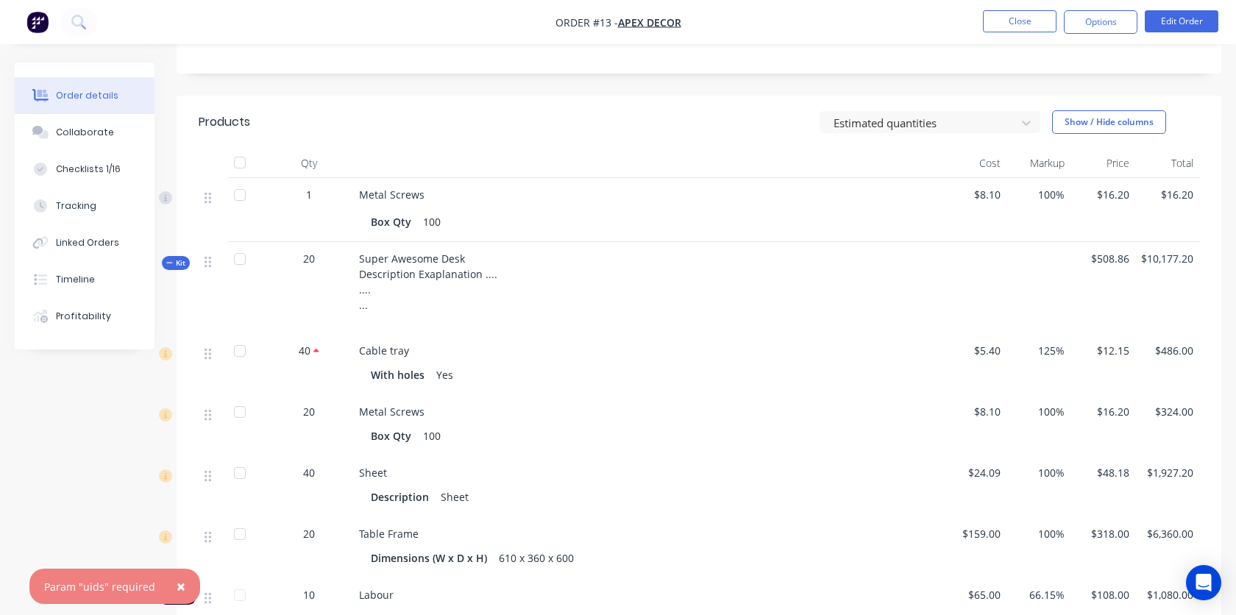
scroll to position [349, 0]
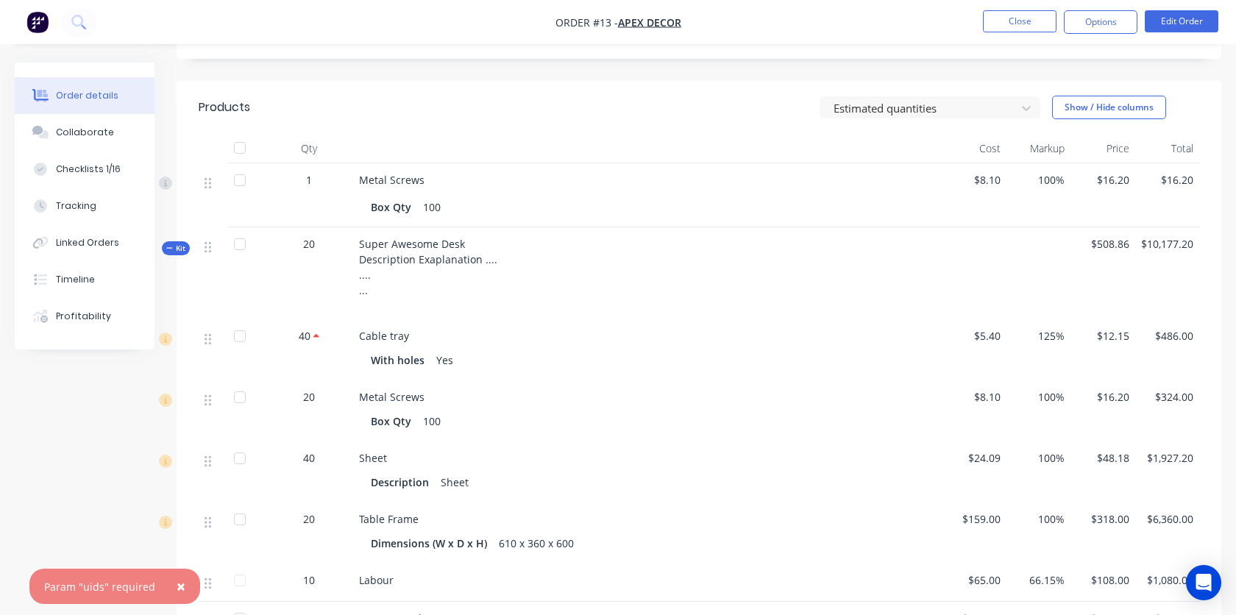
click at [174, 243] on span "Kit" at bounding box center [175, 248] width 19 height 11
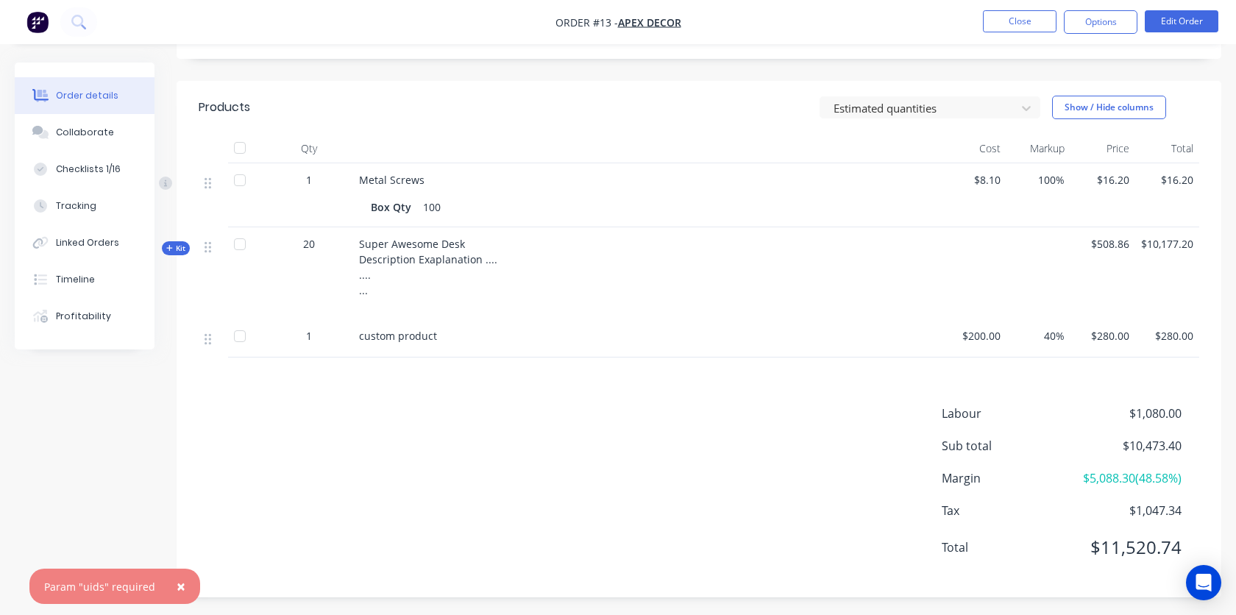
scroll to position [333, 0]
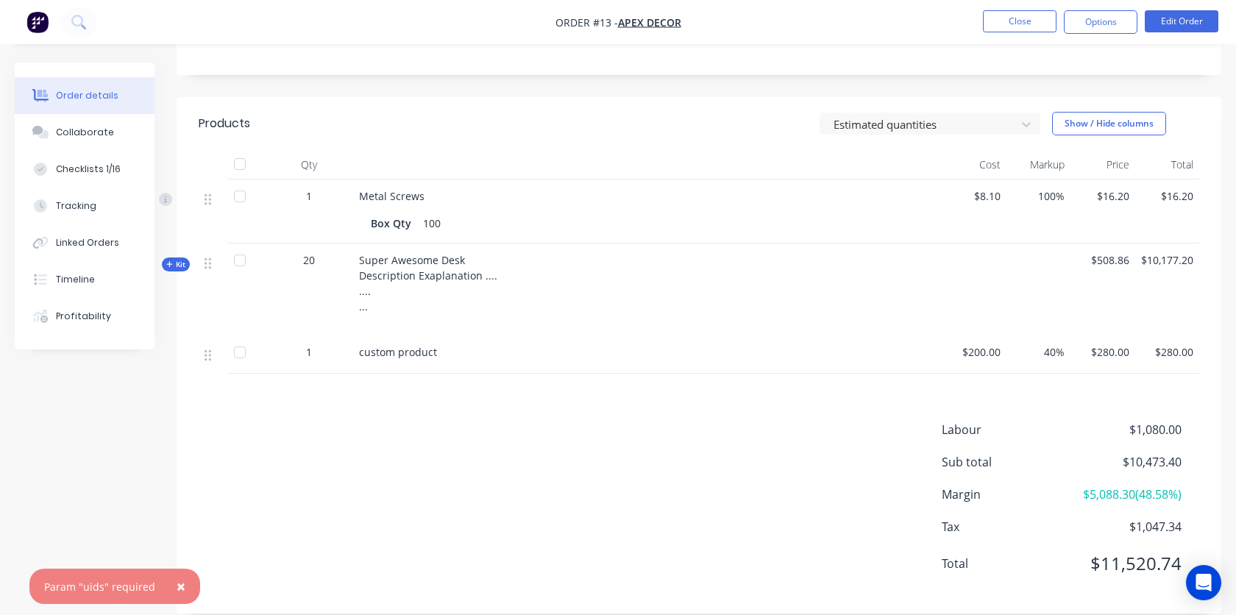
click at [628, 335] on div "custom product" at bounding box center [647, 354] width 589 height 38
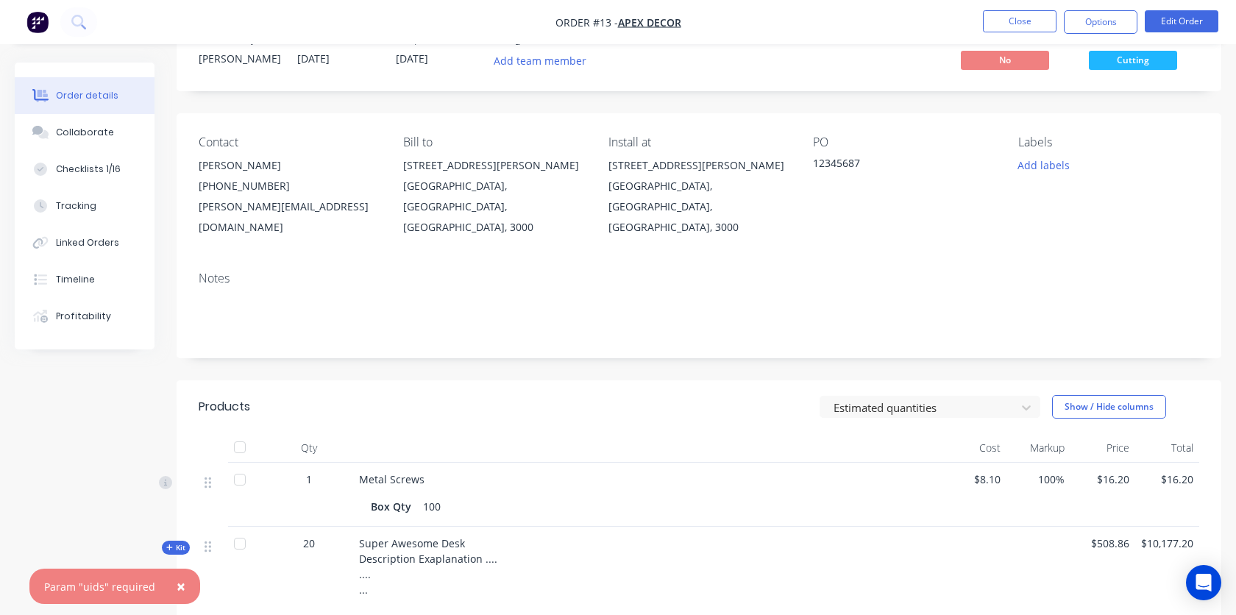
scroll to position [0, 0]
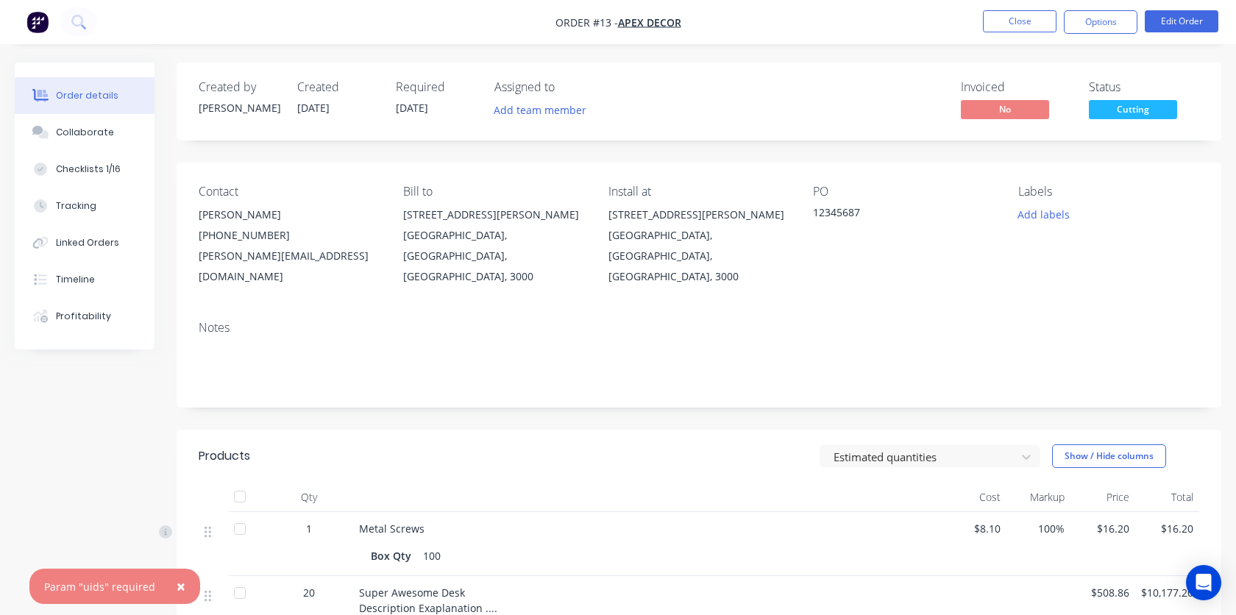
click at [41, 23] on img "button" at bounding box center [37, 22] width 22 height 22
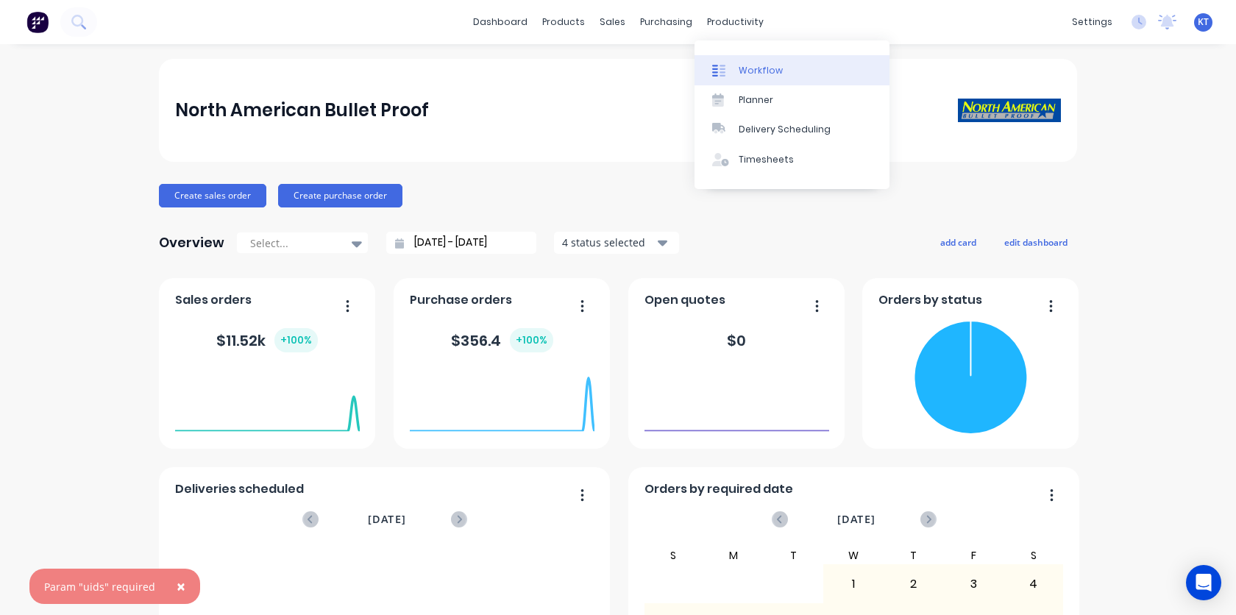
click at [741, 71] on div "Workflow" at bounding box center [761, 70] width 44 height 13
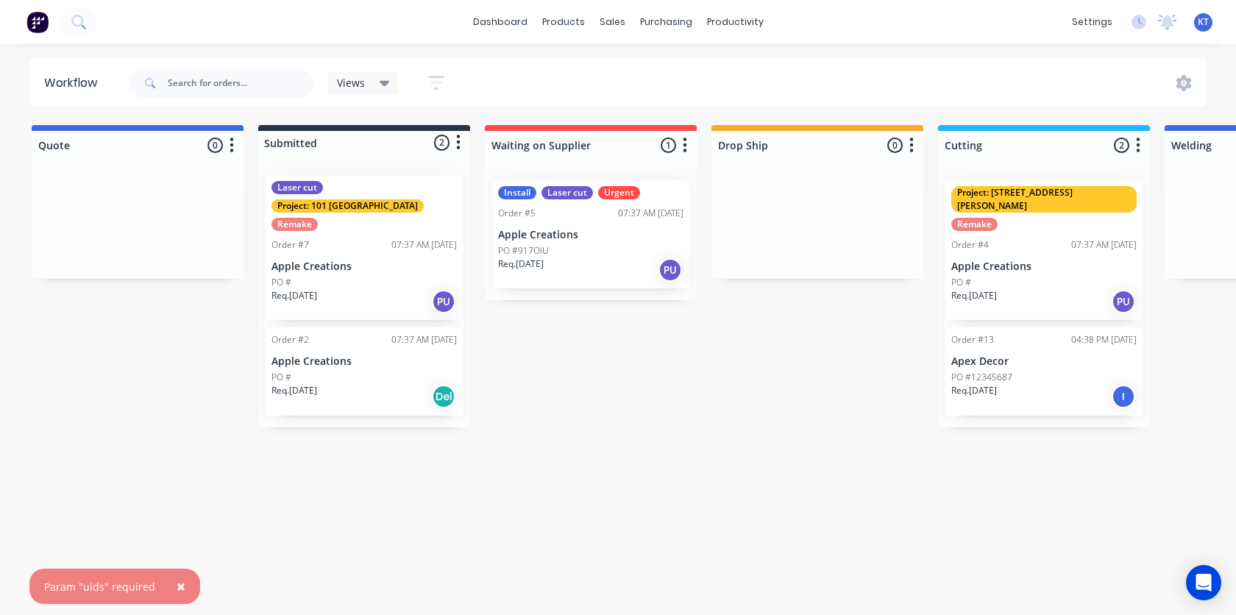
click at [1022, 371] on div "PO #12345687" at bounding box center [1043, 377] width 185 height 13
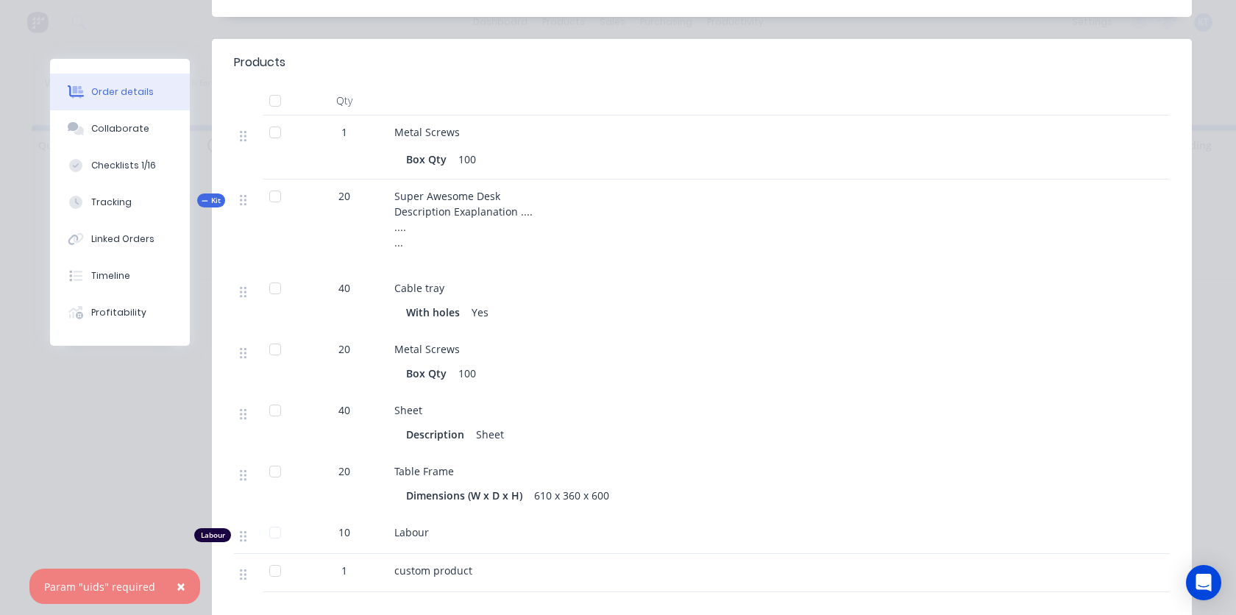
scroll to position [419, 0]
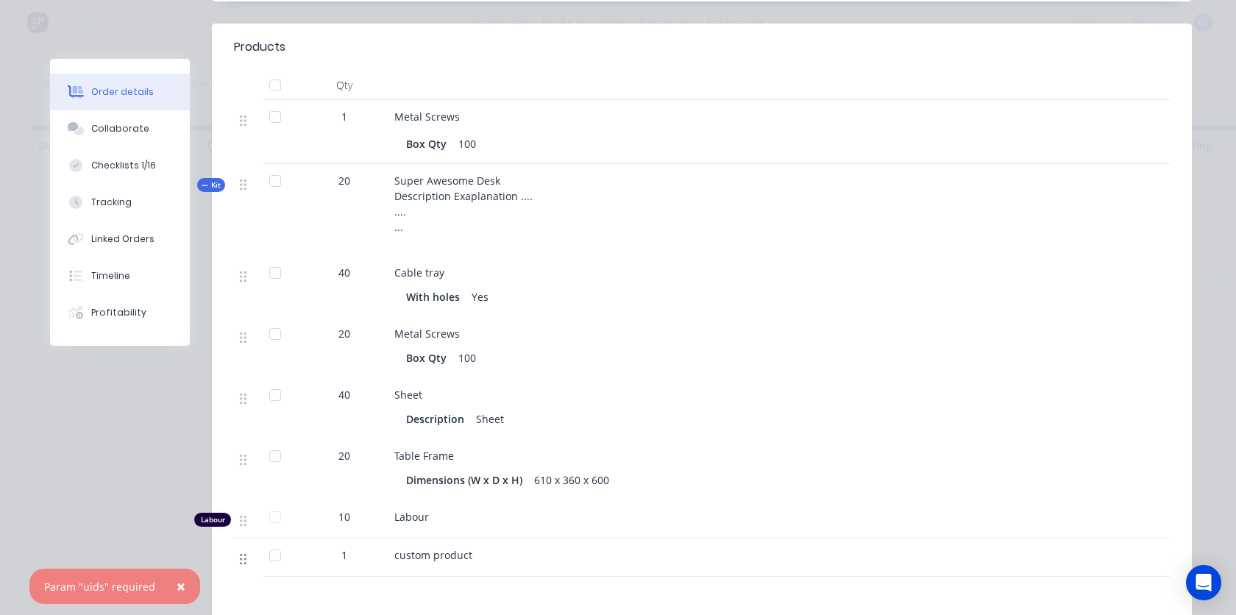
click at [243, 552] on icon at bounding box center [243, 558] width 7 height 13
click at [458, 538] on div "custom product" at bounding box center [682, 557] width 589 height 38
click at [556, 547] on div "custom product" at bounding box center [682, 554] width 577 height 15
click at [122, 133] on div "Collaborate" at bounding box center [120, 128] width 58 height 13
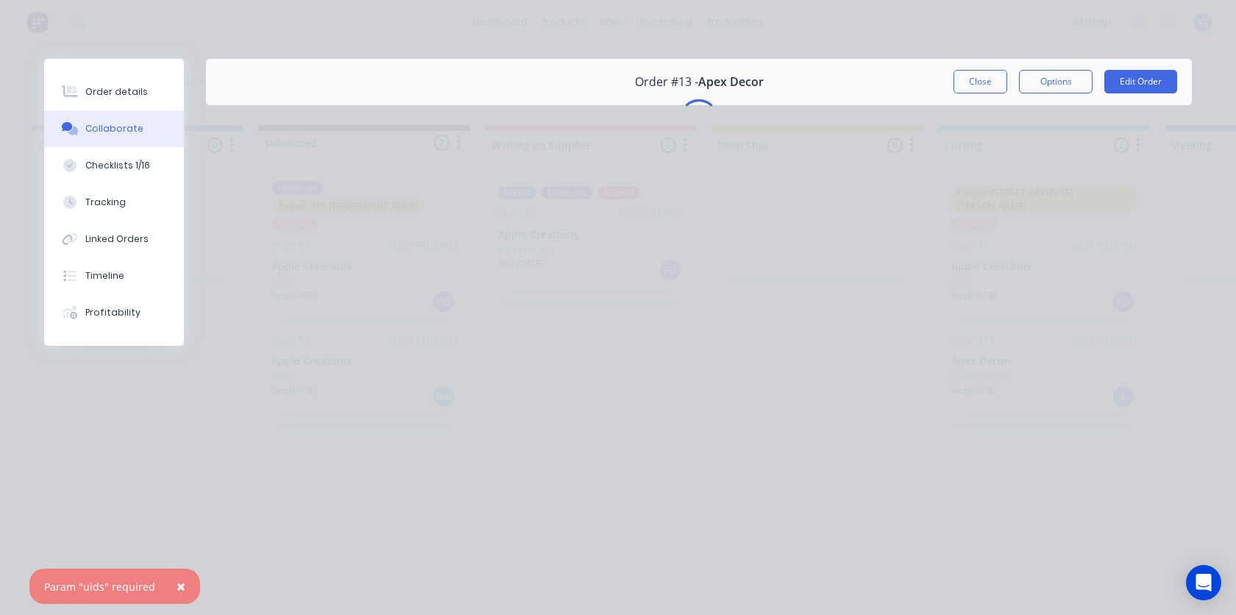
scroll to position [0, 0]
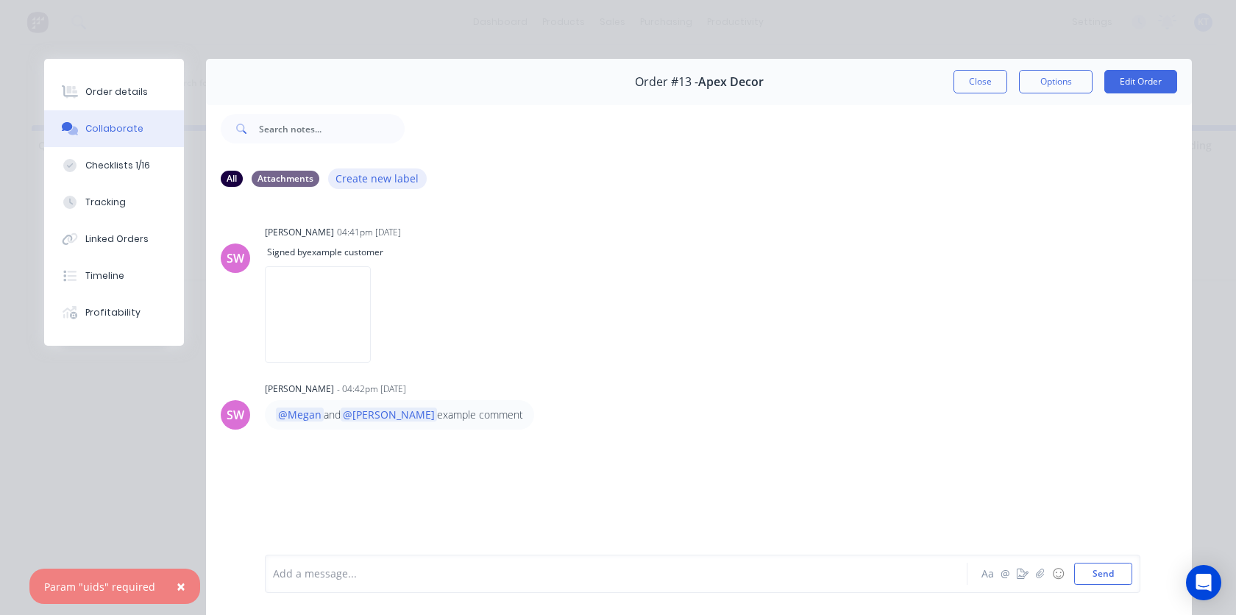
click at [385, 182] on button "Create new label" at bounding box center [377, 178] width 99 height 20
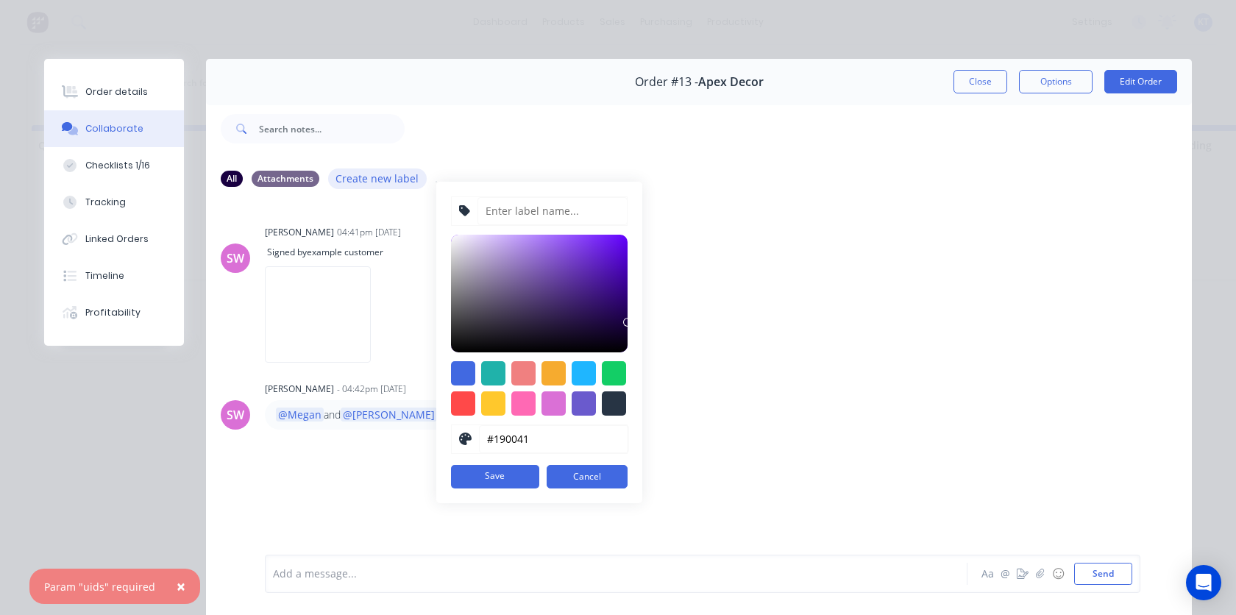
click at [385, 182] on button "Create new label" at bounding box center [377, 178] width 99 height 20
click at [746, 177] on div "All Attachments Create new label #190041 hex #190041 Save Cancel" at bounding box center [699, 178] width 956 height 20
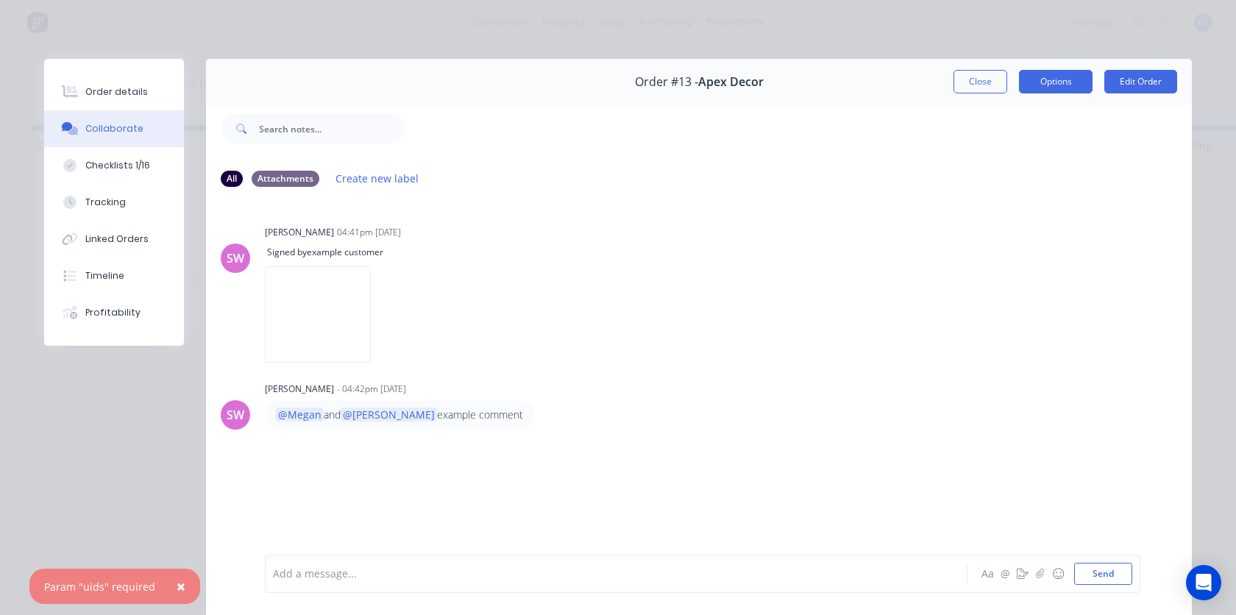
click at [1064, 83] on button "Options" at bounding box center [1056, 82] width 74 height 24
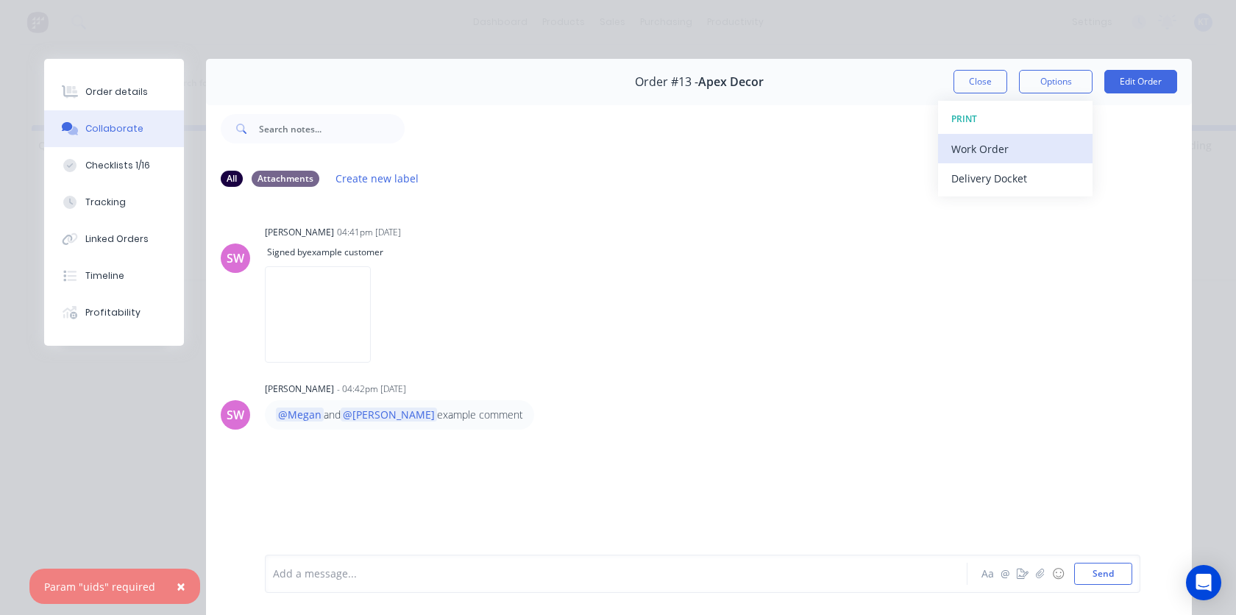
click at [1000, 152] on div "Work Order" at bounding box center [1015, 148] width 128 height 21
click at [989, 175] on div "Standard" at bounding box center [1015, 178] width 128 height 21
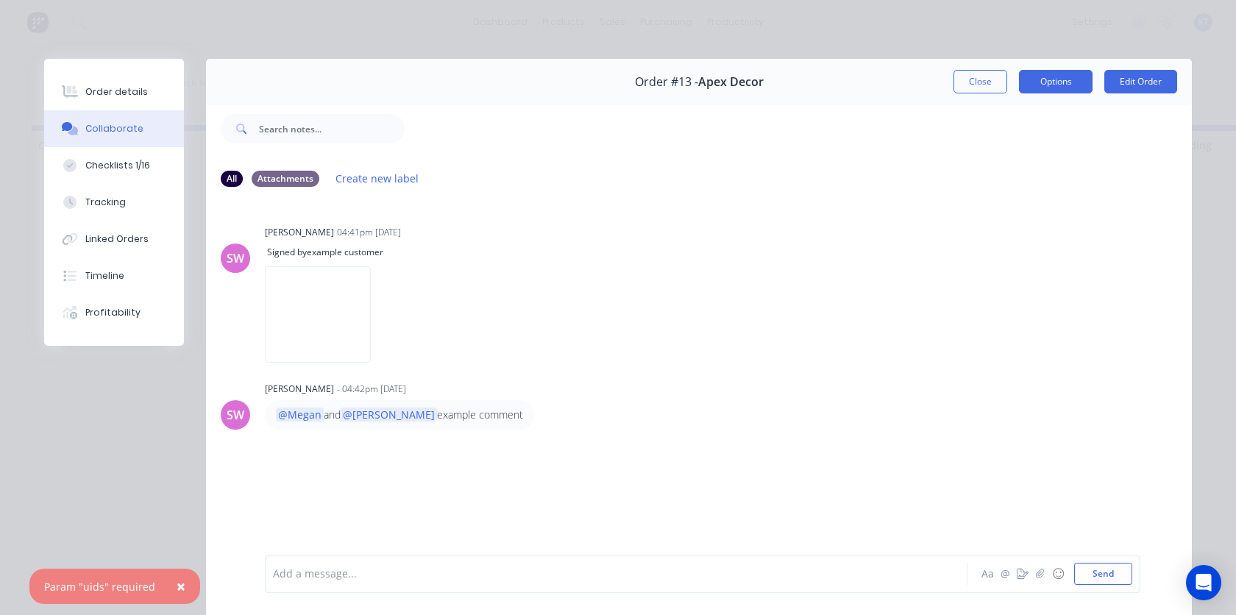
click at [1064, 84] on button "Options" at bounding box center [1056, 82] width 74 height 24
click at [1007, 172] on div "Standard" at bounding box center [1015, 178] width 128 height 21
click at [1075, 86] on button "Options" at bounding box center [1056, 82] width 74 height 24
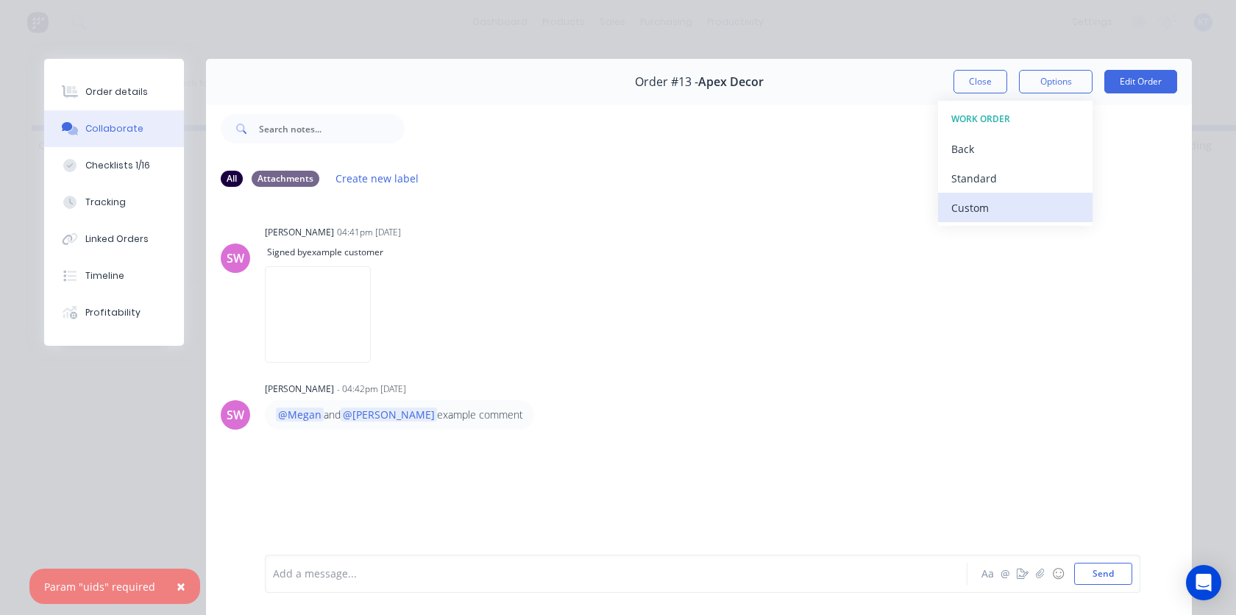
click at [998, 206] on div "Custom" at bounding box center [1015, 207] width 128 height 21
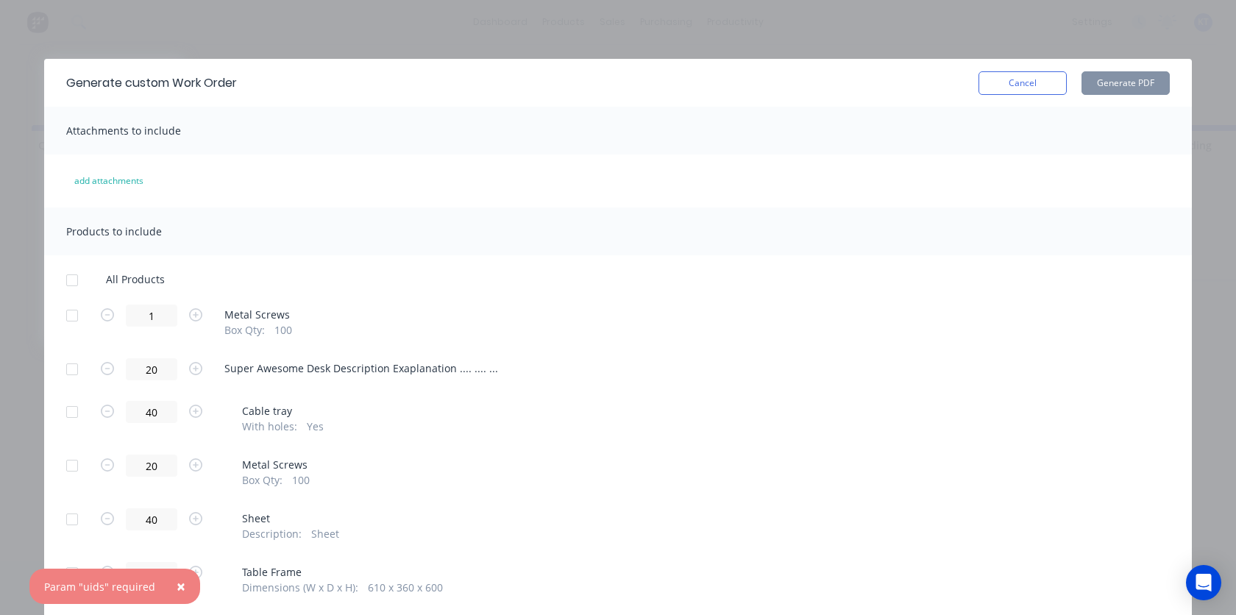
scroll to position [13, 0]
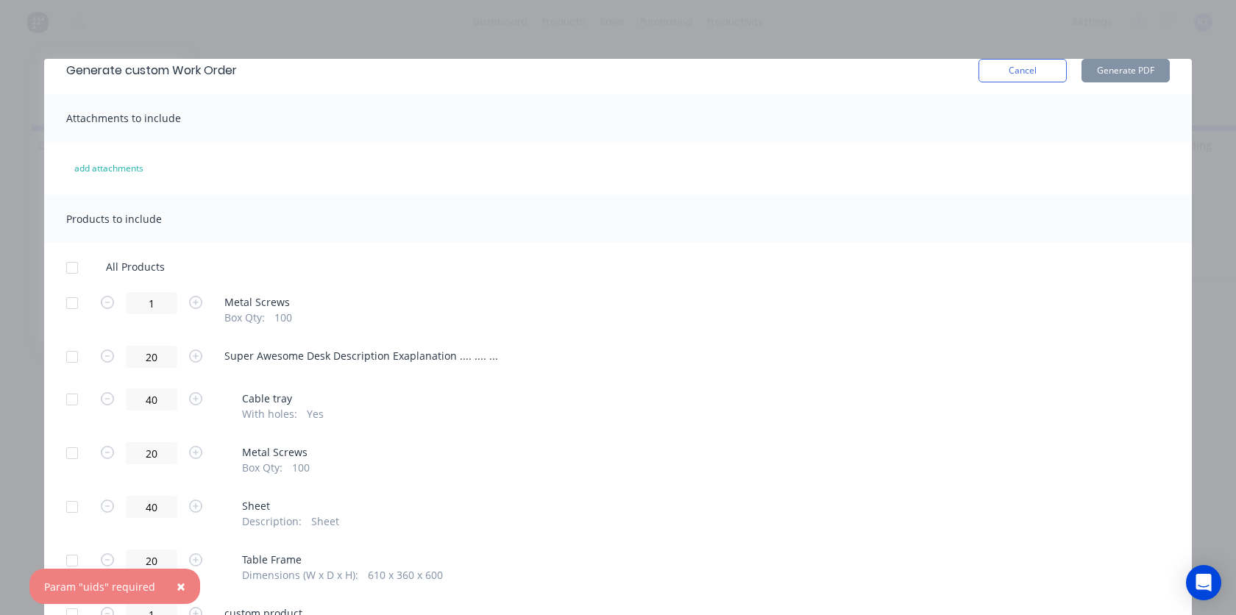
click at [73, 406] on div at bounding box center [71, 399] width 29 height 29
click at [72, 355] on div at bounding box center [71, 356] width 29 height 29
click at [70, 306] on div at bounding box center [71, 302] width 29 height 29
click at [1126, 73] on button "Generate PDF" at bounding box center [1125, 71] width 88 height 24
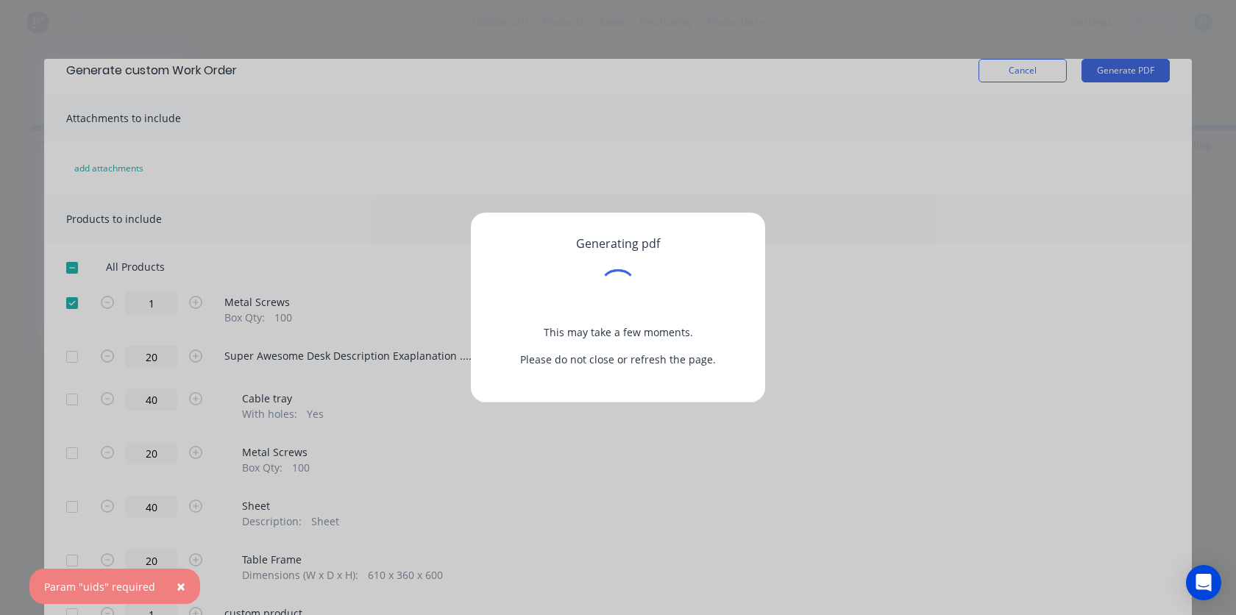
click at [733, 343] on div "Generating pdf This may take a few moments. Please do not close or refresh the …" at bounding box center [617, 301] width 247 height 131
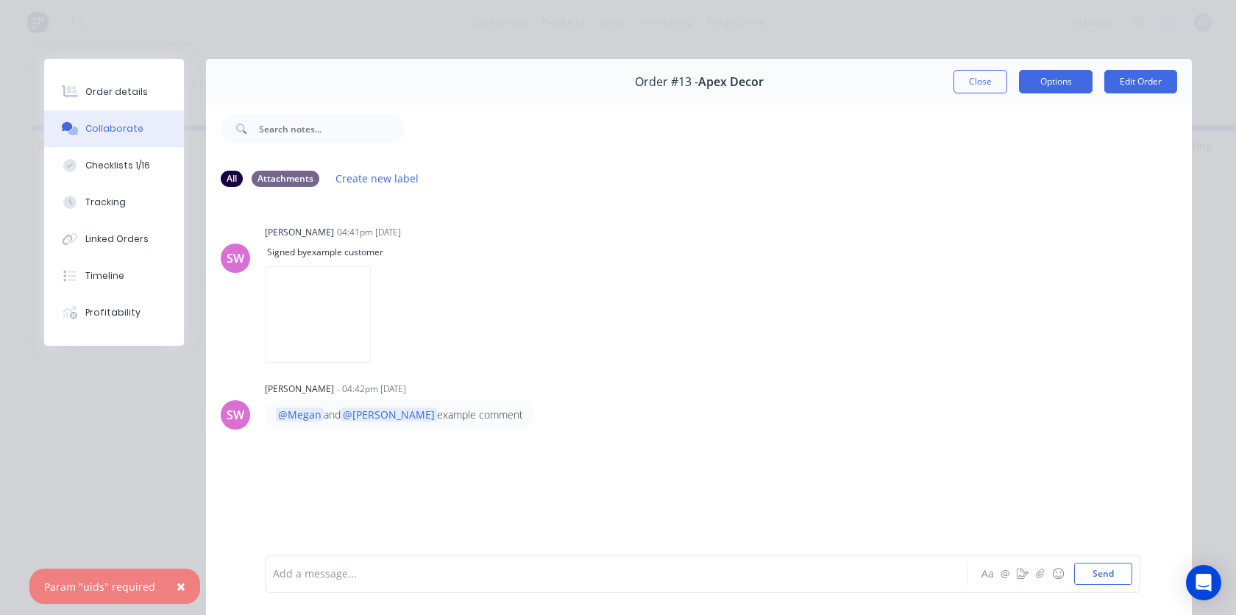
click at [1061, 85] on button "Options" at bounding box center [1056, 82] width 74 height 24
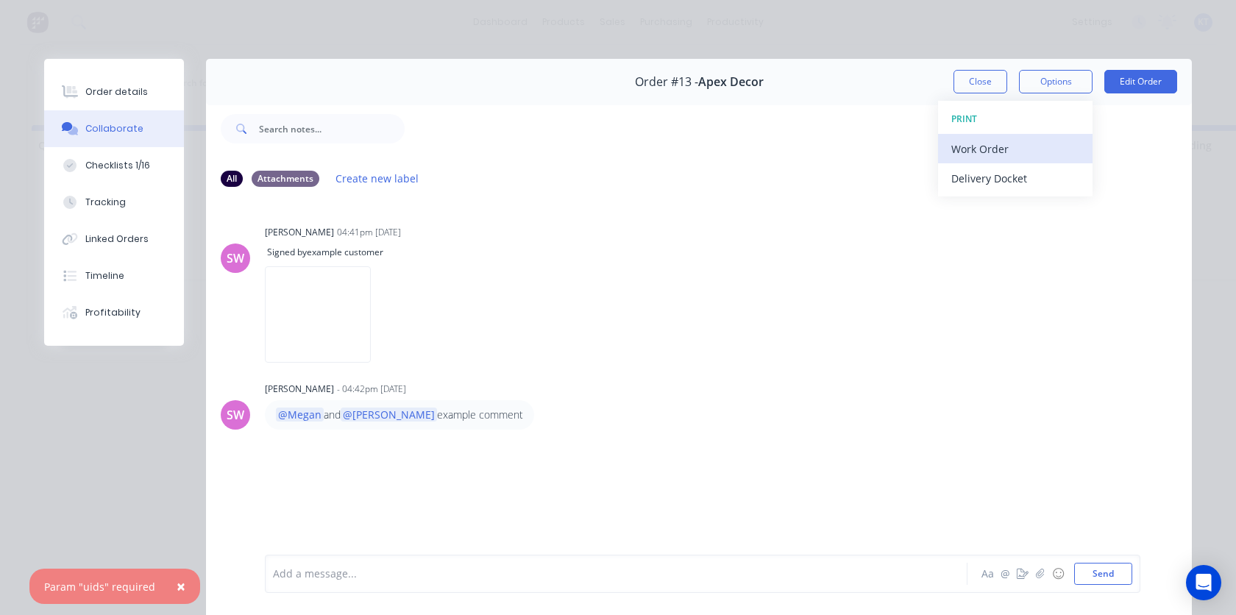
click at [998, 157] on div "Work Order" at bounding box center [1015, 148] width 128 height 21
click at [985, 152] on div "Back" at bounding box center [1015, 148] width 128 height 21
click at [1072, 85] on button "Options" at bounding box center [1056, 82] width 74 height 24
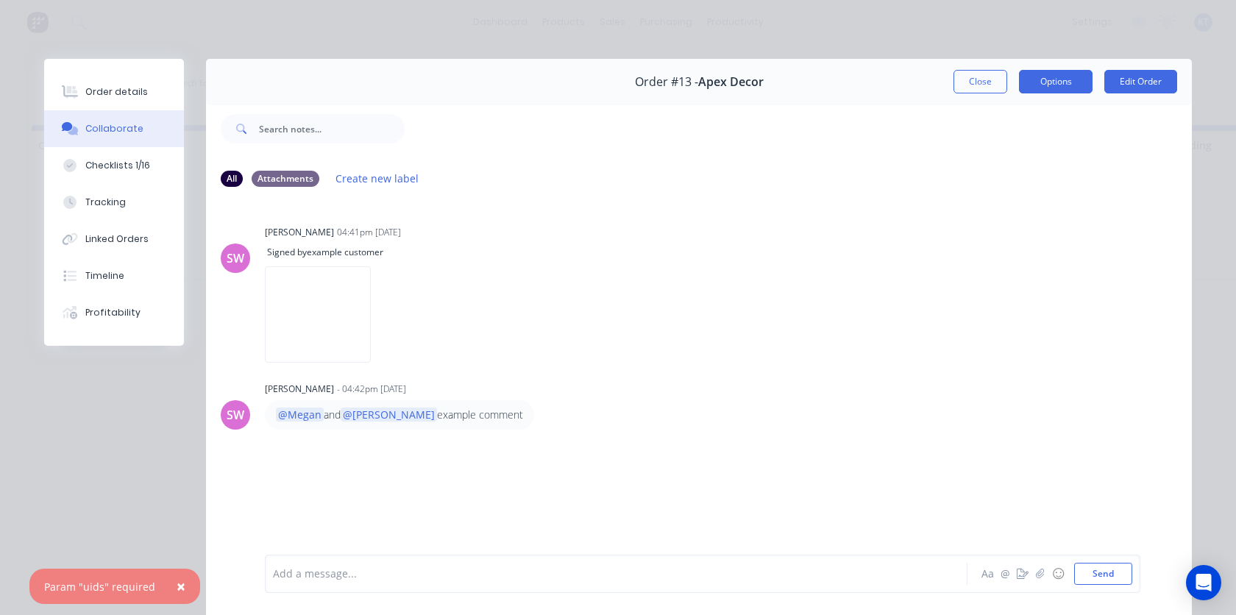
click at [1072, 85] on button "Options" at bounding box center [1056, 82] width 74 height 24
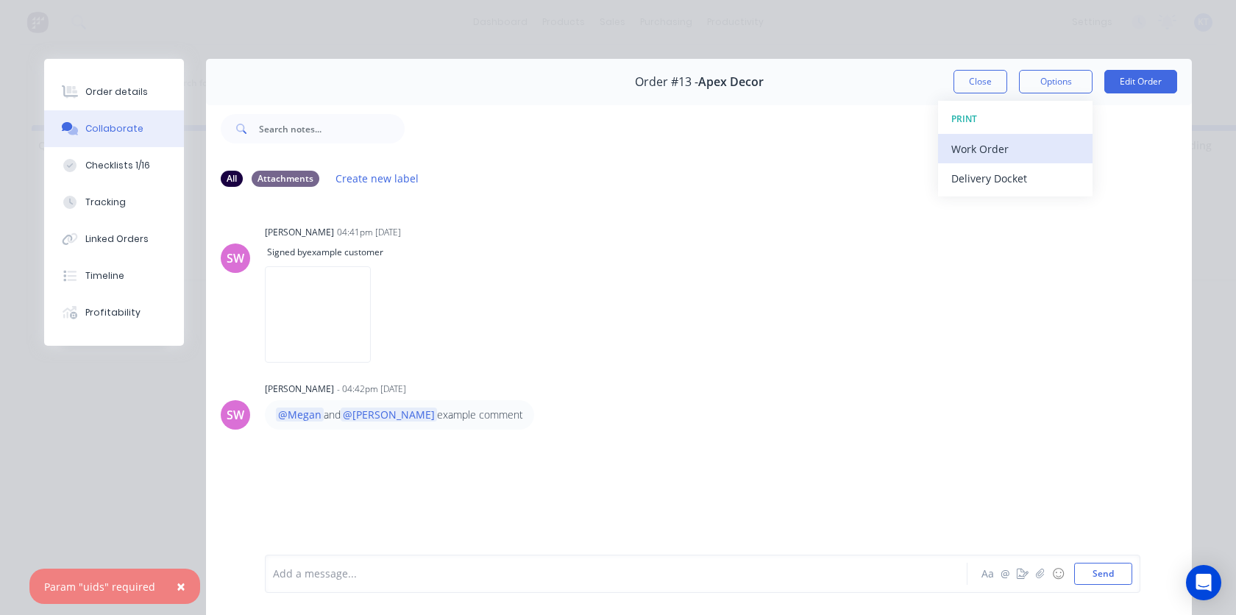
click at [1017, 157] on div "Work Order" at bounding box center [1015, 148] width 128 height 21
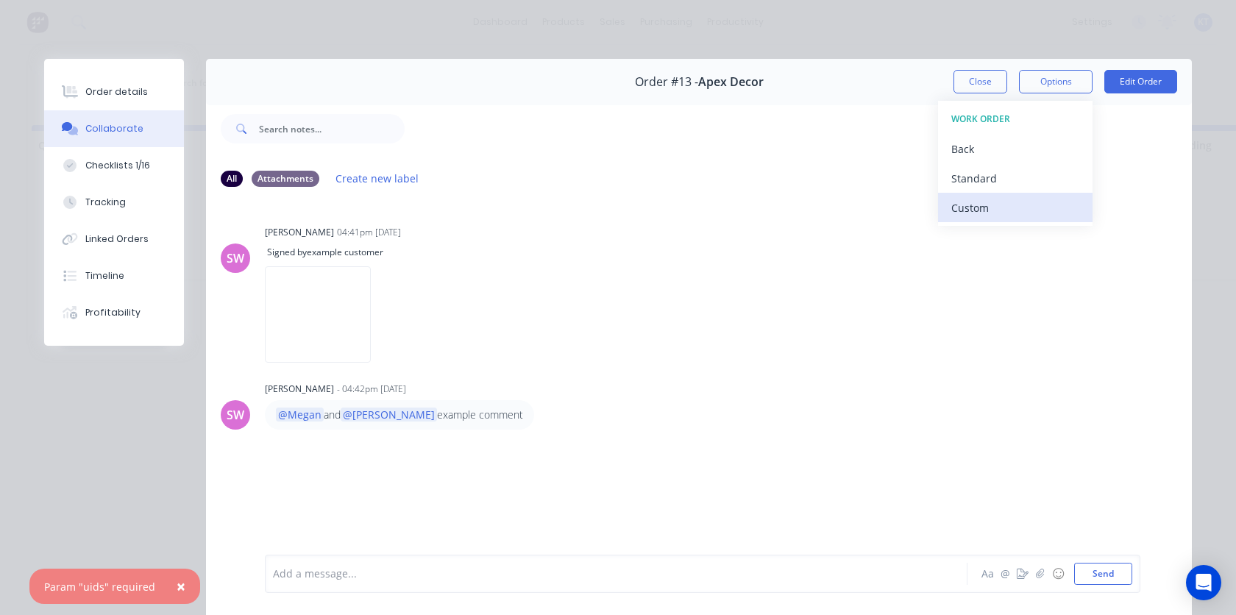
click at [981, 219] on button "Custom" at bounding box center [1015, 207] width 154 height 29
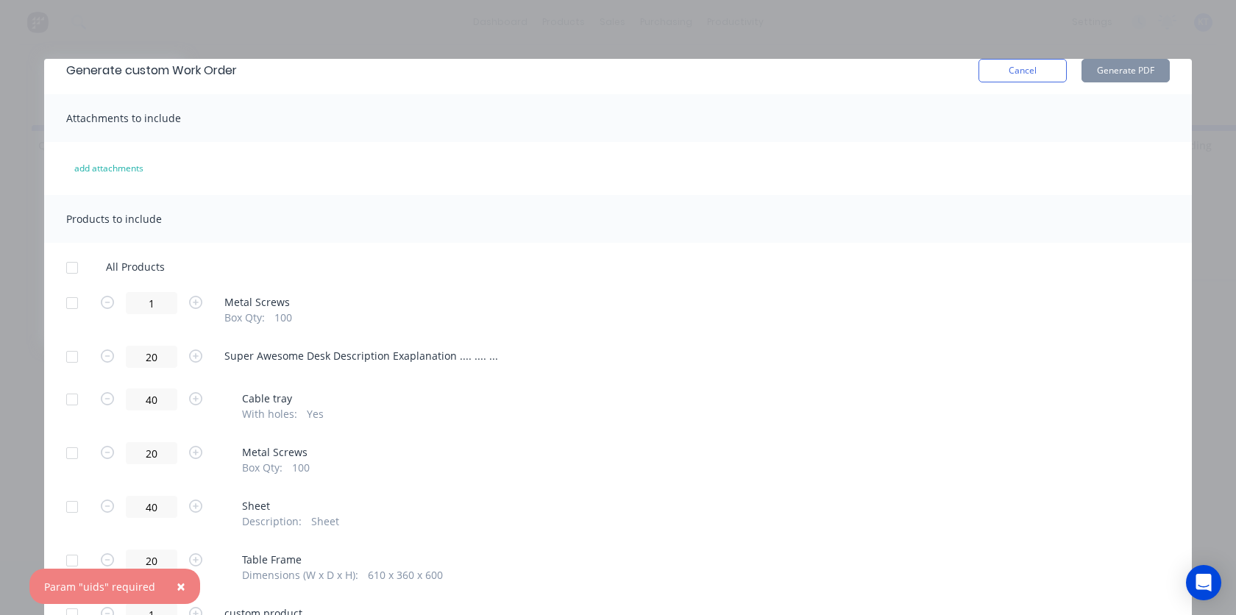
scroll to position [0, 0]
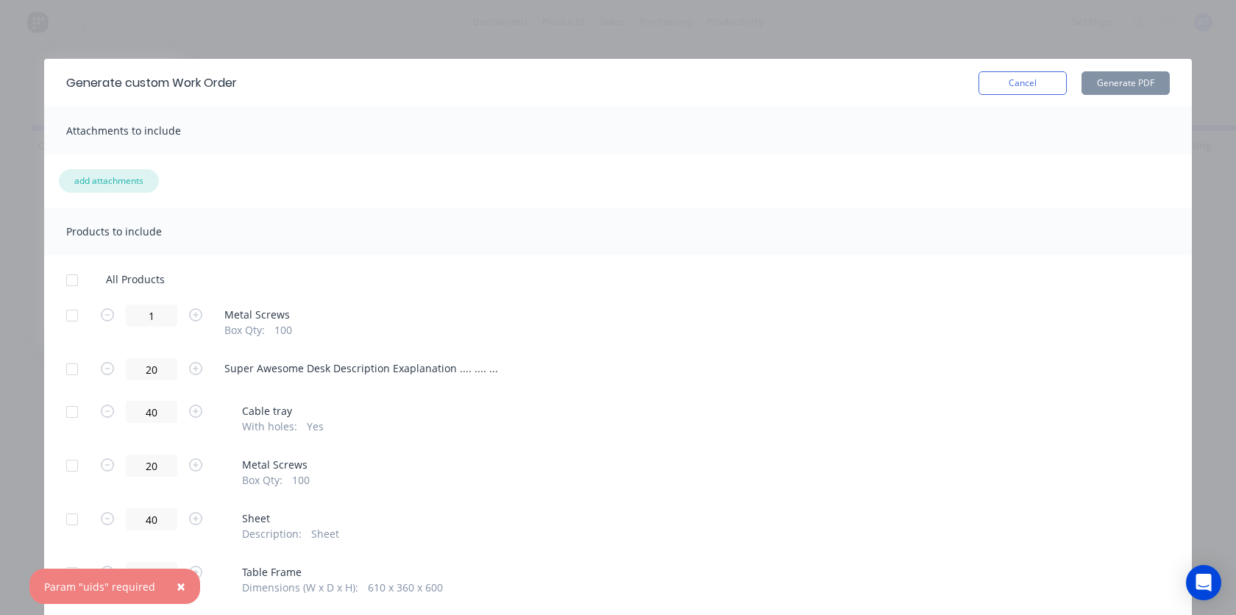
click at [128, 181] on button "add attachments" at bounding box center [109, 181] width 100 height 24
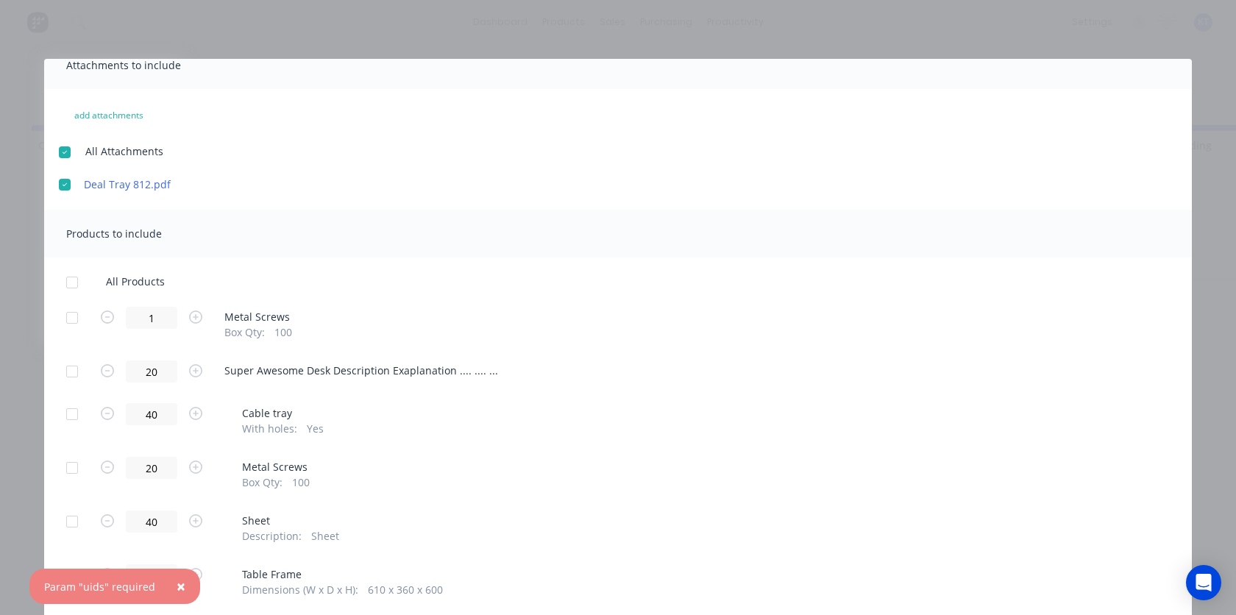
scroll to position [80, 0]
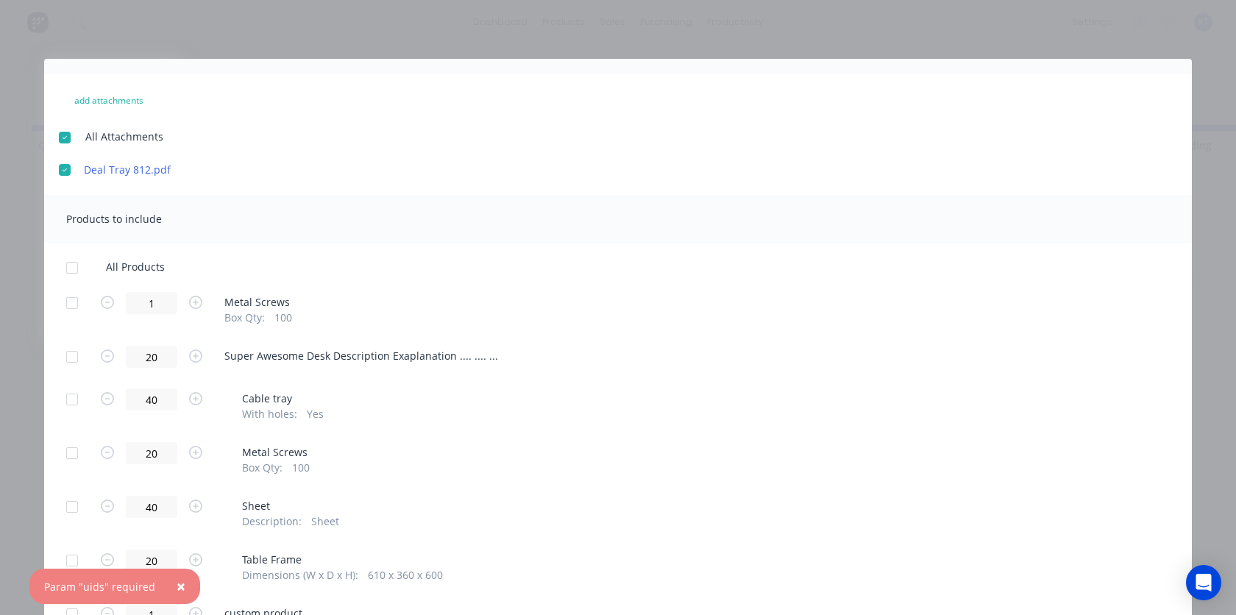
click at [71, 302] on div at bounding box center [71, 302] width 29 height 29
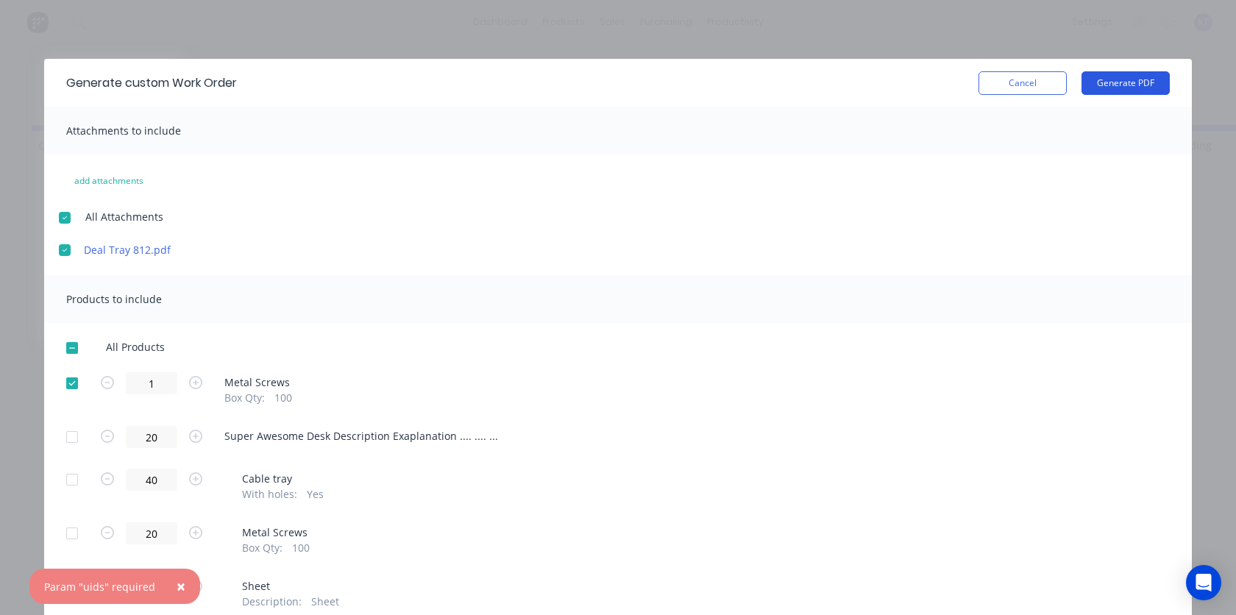
click at [1116, 80] on button "Generate PDF" at bounding box center [1125, 83] width 88 height 24
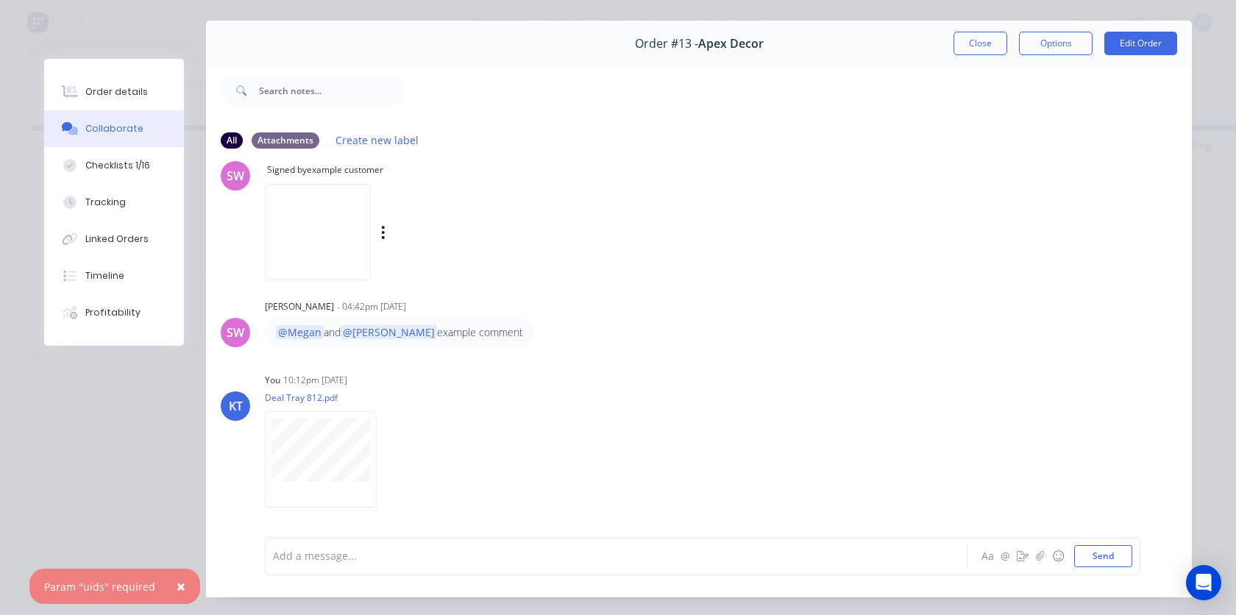
scroll to position [66, 0]
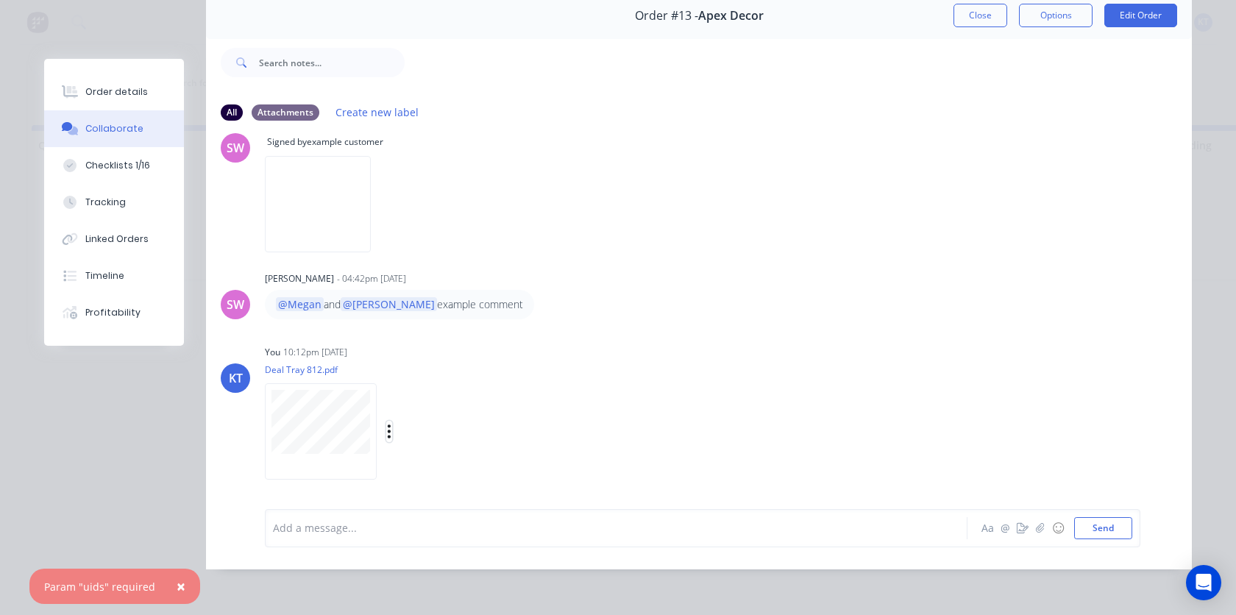
click at [390, 433] on icon "button" at bounding box center [389, 431] width 4 height 17
click at [436, 463] on button "Delete" at bounding box center [486, 466] width 166 height 33
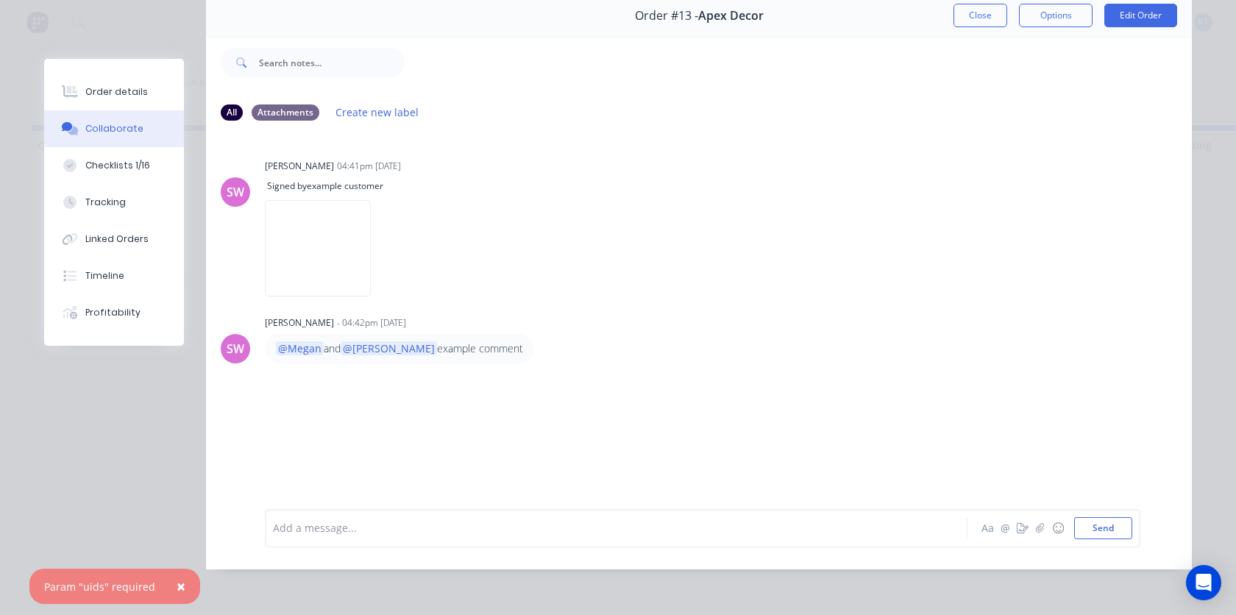
scroll to position [0, 0]
click at [98, 163] on div "Checklists 1/16" at bounding box center [117, 165] width 65 height 13
type textarea "x"
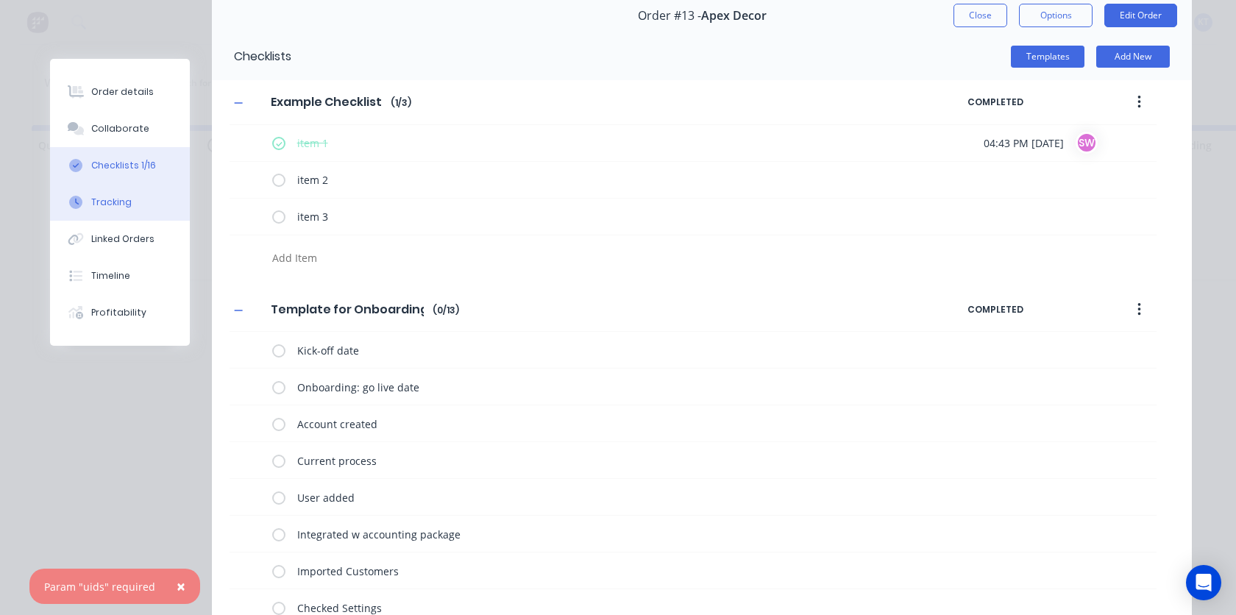
click at [96, 205] on div "Tracking" at bounding box center [111, 202] width 40 height 13
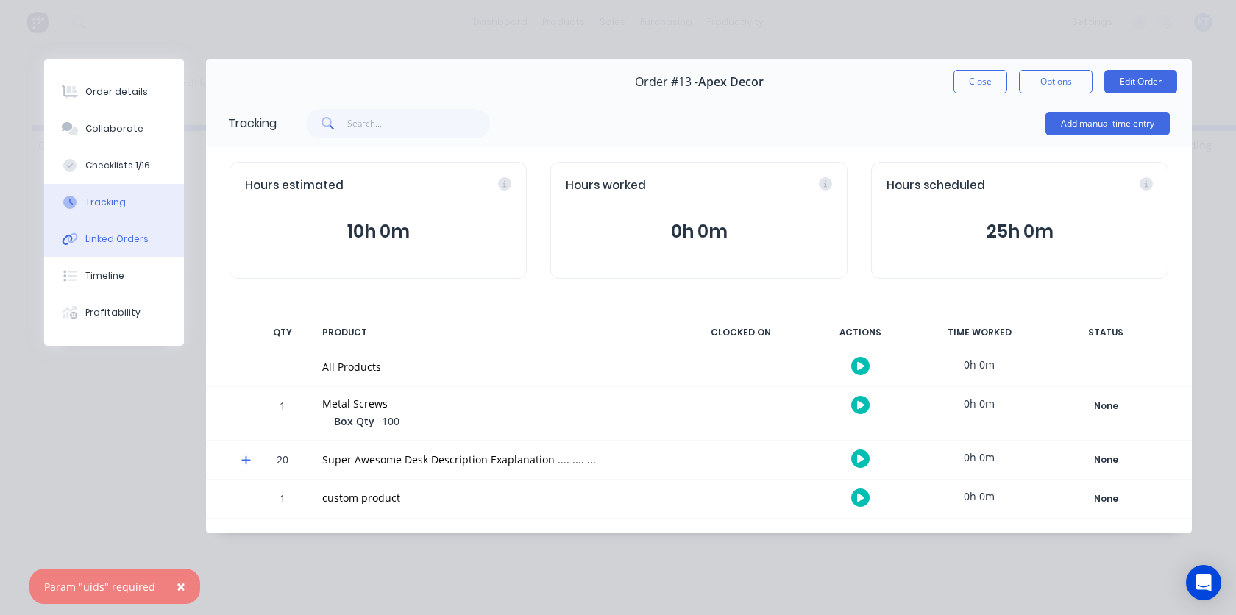
click at [127, 246] on button "Linked Orders" at bounding box center [114, 239] width 140 height 37
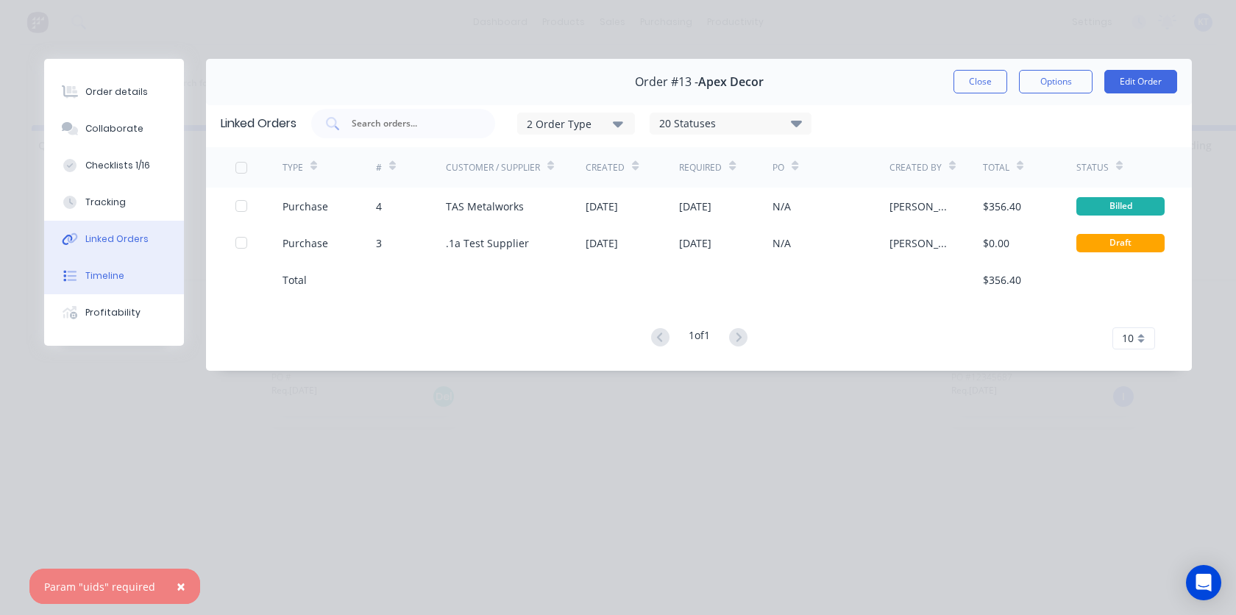
click at [114, 279] on div "Timeline" at bounding box center [104, 275] width 39 height 13
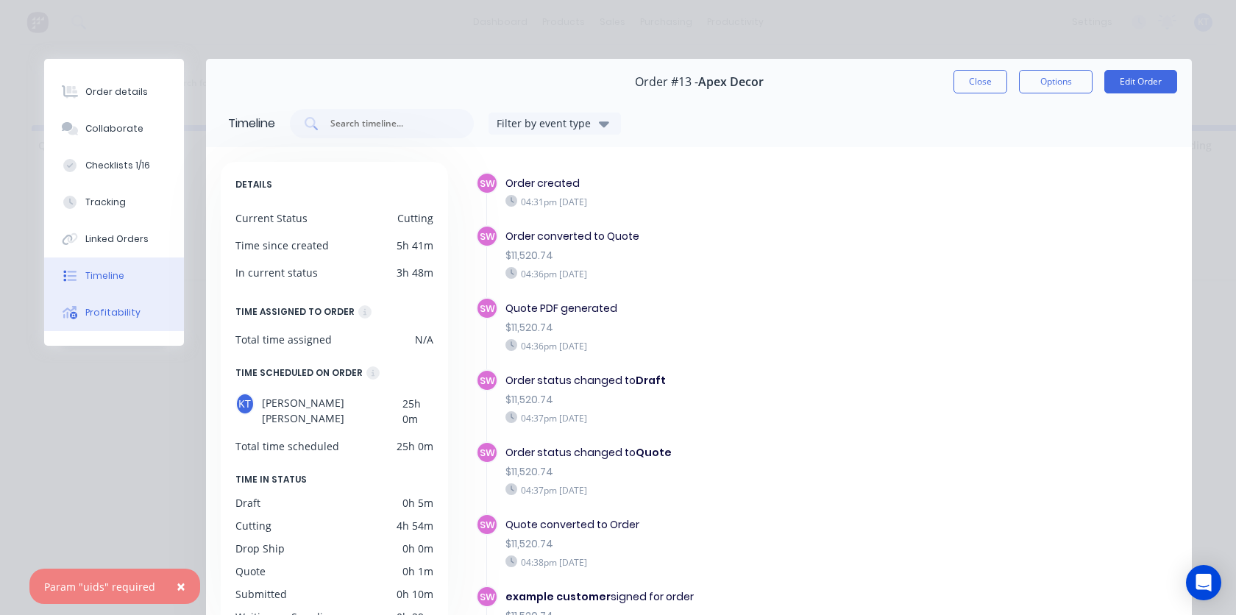
click at [108, 315] on div "Profitability" at bounding box center [112, 312] width 55 height 13
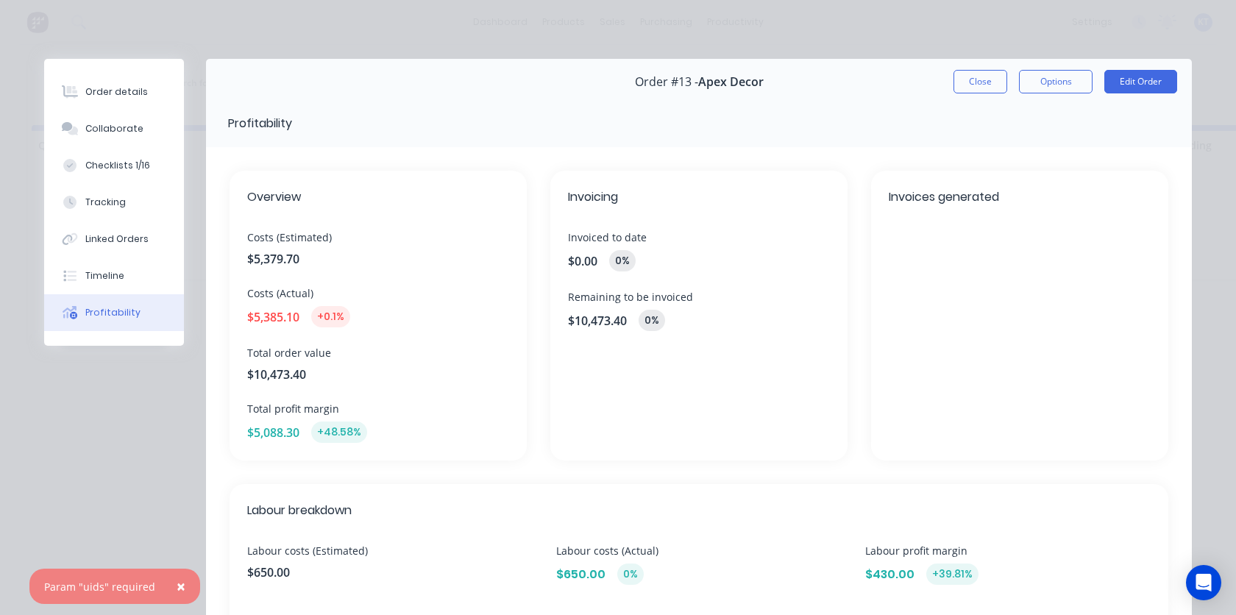
click at [978, 281] on div "Invoices generated" at bounding box center [1019, 316] width 297 height 290
click at [1056, 85] on button "Options" at bounding box center [1056, 82] width 74 height 24
click at [996, 177] on div "Delivery Docket" at bounding box center [1015, 178] width 128 height 21
click at [982, 182] on div "Standard" at bounding box center [1015, 178] width 128 height 21
